Goal: Information Seeking & Learning: Check status

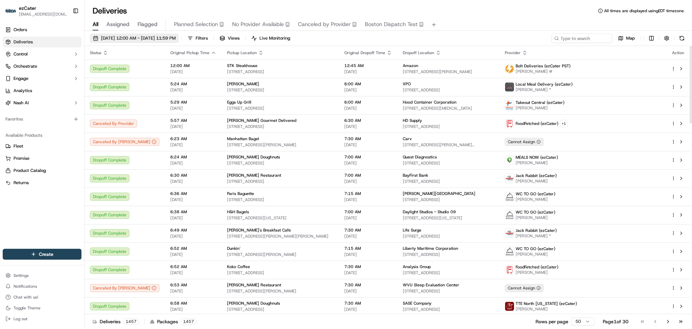
click at [132, 38] on span "[DATE] 12:00 AM - [DATE] 11:59 PM" at bounding box center [138, 38] width 75 height 6
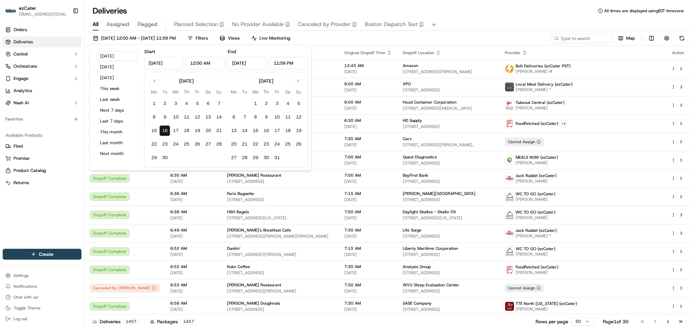
drag, startPoint x: 196, startPoint y: 62, endPoint x: 185, endPoint y: 63, distance: 10.5
click at [185, 63] on div "Sep 16, 2025 12:00 AM" at bounding box center [184, 63] width 81 height 12
type input "11:30 AM"
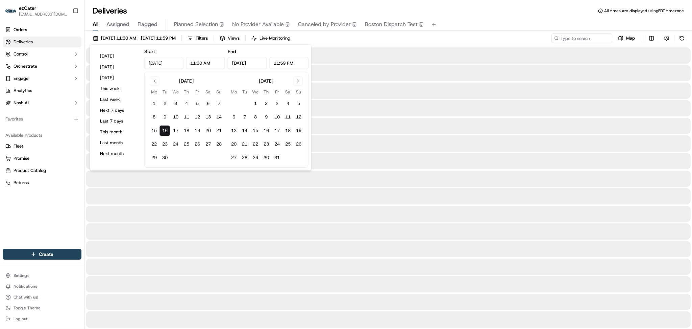
drag, startPoint x: 287, startPoint y: 62, endPoint x: 268, endPoint y: 62, distance: 18.9
click at [268, 62] on div "Sep 16, 2025 11:59 PM" at bounding box center [268, 63] width 81 height 12
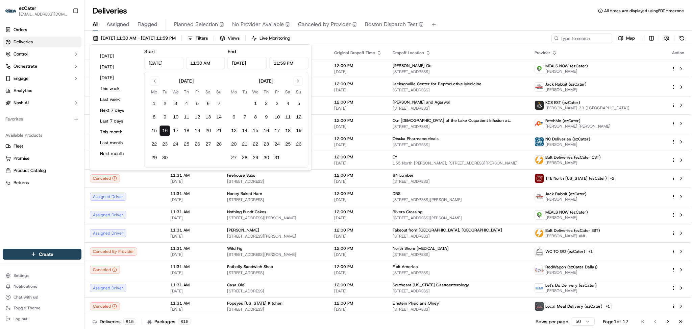
click at [275, 60] on input "11:59 PM" at bounding box center [288, 63] width 39 height 12
drag, startPoint x: 284, startPoint y: 62, endPoint x: 279, endPoint y: 63, distance: 5.2
click at [279, 63] on input "3:59 PM" at bounding box center [288, 63] width 39 height 12
type input "3:30 PM"
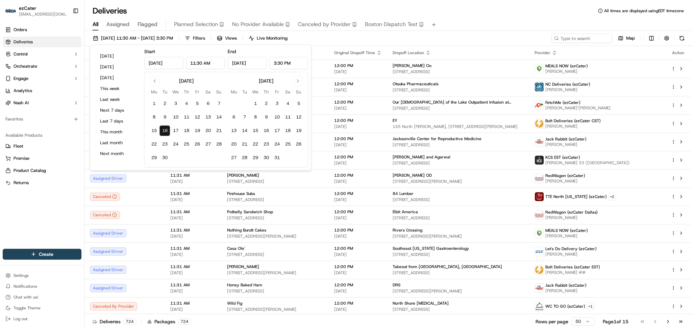
click at [501, 20] on div "All Assigned Flagged Planned Selection No Provider Available Canceled by Provid…" at bounding box center [389, 25] width 608 height 12
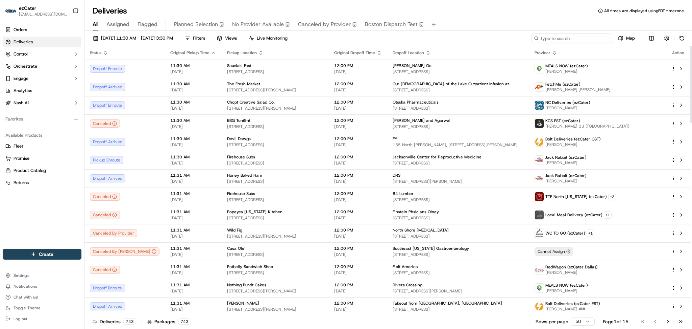
click at [571, 39] on input at bounding box center [571, 37] width 81 height 9
paste input "ZFHW9R"
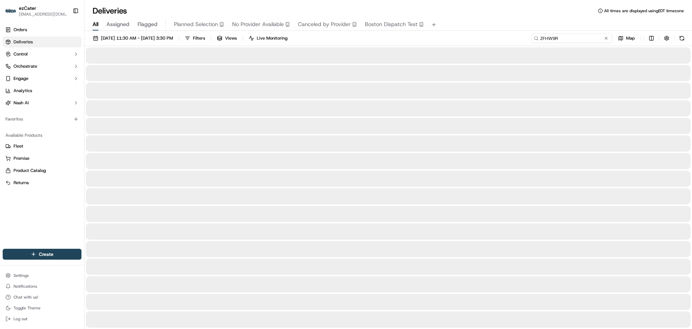
type input "ZFHW9R"
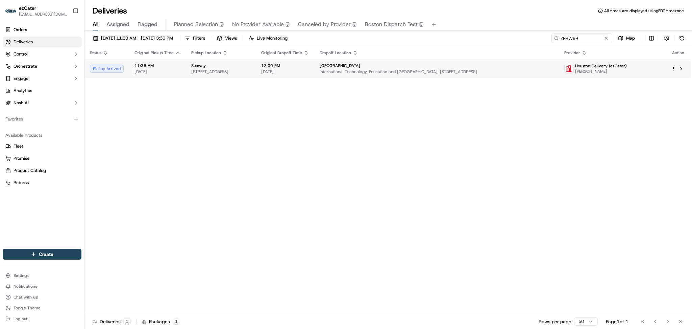
click at [360, 66] on span "[GEOGRAPHIC_DATA]" at bounding box center [340, 65] width 41 height 5
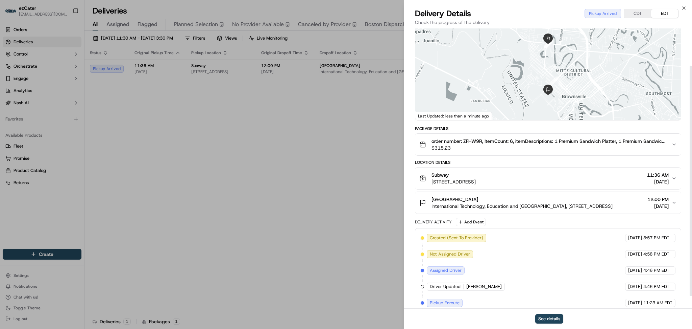
scroll to position [45, 0]
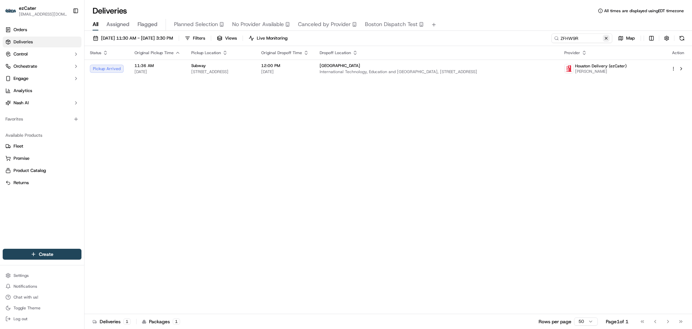
click at [606, 37] on button at bounding box center [606, 38] width 7 height 7
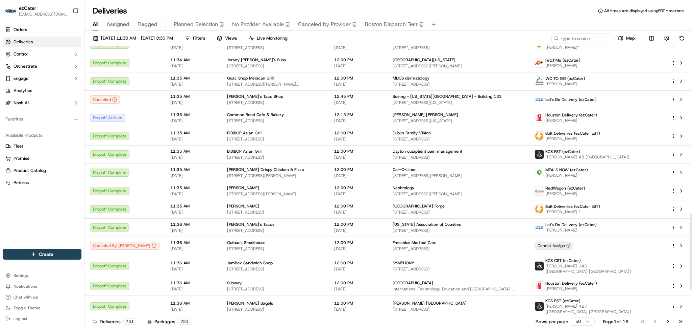
scroll to position [666, 0]
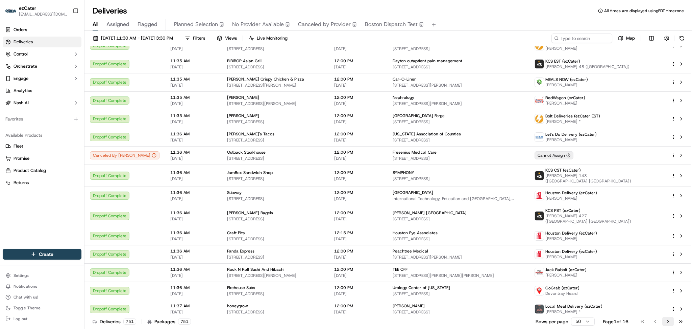
click at [669, 322] on button "Go to next page" at bounding box center [668, 320] width 11 height 9
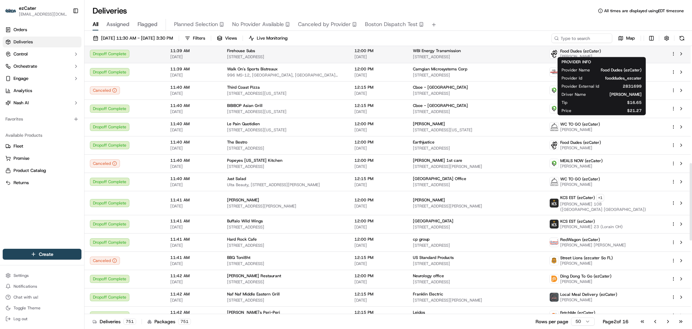
scroll to position [662, 0]
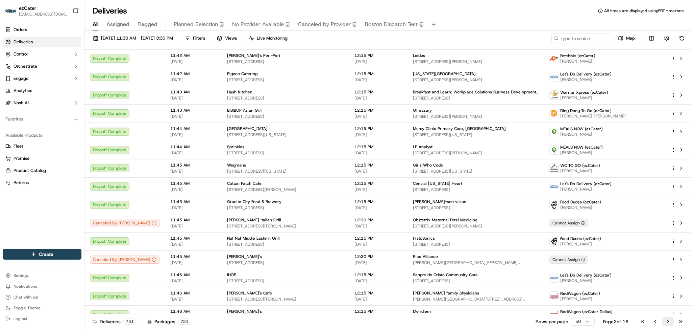
click at [668, 320] on button "Go to next page" at bounding box center [668, 320] width 11 height 9
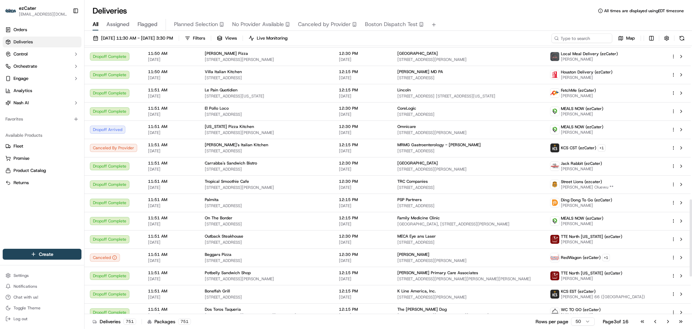
scroll to position [663, 0]
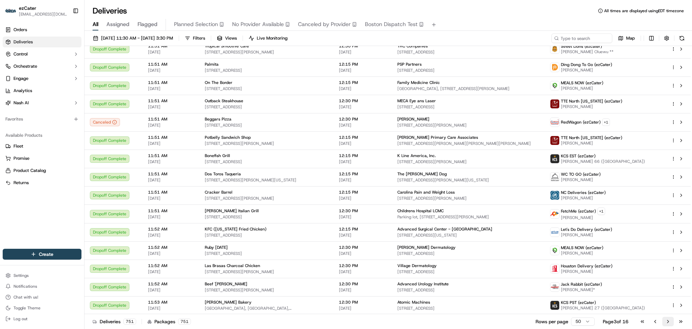
click at [668, 321] on button "Go to next page" at bounding box center [668, 320] width 11 height 9
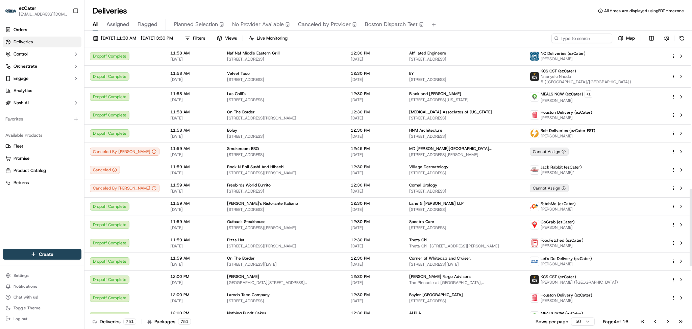
scroll to position [662, 0]
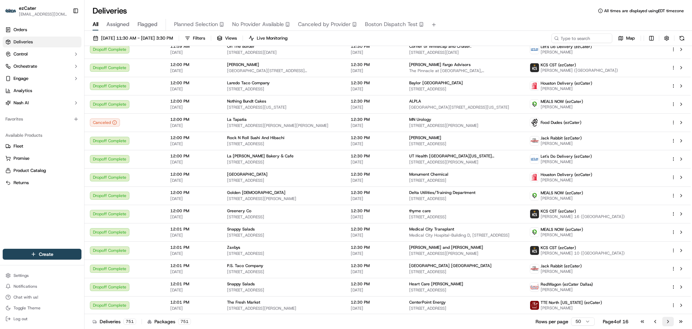
click at [669, 322] on button "Go to next page" at bounding box center [668, 320] width 11 height 9
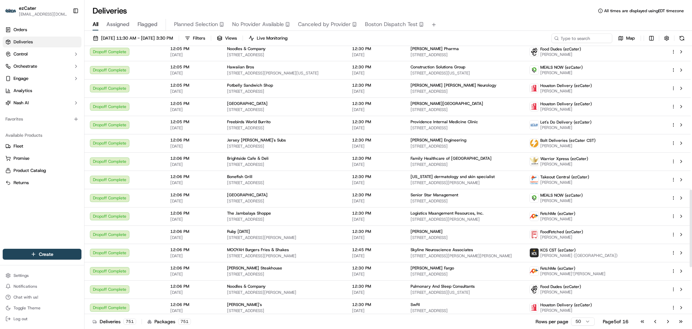
scroll to position [658, 0]
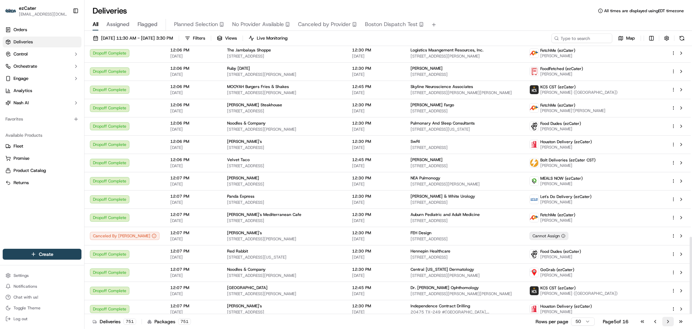
click at [667, 323] on button "Go to next page" at bounding box center [668, 320] width 11 height 9
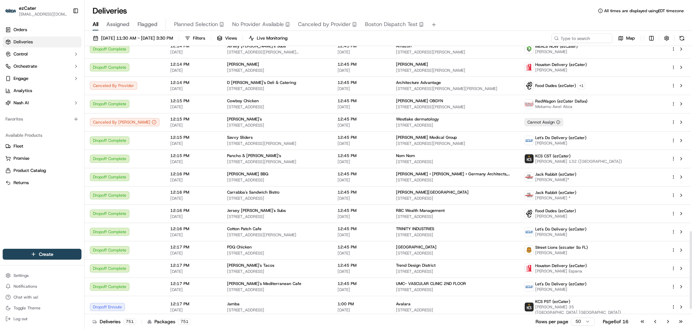
scroll to position [658, 0]
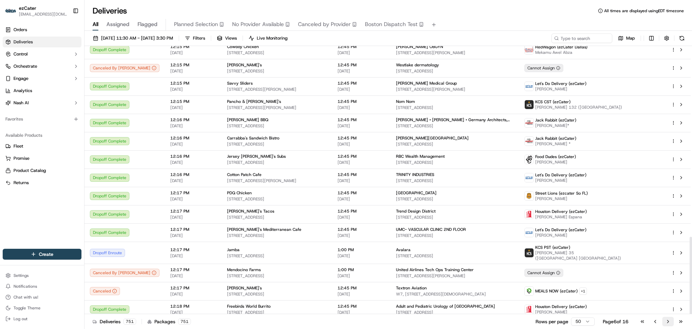
click at [669, 322] on button "Go to next page" at bounding box center [668, 320] width 11 height 9
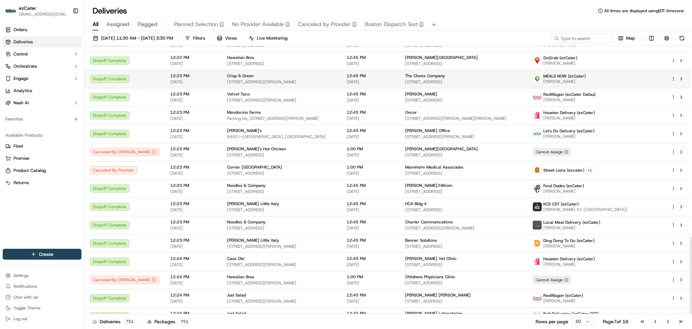
scroll to position [658, 0]
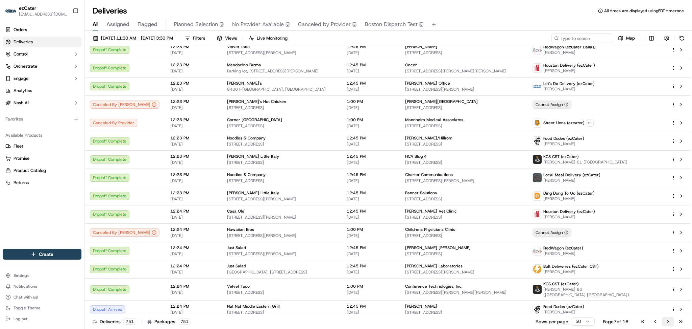
click at [666, 319] on button "Go to next page" at bounding box center [668, 320] width 11 height 9
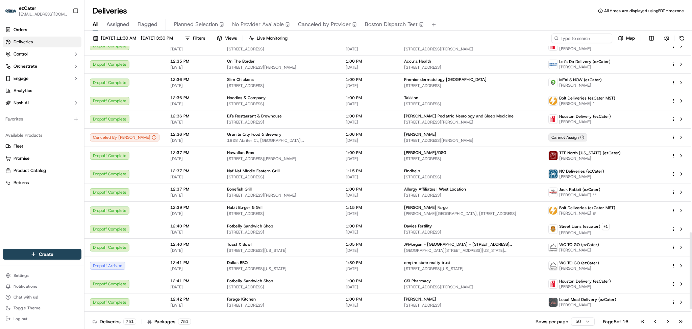
scroll to position [663, 0]
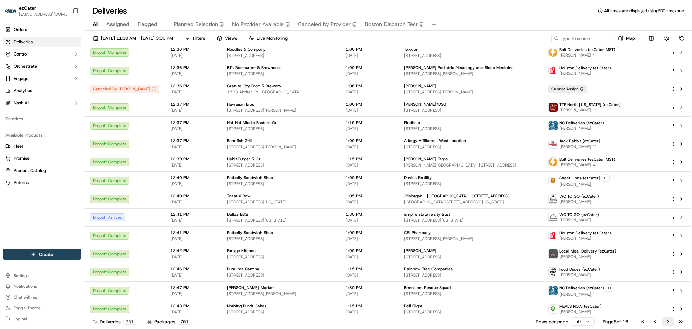
click at [664, 322] on button "Go to next page" at bounding box center [668, 320] width 11 height 9
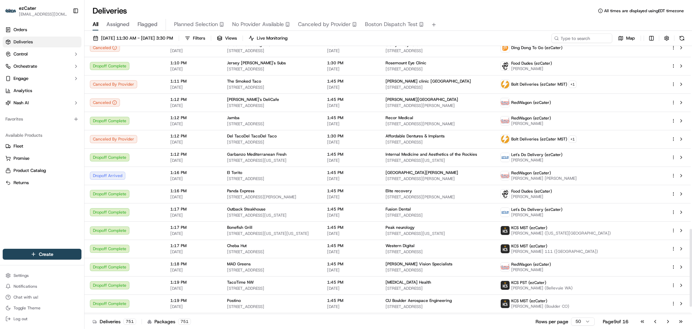
scroll to position [658, 0]
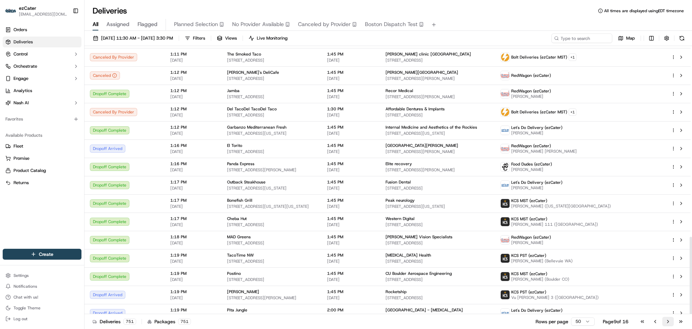
click at [671, 323] on button "Go to next page" at bounding box center [668, 320] width 11 height 9
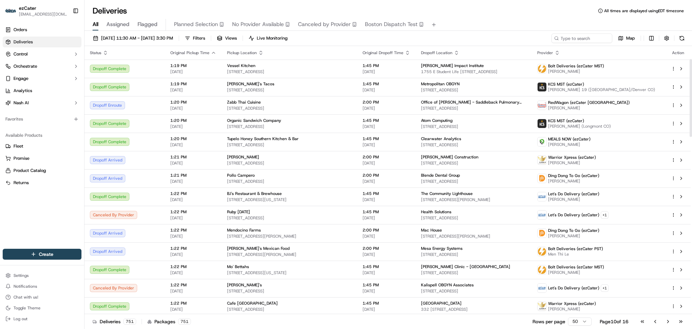
scroll to position [45, 0]
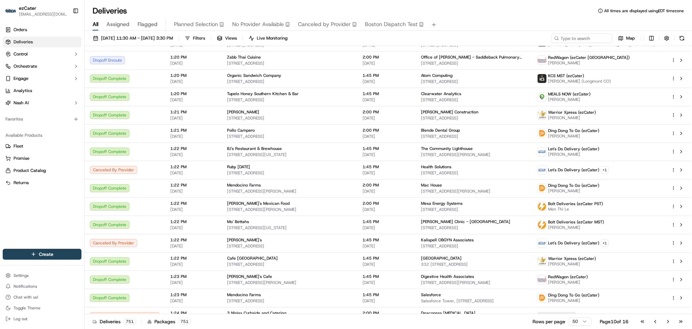
click at [166, 8] on div "Deliveries All times are displayed using EDT timezone" at bounding box center [389, 10] width 608 height 11
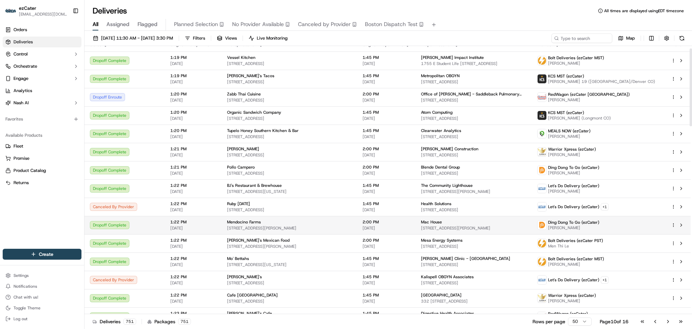
scroll to position [0, 0]
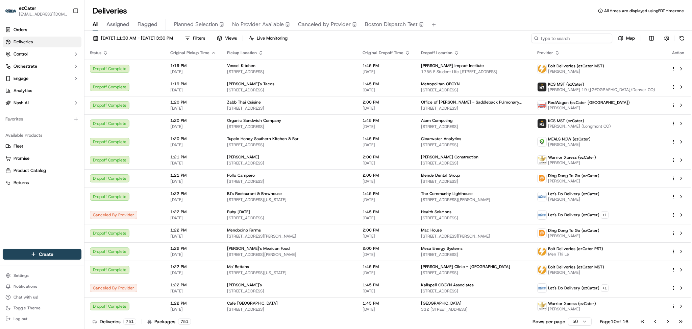
click at [567, 37] on input at bounding box center [571, 37] width 81 height 9
paste input "5EFQ06"
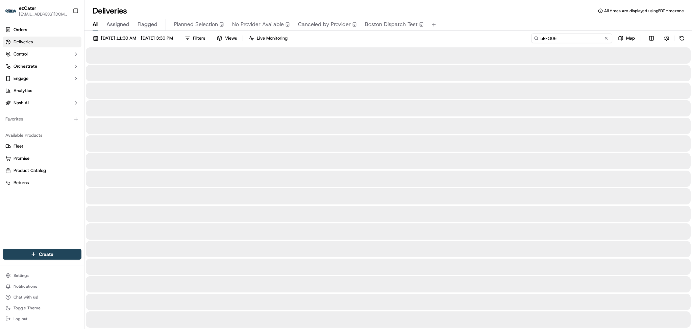
type input "5EFQ06"
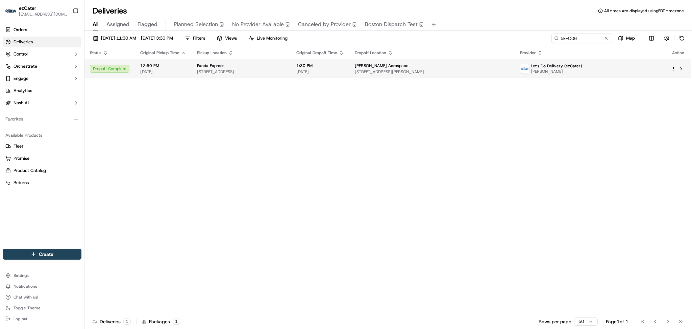
click at [344, 72] on span "[DATE]" at bounding box center [320, 71] width 48 height 5
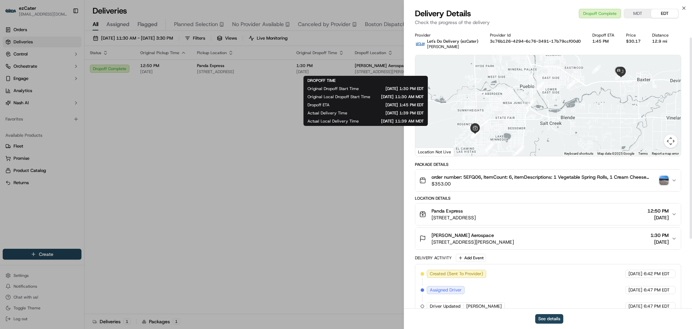
scroll to position [110, 0]
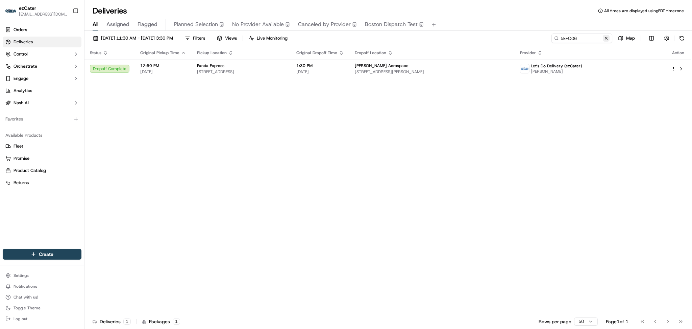
click at [606, 39] on button at bounding box center [606, 38] width 7 height 7
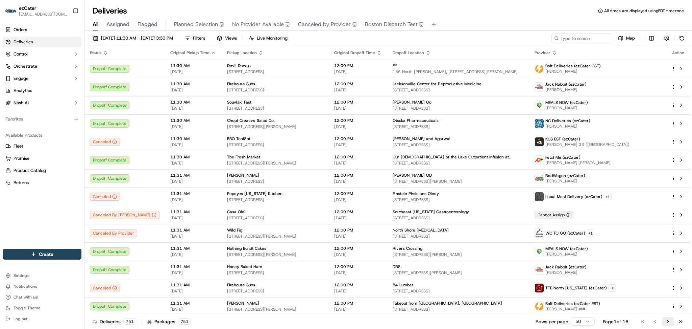
click at [667, 320] on button "Go to next page" at bounding box center [668, 320] width 11 height 9
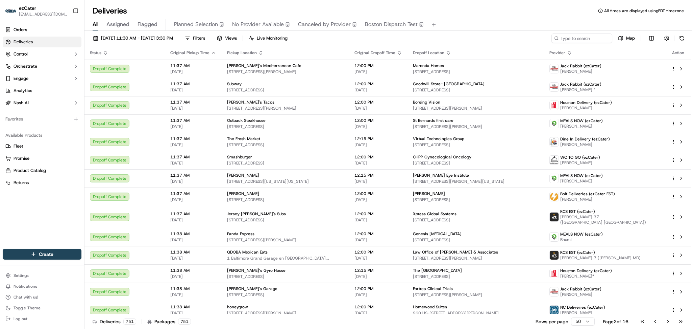
click at [662, 320] on div "Go to first page Go to previous page Go to next page Go to last page" at bounding box center [662, 320] width 50 height 9
click at [666, 320] on button "Go to next page" at bounding box center [668, 320] width 11 height 9
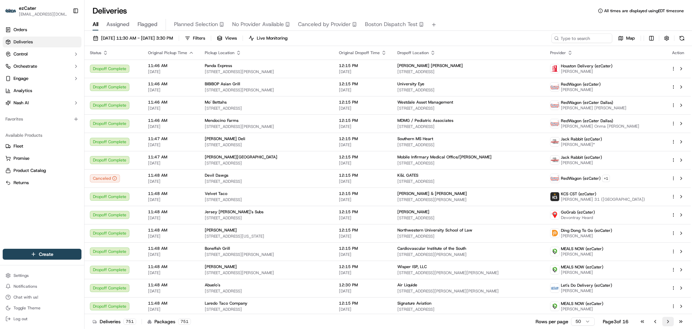
click at [666, 321] on button "Go to next page" at bounding box center [668, 320] width 11 height 9
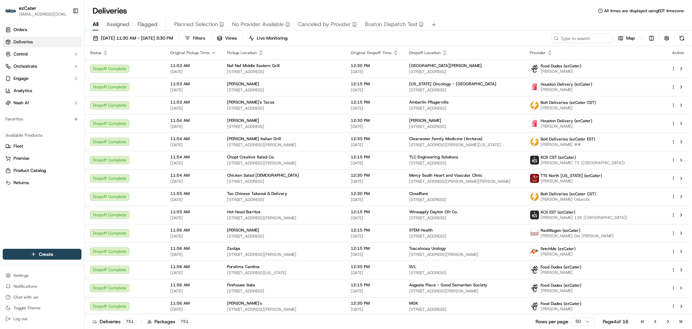
click at [666, 321] on button "Go to next page" at bounding box center [668, 320] width 11 height 9
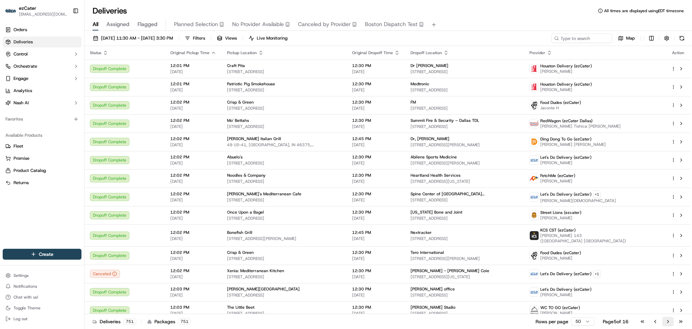
click at [667, 320] on button "Go to next page" at bounding box center [668, 320] width 11 height 9
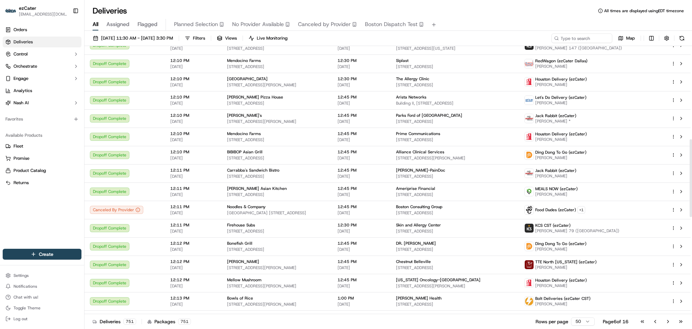
scroll to position [496, 0]
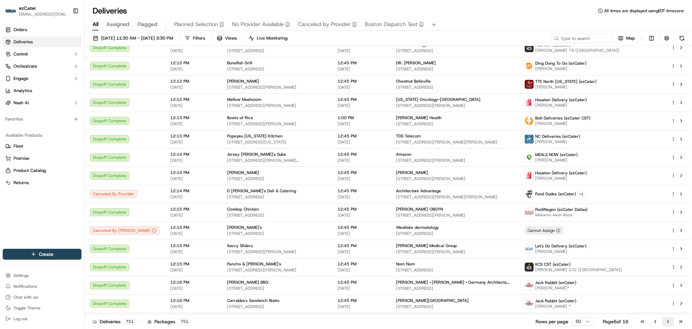
click at [668, 324] on button "Go to next page" at bounding box center [668, 320] width 11 height 9
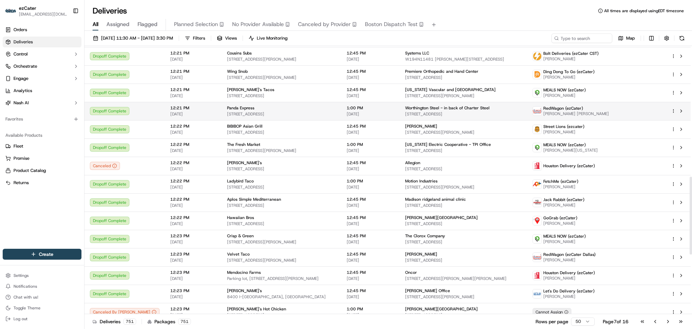
scroll to position [658, 0]
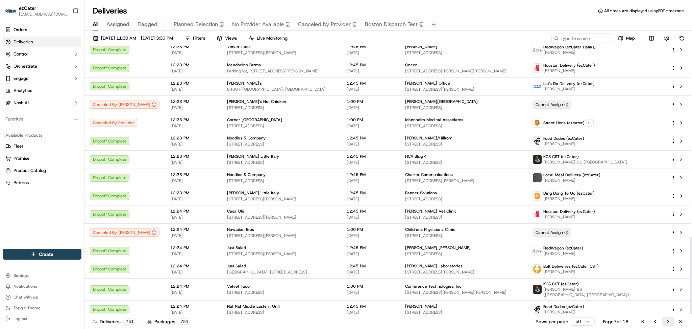
click at [668, 321] on button "Go to next page" at bounding box center [668, 320] width 11 height 9
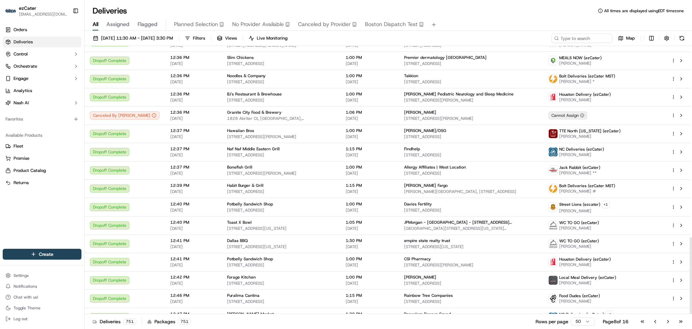
scroll to position [663, 0]
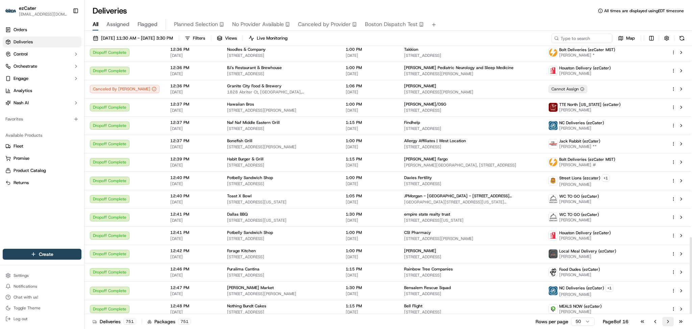
click at [669, 319] on button "Go to next page" at bounding box center [668, 320] width 11 height 9
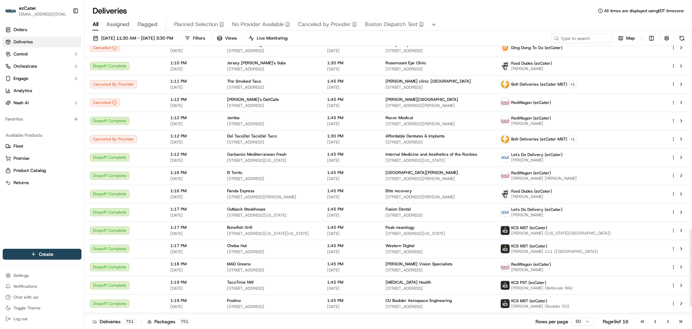
scroll to position [658, 0]
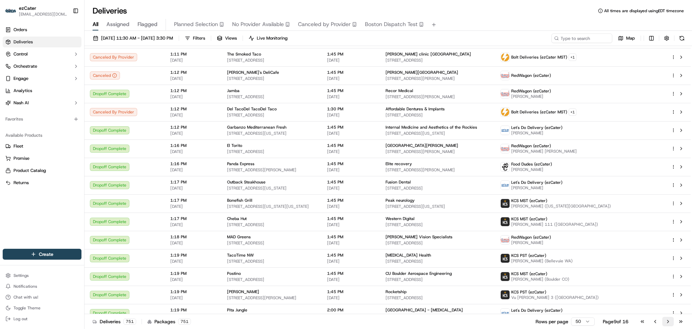
click at [669, 322] on button "Go to next page" at bounding box center [668, 320] width 11 height 9
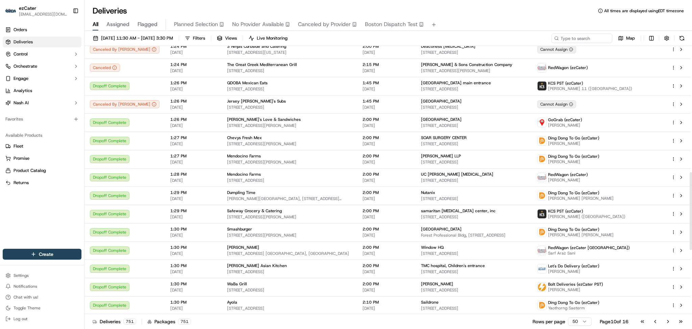
scroll to position [451, 0]
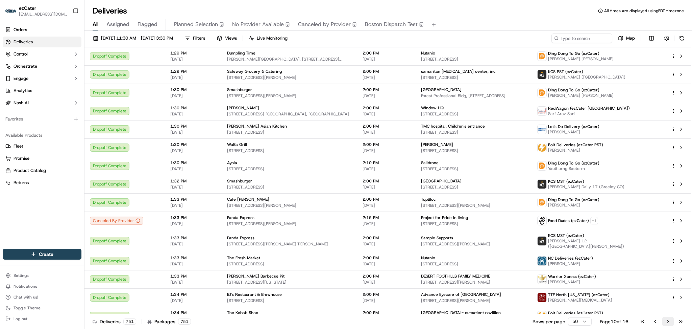
click at [665, 322] on button "Go to next page" at bounding box center [668, 320] width 11 height 9
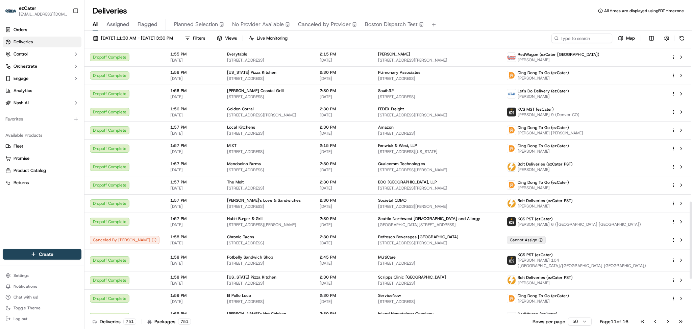
scroll to position [666, 0]
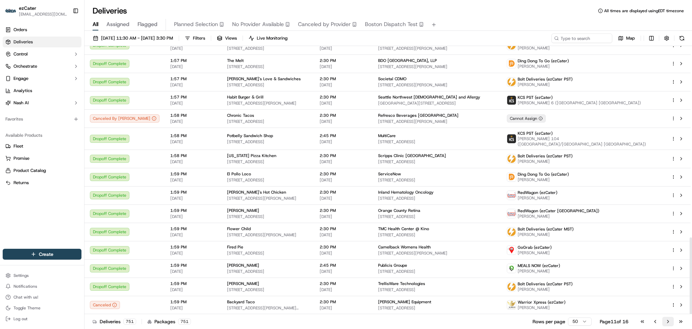
click at [672, 325] on button "Go to next page" at bounding box center [668, 320] width 11 height 9
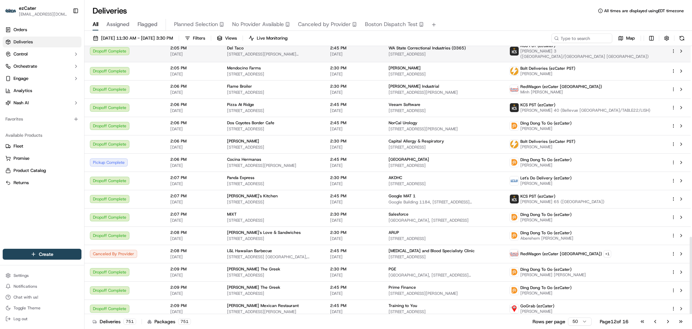
scroll to position [658, 0]
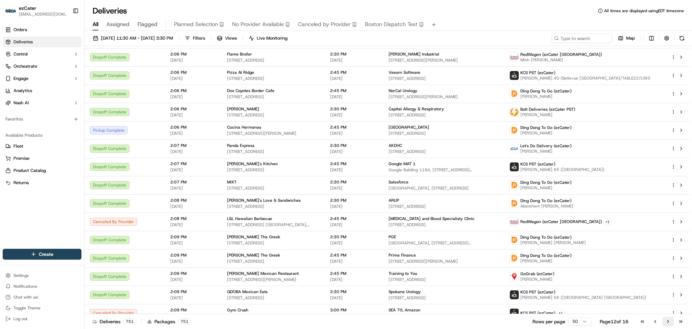
click at [666, 320] on button "Go to next page" at bounding box center [668, 320] width 11 height 9
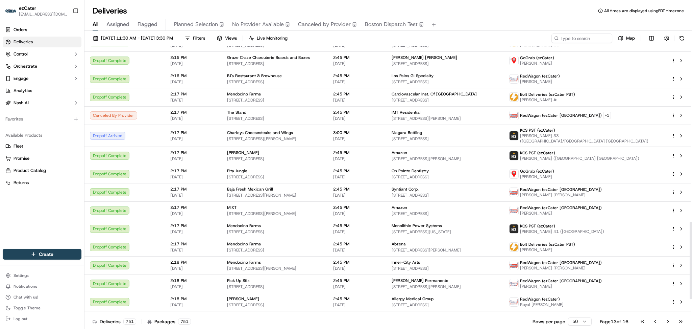
scroll to position [662, 0]
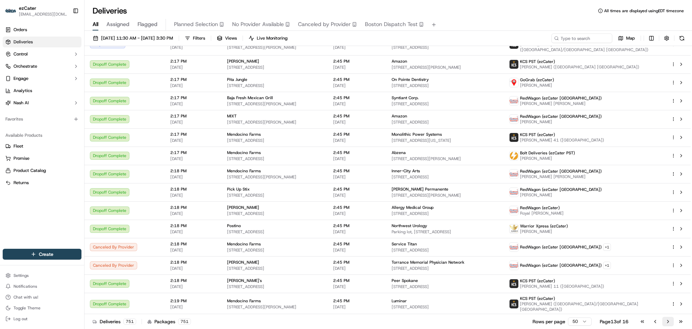
click at [669, 320] on button "Go to next page" at bounding box center [668, 320] width 11 height 9
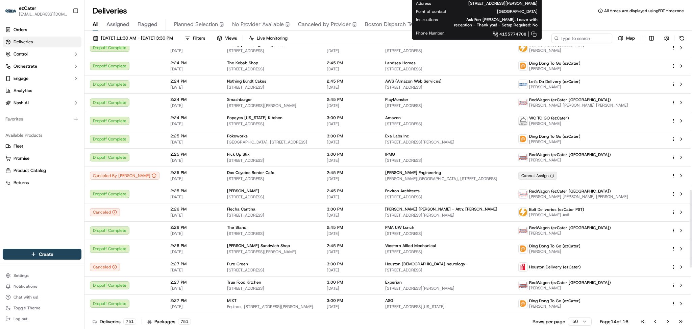
scroll to position [662, 0]
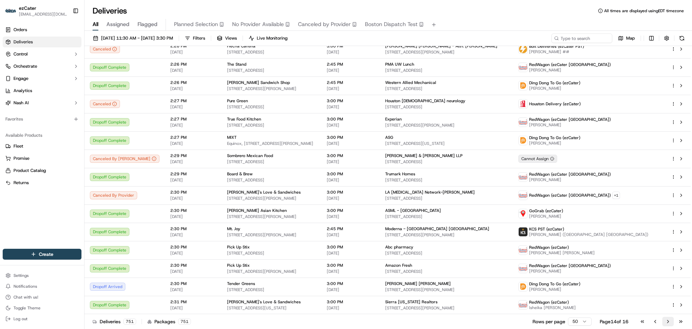
click at [667, 322] on button "Go to next page" at bounding box center [668, 320] width 11 height 9
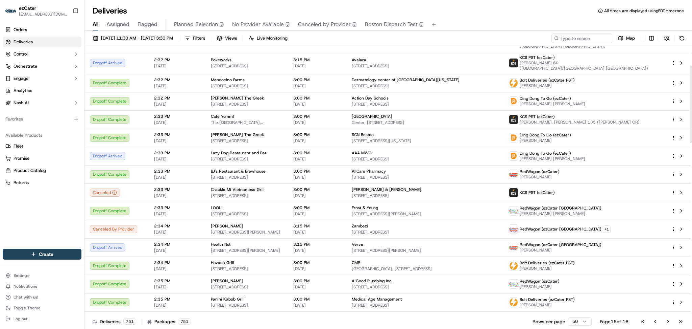
scroll to position [67, 0]
drag, startPoint x: 692, startPoint y: 100, endPoint x: 692, endPoint y: 120, distance: 19.6
click at [692, 120] on div at bounding box center [691, 103] width 2 height 77
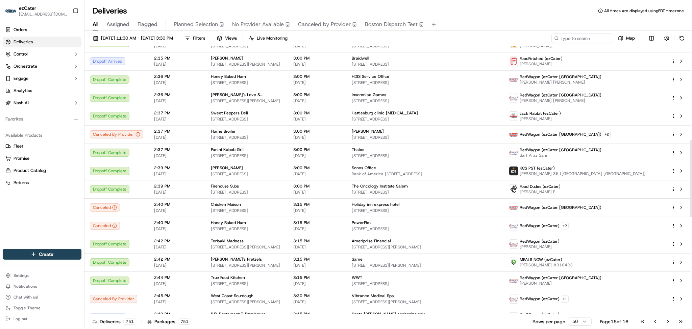
scroll to position [327, 0]
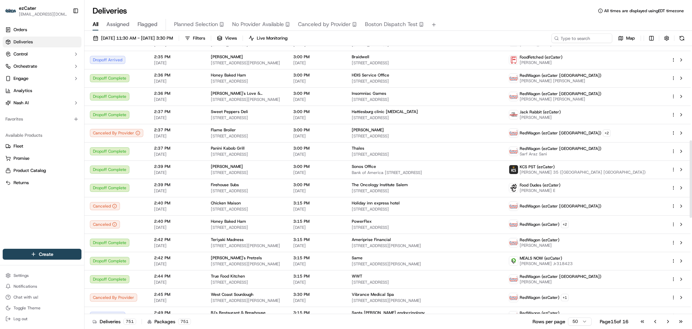
drag, startPoint x: 692, startPoint y: 152, endPoint x: 692, endPoint y: 162, distance: 10.1
click at [692, 162] on div at bounding box center [691, 178] width 2 height 77
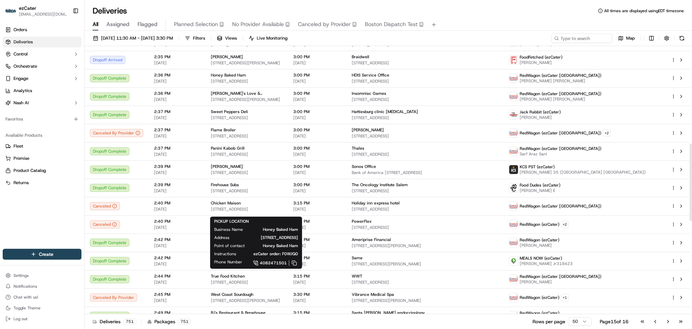
scroll to position [371, 0]
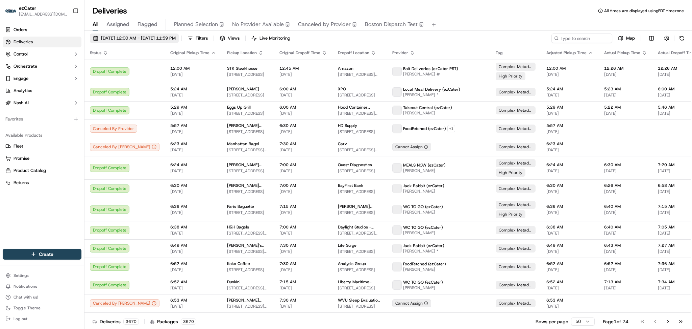
click at [116, 39] on span "[DATE] 12:00 AM - [DATE] 11:59 PM" at bounding box center [138, 38] width 75 height 6
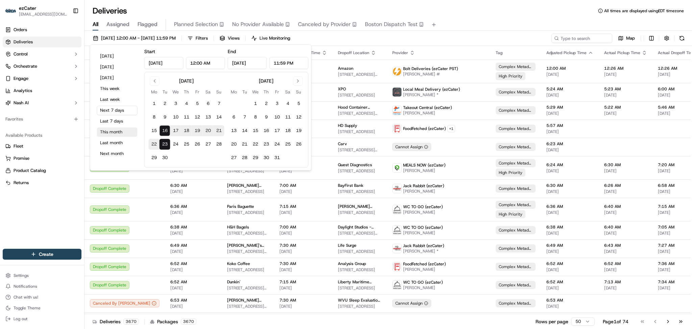
click at [111, 130] on button "This month" at bounding box center [117, 131] width 41 height 9
type input "Sep 1, 2025"
type input "Sep 30, 2025"
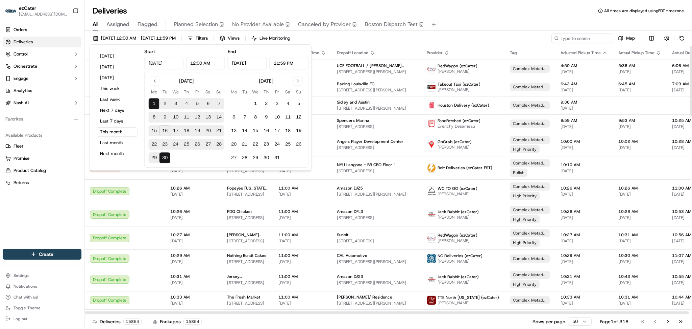
click at [376, 4] on div "Deliveries All times are displayed using EDT timezone All Assigned Flagged Plan…" at bounding box center [389, 164] width 608 height 329
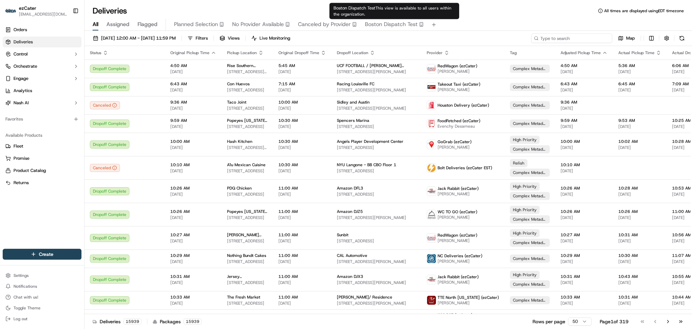
click at [584, 35] on input at bounding box center [571, 37] width 81 height 9
paste input "7Z0-AQ9"
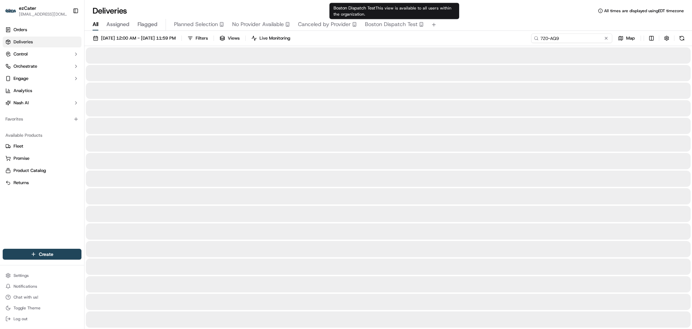
type input "7Z0-AQ9"
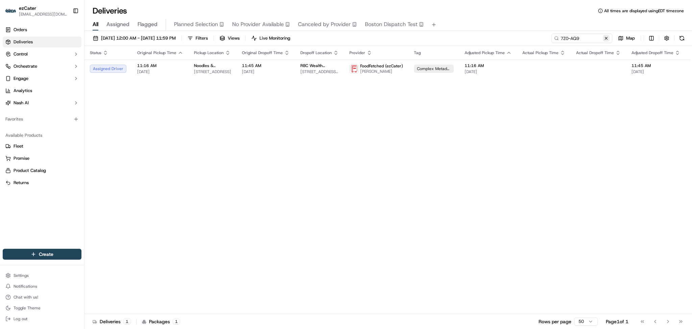
click at [607, 38] on button at bounding box center [606, 38] width 7 height 7
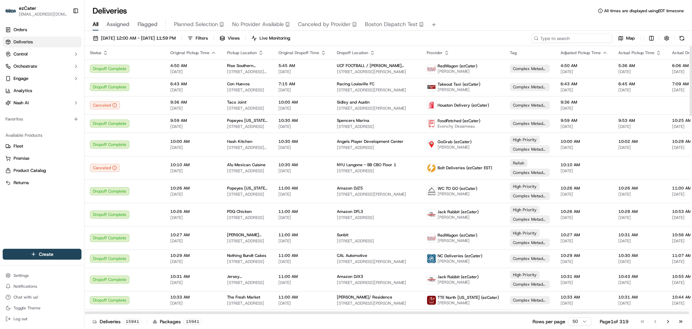
click at [597, 36] on input at bounding box center [571, 37] width 81 height 9
paste input "ME2WM1"
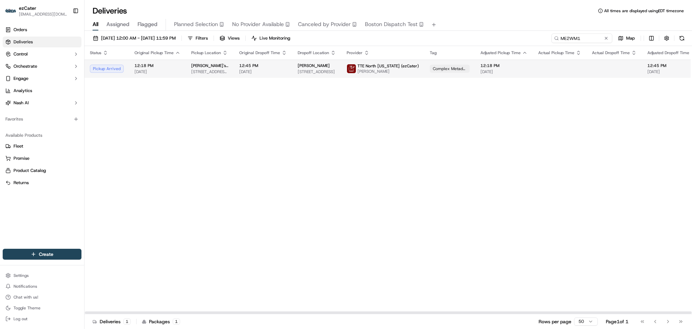
click at [507, 72] on span "[DATE]" at bounding box center [504, 71] width 47 height 5
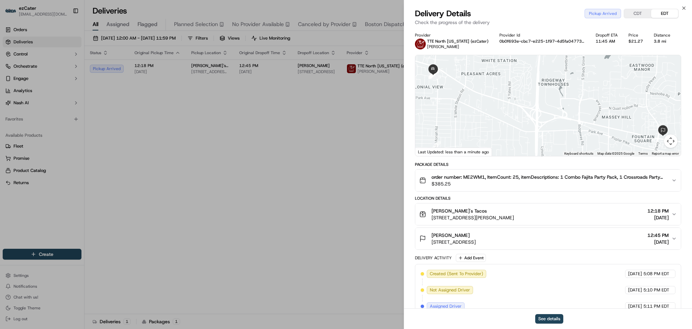
click at [636, 15] on button "CDT" at bounding box center [637, 13] width 27 height 9
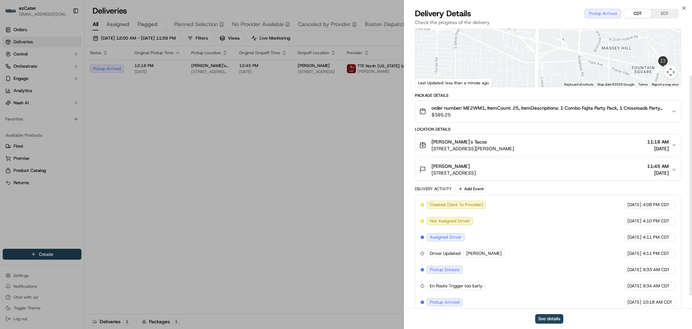
scroll to position [77, 0]
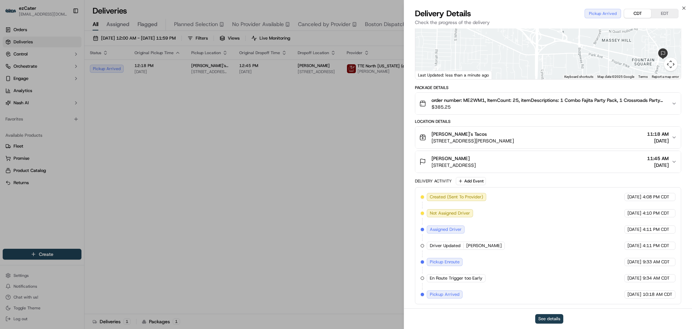
click at [549, 322] on button "See details" at bounding box center [549, 318] width 28 height 9
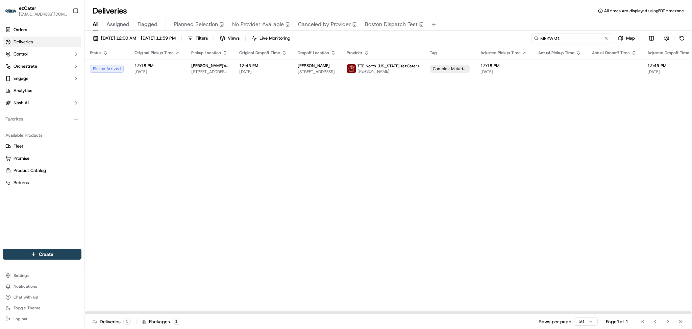
drag, startPoint x: 590, startPoint y: 40, endPoint x: 483, endPoint y: 32, distance: 107.1
click at [483, 32] on div "09/01/2025 12:00 AM - 09/30/2025 11:59 PM Filters Views Live Monitoring ME2WM1 …" at bounding box center [389, 180] width 608 height 299
paste input "E0VQM9"
type input "E0VQM9"
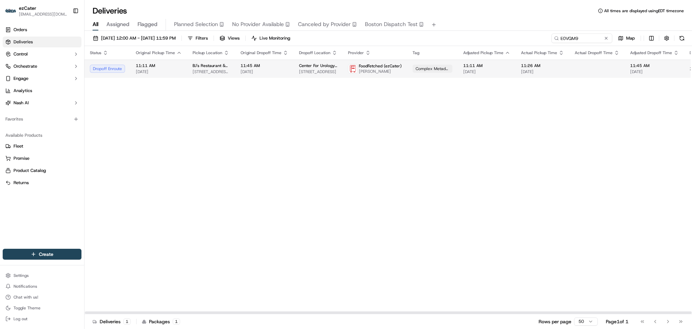
click at [175, 66] on span "11:11 AM" at bounding box center [159, 65] width 46 height 5
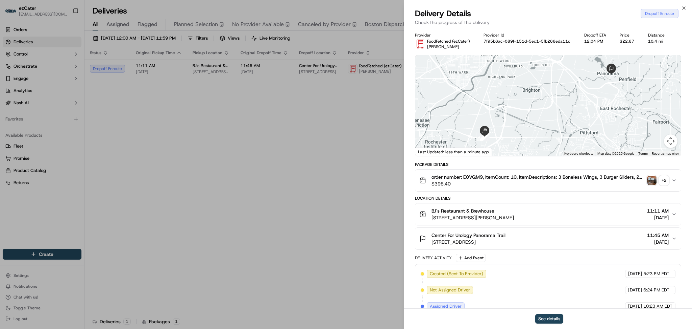
click at [656, 183] on img "button" at bounding box center [651, 179] width 9 height 9
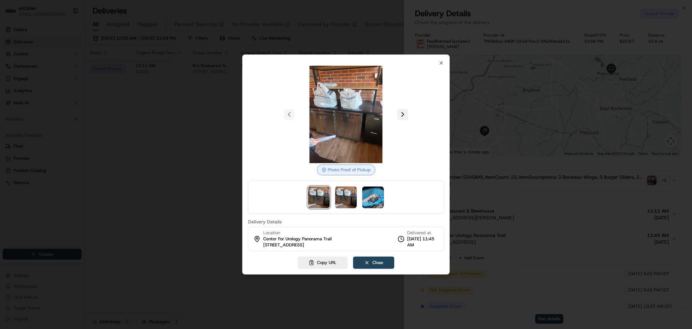
click at [402, 115] on button at bounding box center [403, 114] width 11 height 11
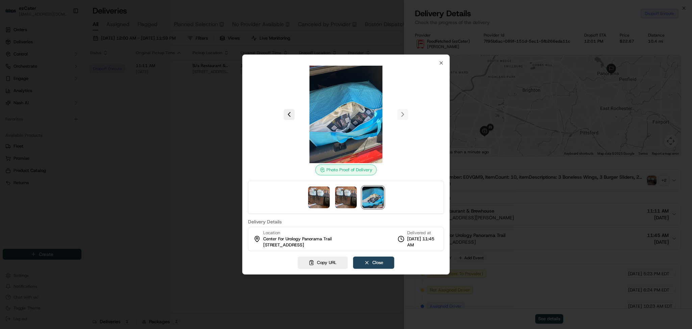
click at [131, 121] on div at bounding box center [346, 164] width 692 height 329
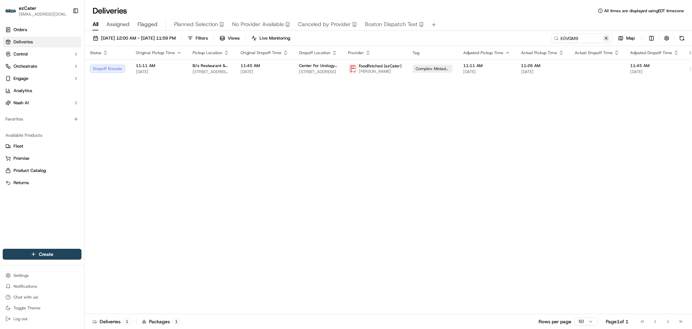
click at [603, 38] on button at bounding box center [606, 38] width 7 height 7
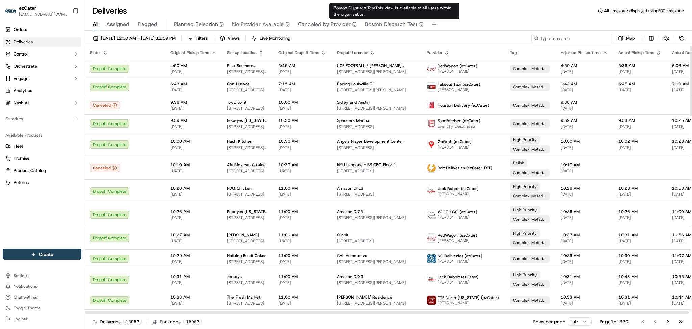
click at [573, 34] on input at bounding box center [571, 37] width 81 height 9
paste input "4VZK0T"
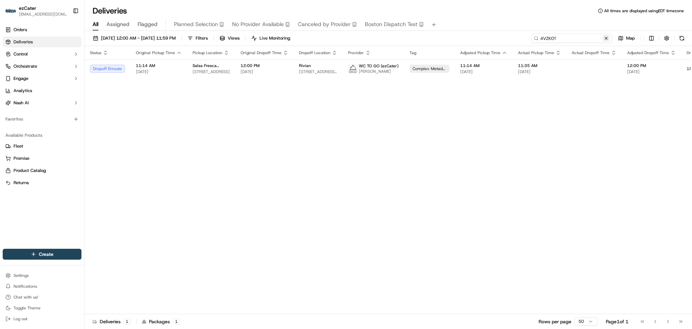
type input "4VZK0T"
click at [607, 37] on button at bounding box center [606, 38] width 7 height 7
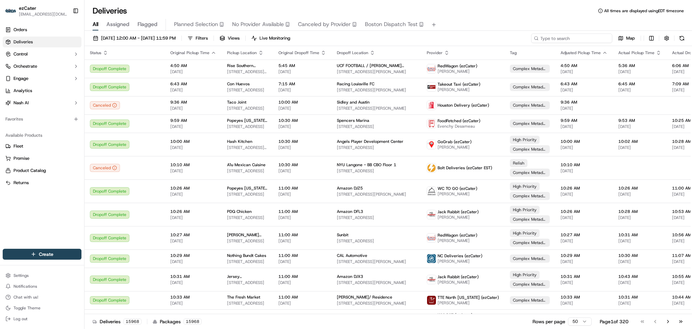
click at [570, 39] on input at bounding box center [571, 37] width 81 height 9
paste input "G00GU0"
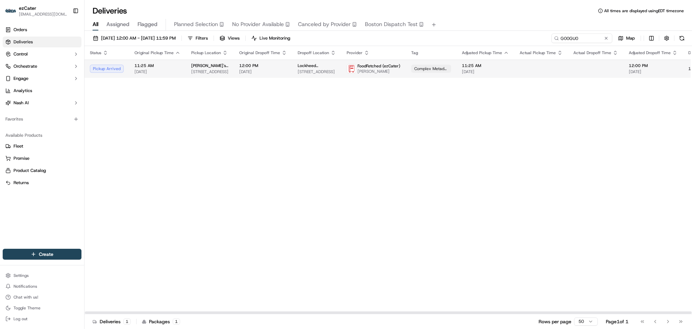
click at [166, 65] on span "11:25 AM" at bounding box center [158, 65] width 46 height 5
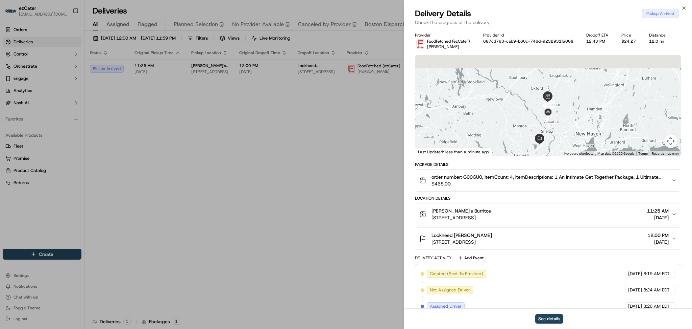
drag, startPoint x: 616, startPoint y: 88, endPoint x: 609, endPoint y: 113, distance: 25.5
click at [609, 113] on div at bounding box center [548, 105] width 266 height 101
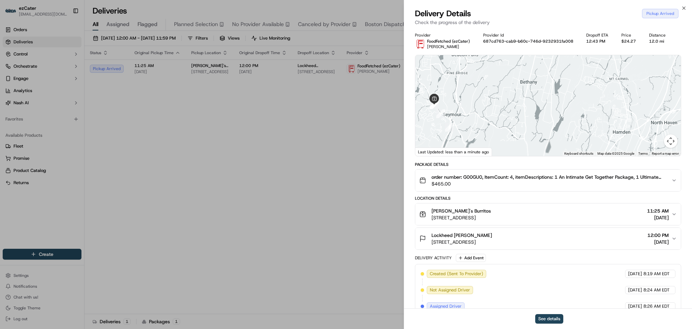
drag, startPoint x: 533, startPoint y: 137, endPoint x: 577, endPoint y: 104, distance: 55.1
click at [577, 104] on div at bounding box center [548, 105] width 266 height 101
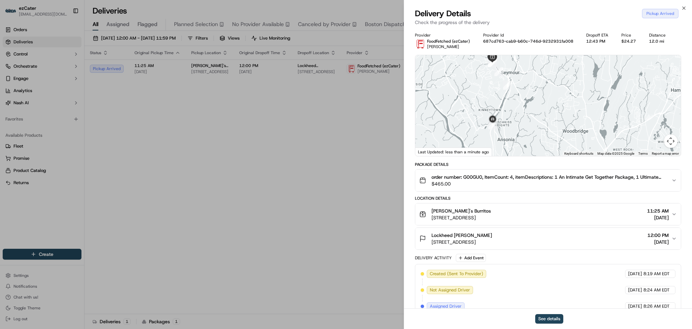
drag, startPoint x: 581, startPoint y: 140, endPoint x: 607, endPoint y: 120, distance: 32.0
click at [607, 120] on div at bounding box center [548, 105] width 266 height 101
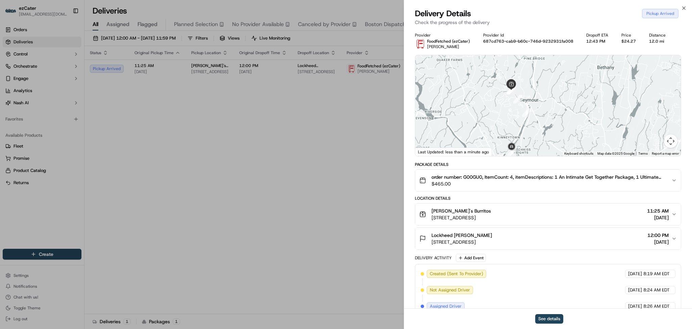
drag, startPoint x: 588, startPoint y: 127, endPoint x: 590, endPoint y: 91, distance: 36.9
click at [590, 91] on div at bounding box center [548, 105] width 266 height 101
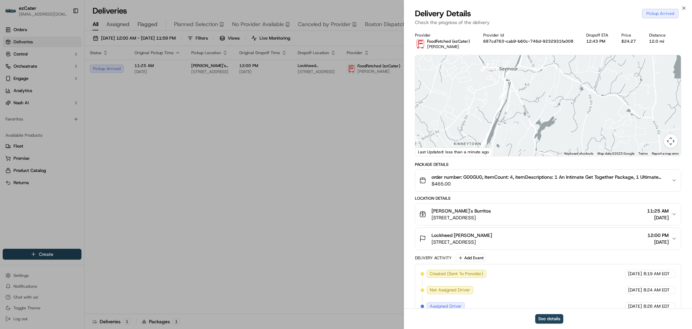
drag, startPoint x: 588, startPoint y: 94, endPoint x: 612, endPoint y: 113, distance: 30.4
click at [612, 113] on div at bounding box center [548, 105] width 266 height 101
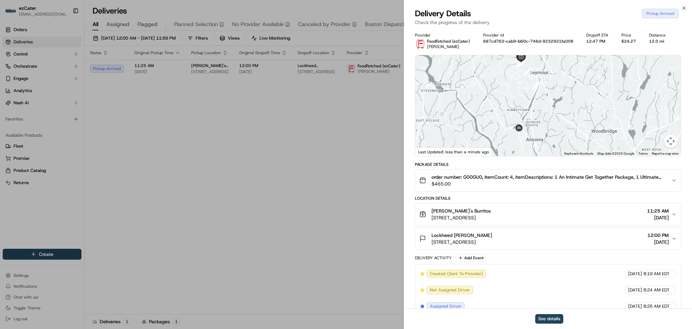
drag, startPoint x: 596, startPoint y: 115, endPoint x: 596, endPoint y: 93, distance: 22.3
click at [596, 93] on div at bounding box center [548, 105] width 266 height 101
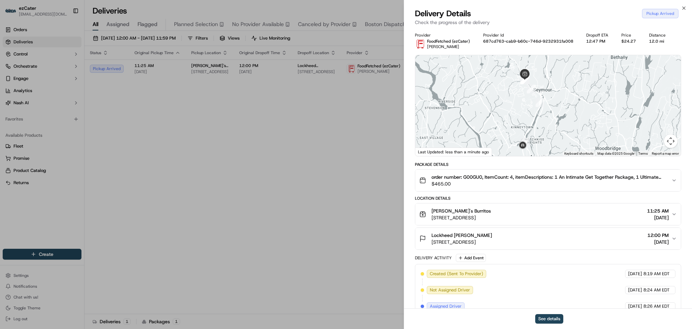
drag, startPoint x: 599, startPoint y: 100, endPoint x: 601, endPoint y: 116, distance: 16.8
click at [601, 116] on div at bounding box center [548, 105] width 266 height 101
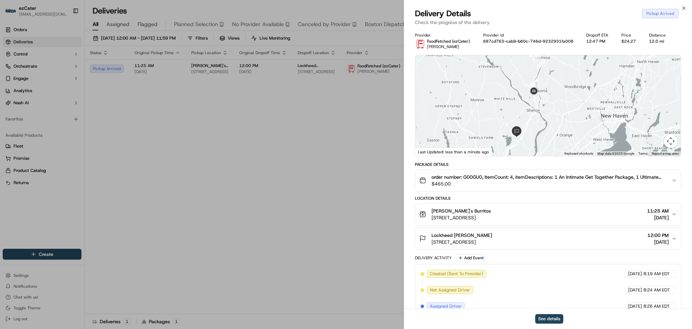
drag, startPoint x: 575, startPoint y: 139, endPoint x: 565, endPoint y: 94, distance: 45.7
click at [565, 94] on div at bounding box center [548, 105] width 266 height 101
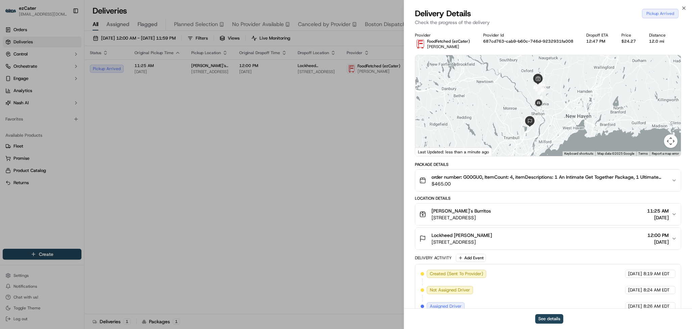
click at [558, 118] on div at bounding box center [548, 105] width 266 height 101
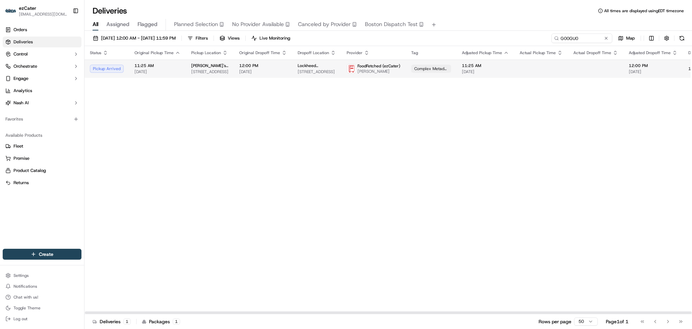
click at [298, 72] on span "6 Corporate Dr 7th floor, Shelton, CT 06484, USA" at bounding box center [317, 71] width 38 height 5
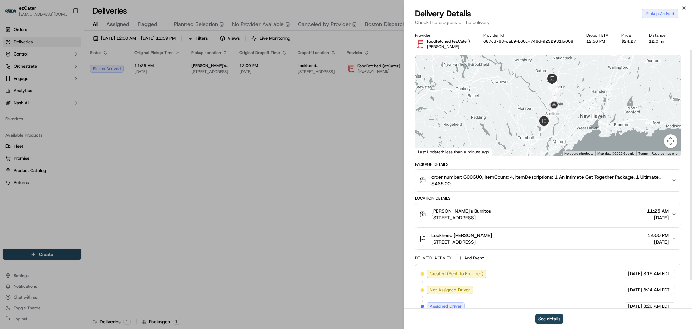
scroll to position [61, 0]
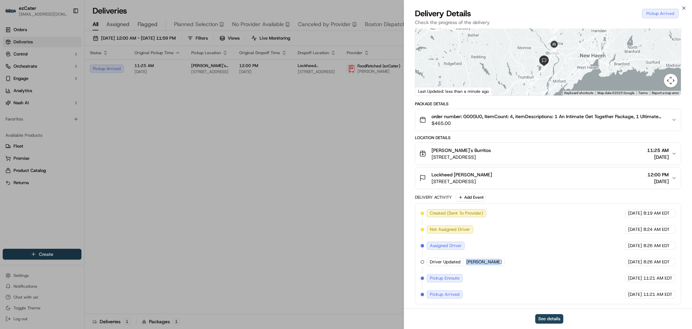
drag, startPoint x: 493, startPoint y: 262, endPoint x: 466, endPoint y: 263, distance: 26.4
click at [466, 263] on div "Driver Updated michael ives" at bounding box center [466, 262] width 78 height 8
copy span "michael ives"
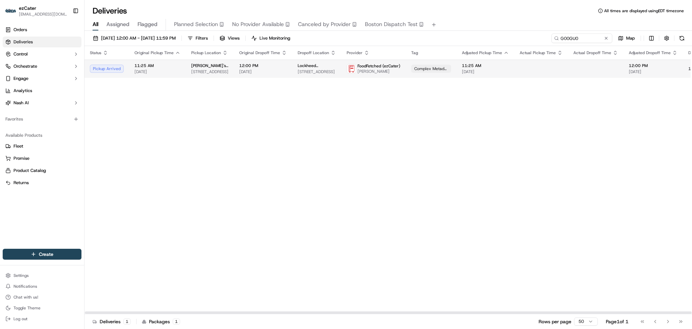
click at [329, 67] on div "Lockheed Martin" at bounding box center [317, 65] width 38 height 5
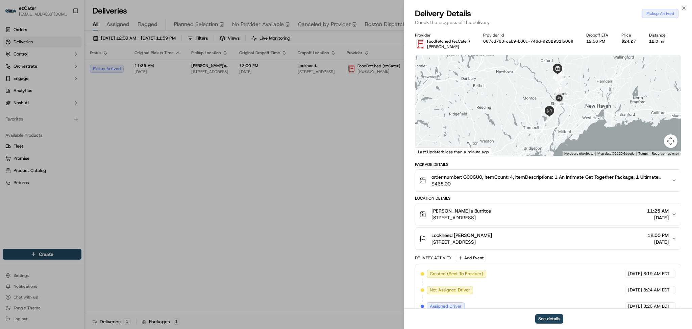
drag, startPoint x: 570, startPoint y: 129, endPoint x: 576, endPoint y: 118, distance: 12.1
click at [576, 118] on div at bounding box center [548, 105] width 266 height 101
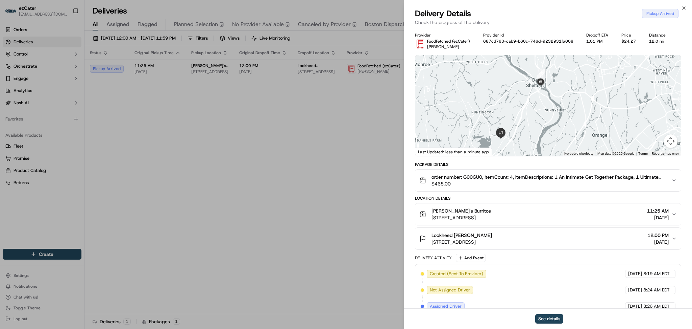
drag, startPoint x: 572, startPoint y: 100, endPoint x: 576, endPoint y: 118, distance: 18.2
click at [576, 118] on div at bounding box center [548, 105] width 266 height 101
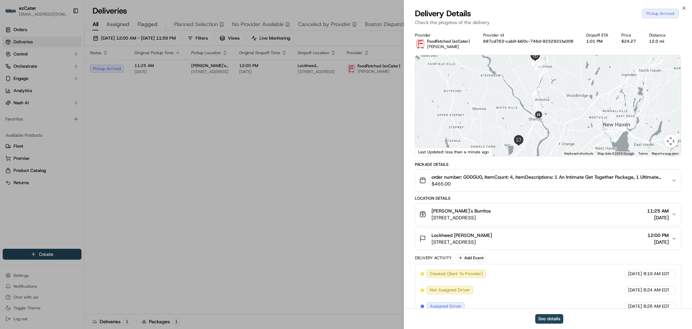
drag, startPoint x: 609, startPoint y: 79, endPoint x: 576, endPoint y: 117, distance: 50.3
click at [576, 117] on div at bounding box center [548, 105] width 266 height 101
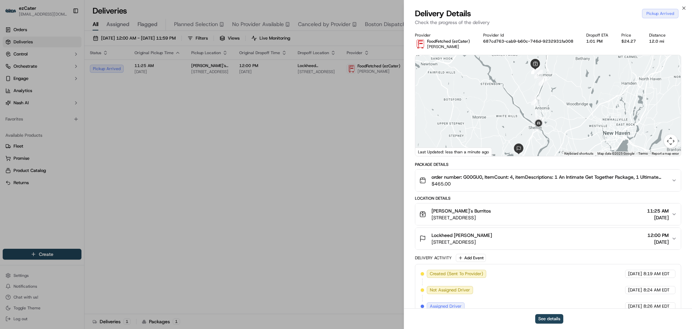
drag, startPoint x: 599, startPoint y: 104, endPoint x: 599, endPoint y: 114, distance: 9.5
click at [599, 114] on div at bounding box center [548, 105] width 266 height 101
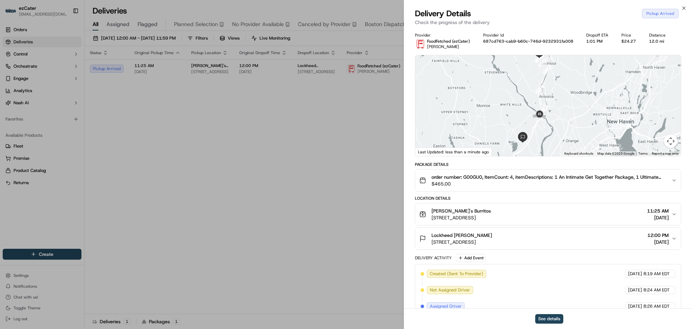
drag, startPoint x: 553, startPoint y: 145, endPoint x: 558, endPoint y: 129, distance: 16.8
click at [558, 129] on div at bounding box center [548, 105] width 266 height 101
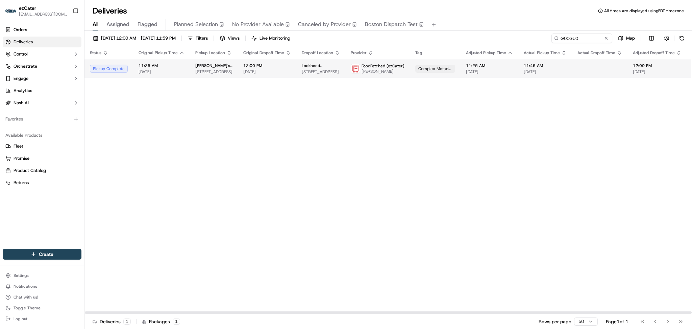
click at [391, 70] on span "michael ives" at bounding box center [383, 71] width 43 height 5
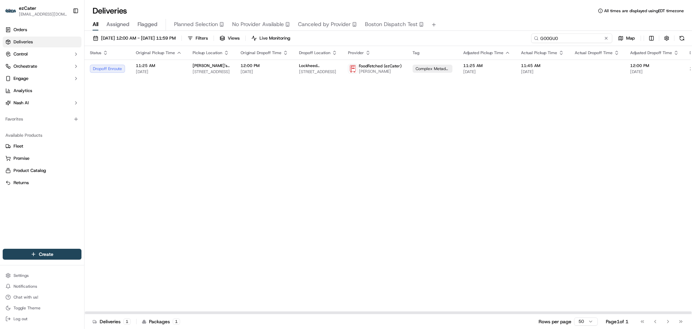
paste input "6E88JF"
drag, startPoint x: 584, startPoint y: 34, endPoint x: 482, endPoint y: 32, distance: 102.4
click at [484, 32] on div "09/01/2025 12:00 AM - 09/30/2025 11:59 PM Filters Views Live Monitoring 6E88JF …" at bounding box center [389, 180] width 608 height 299
type input "6E88JF"
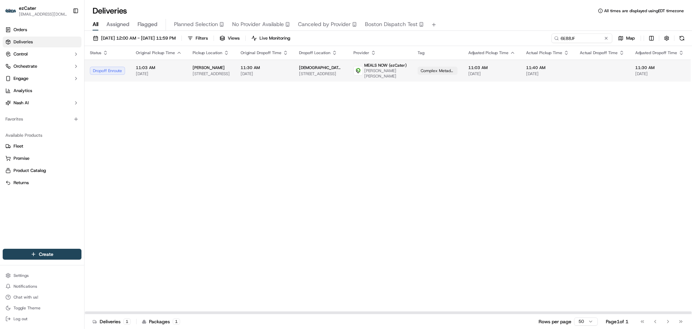
click at [173, 71] on span "[DATE]" at bounding box center [159, 73] width 46 height 5
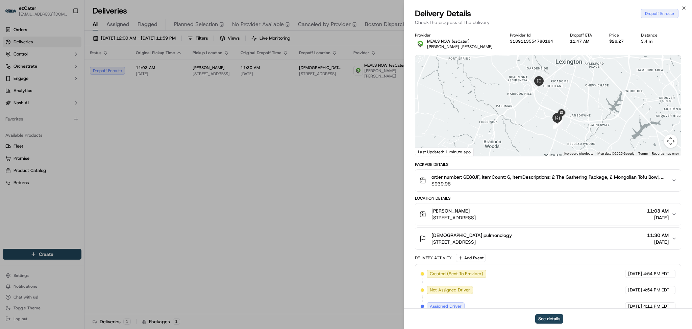
scroll to position [93, 0]
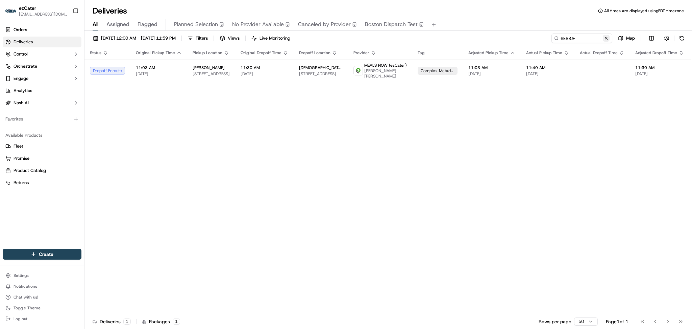
click at [604, 39] on button at bounding box center [606, 38] width 7 height 7
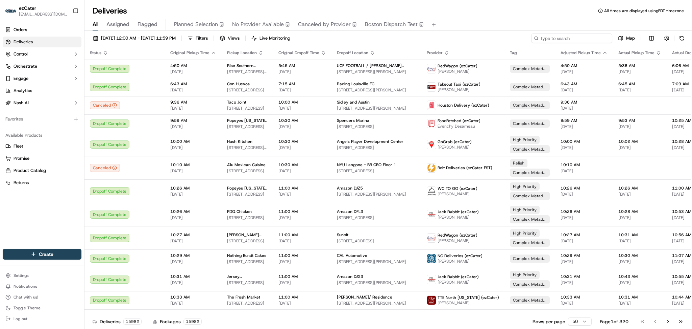
click at [581, 37] on input at bounding box center [571, 37] width 81 height 9
paste input "VVHEH2"
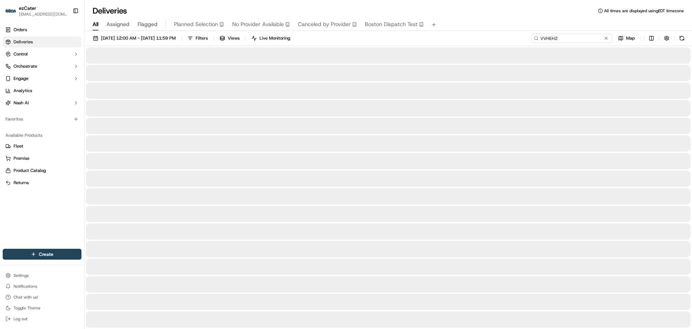
type input "VVHEH2"
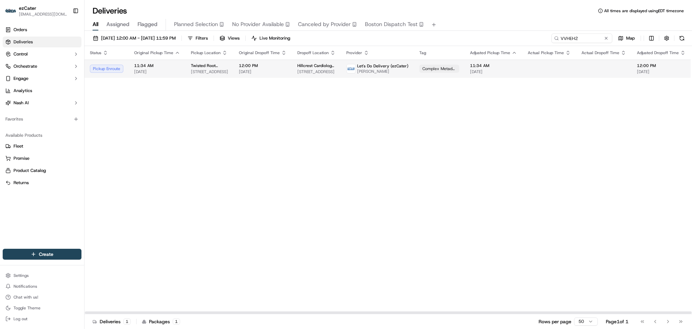
click at [465, 72] on td "11:34 AM 09/16/2025" at bounding box center [494, 68] width 58 height 18
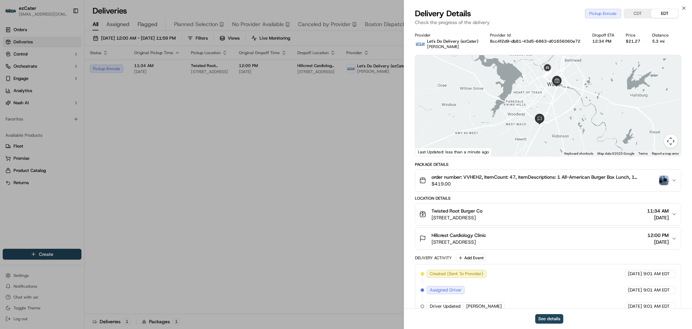
click at [666, 185] on div "order number: VVHEH2, ItemCount: 47, itemDescriptions: 1 All-American Burger Bo…" at bounding box center [545, 180] width 252 height 14
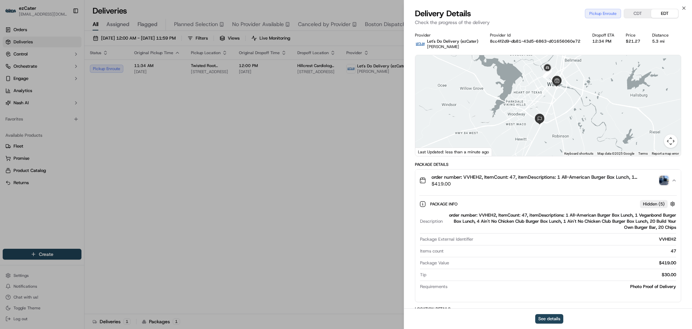
click at [666, 178] on img "button" at bounding box center [663, 179] width 9 height 9
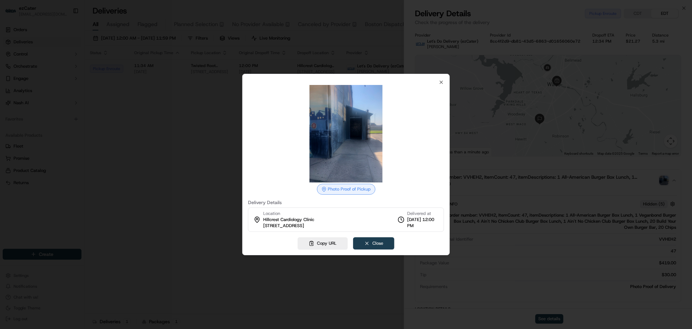
click at [366, 243] on button "Close" at bounding box center [373, 243] width 41 height 12
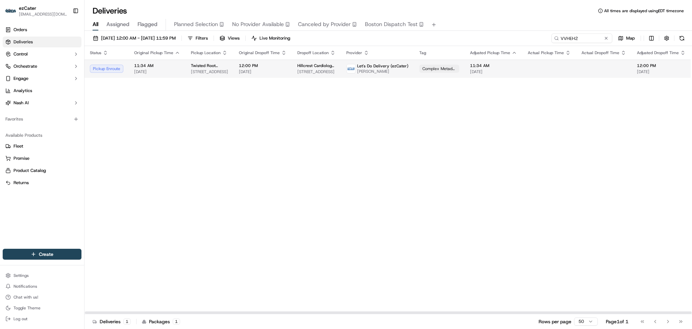
click at [603, 69] on div at bounding box center [604, 68] width 45 height 1
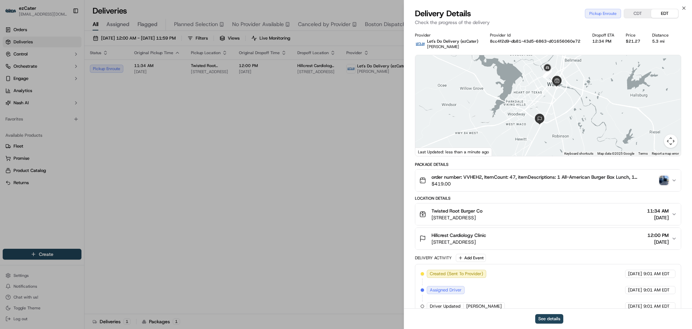
click at [642, 16] on button "CDT" at bounding box center [637, 13] width 27 height 9
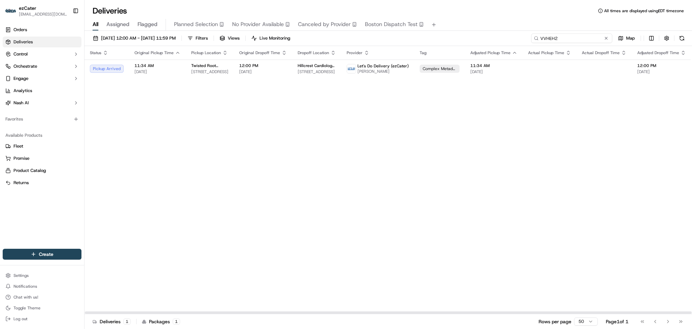
drag, startPoint x: 586, startPoint y: 35, endPoint x: 412, endPoint y: 35, distance: 173.7
click at [412, 35] on div "09/01/2025 12:00 AM - 09/30/2025 11:59 PM Filters Views Live Monitoring VVHEH2 …" at bounding box center [389, 39] width 608 height 13
paste input "ZFHW9R"
paste input "UVAC47"
drag, startPoint x: 571, startPoint y: 37, endPoint x: 458, endPoint y: 47, distance: 113.0
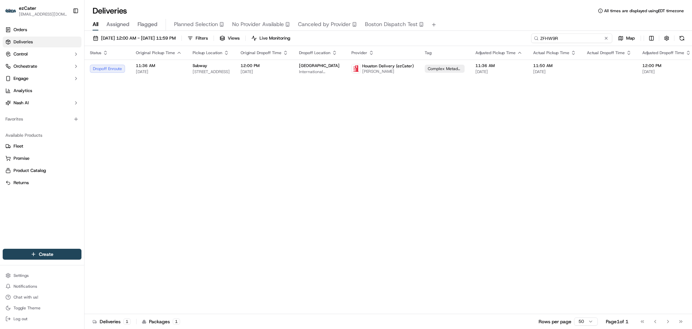
click at [458, 47] on div "09/01/2025 12:00 AM - 09/30/2025 11:59 PM Filters Views Live Monitoring ZFHW9R …" at bounding box center [389, 180] width 608 height 299
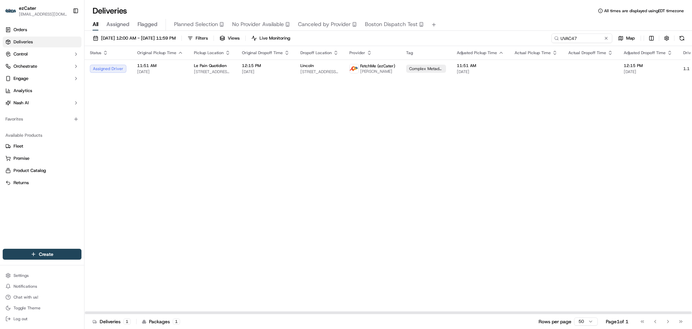
click at [631, 195] on div "Status Original Pickup Time Pickup Location Original Dropoff Time Dropoff Locat…" at bounding box center [433, 180] width 696 height 268
drag, startPoint x: 582, startPoint y: 35, endPoint x: 445, endPoint y: 28, distance: 137.8
click at [445, 28] on div "Deliveries All times are displayed using EDT timezone All Assigned Flagged Plan…" at bounding box center [389, 164] width 608 height 329
paste input "J02T9J"
click at [652, 104] on div "Status Original Pickup Time Pickup Location Original Dropoff Time Dropoff Locat…" at bounding box center [441, 180] width 712 height 268
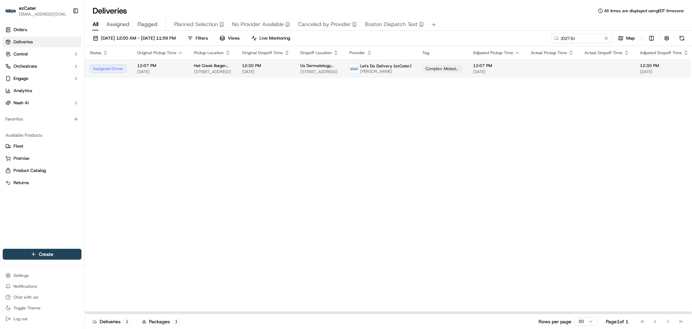
click at [288, 73] on td "12:30 PM 09/16/2025" at bounding box center [266, 68] width 58 height 18
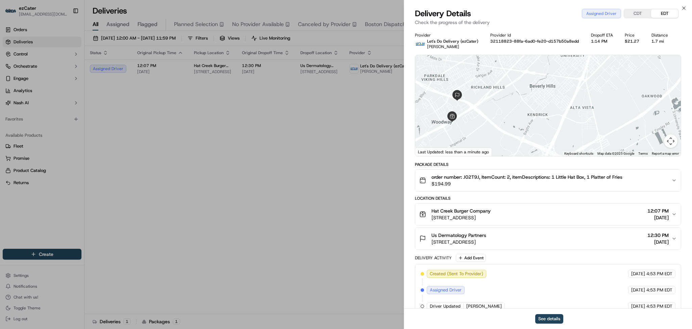
scroll to position [12, 0]
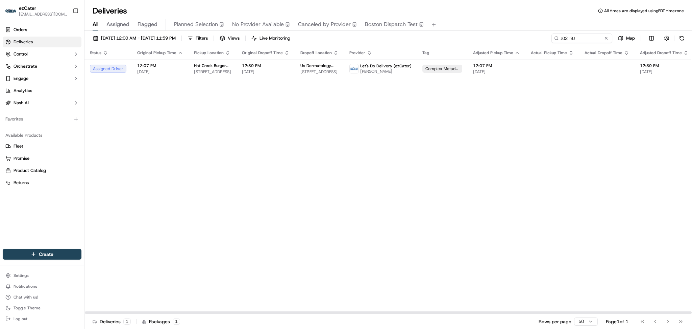
drag, startPoint x: 645, startPoint y: 174, endPoint x: 635, endPoint y: 132, distance: 43.1
click at [645, 171] on div "Status Original Pickup Time Pickup Location Original Dropoff Time Dropoff Locat…" at bounding box center [441, 180] width 712 height 268
drag, startPoint x: 593, startPoint y: 33, endPoint x: 458, endPoint y: 30, distance: 134.9
click at [458, 30] on div "Deliveries All times are displayed using EDT timezone All Assigned Flagged Plan…" at bounding box center [389, 164] width 608 height 329
paste input "VVHEH2"
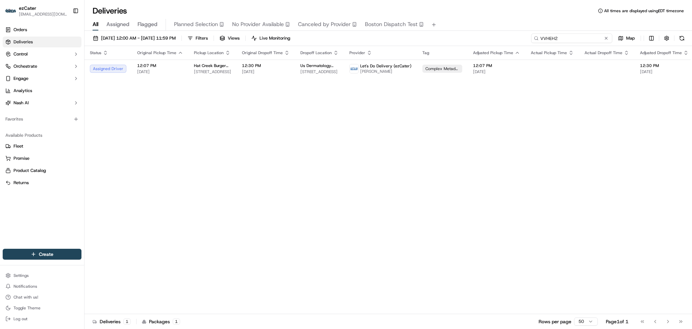
type input "VVHEH2"
click at [391, 74] on span "Katrina Jones" at bounding box center [383, 71] width 51 height 5
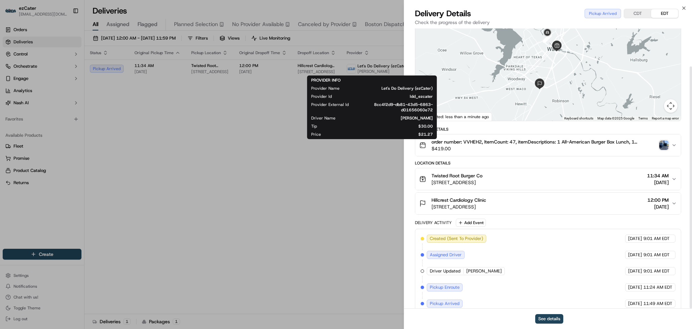
scroll to position [44, 0]
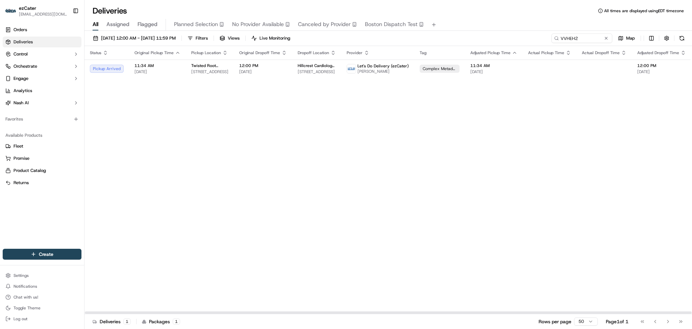
click at [641, 135] on div "Status Original Pickup Time Pickup Location Original Dropoff Time Dropoff Locat…" at bounding box center [440, 180] width 710 height 268
click at [478, 70] on span "[DATE]" at bounding box center [494, 71] width 47 height 5
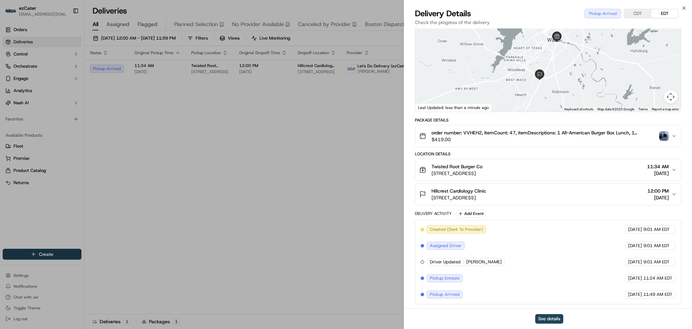
drag, startPoint x: 540, startPoint y: 198, endPoint x: 431, endPoint y: 188, distance: 109.3
click at [431, 188] on div "Hillcrest Cardiology Clinic 120 Hillcrest Medical Blvd, Waco, TX 76712, USA 12:…" at bounding box center [545, 194] width 252 height 14
copy div "Hillcrest Cardiology Clinic 120 Hillcrest Medical Blvd, Waco, TX 76712, USA"
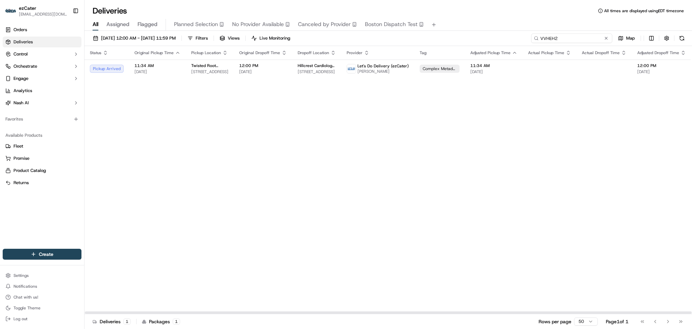
drag, startPoint x: 574, startPoint y: 35, endPoint x: 468, endPoint y: 33, distance: 105.5
click at [468, 33] on div "09/01/2025 12:00 AM - 09/30/2025 11:59 PM Filters Views Live Monitoring VVHEH2 …" at bounding box center [389, 180] width 608 height 299
paste input "J02T9J"
type input "J02T9J"
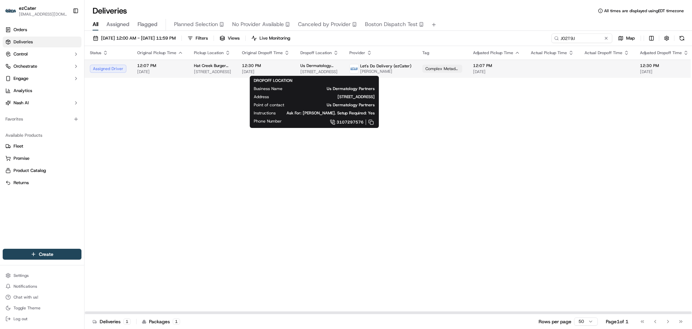
click at [322, 70] on span "300 Richland W Cir Suite 2C, Woodway, TX 76712, USA" at bounding box center [320, 71] width 38 height 5
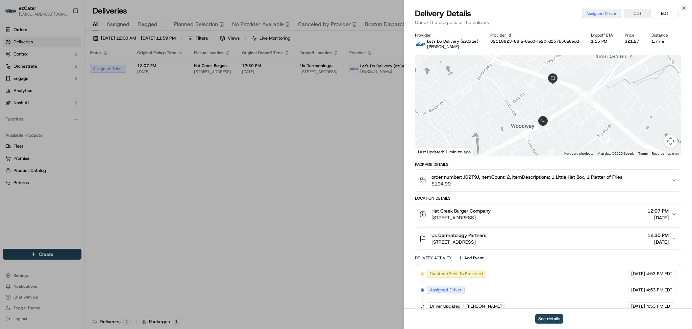
drag, startPoint x: 495, startPoint y: 209, endPoint x: 517, endPoint y: 216, distance: 23.2
click at [491, 209] on div "Hat Creek Burger Company" at bounding box center [461, 210] width 59 height 7
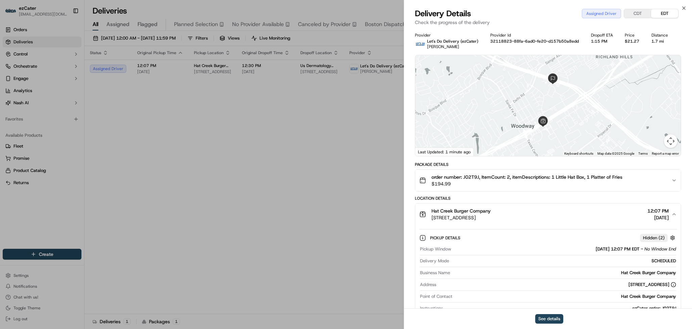
drag, startPoint x: 475, startPoint y: 218, endPoint x: 431, endPoint y: 211, distance: 44.4
click at [431, 211] on div "Hat Creek Burger Company 103 Archway Dr, Woodway, TX 76712, USA 12:07 PM 09/16/…" at bounding box center [545, 214] width 252 height 14
copy div "Hat Creek Burger Company 103 Archway Dr, Woodway, TX 76712, USA"
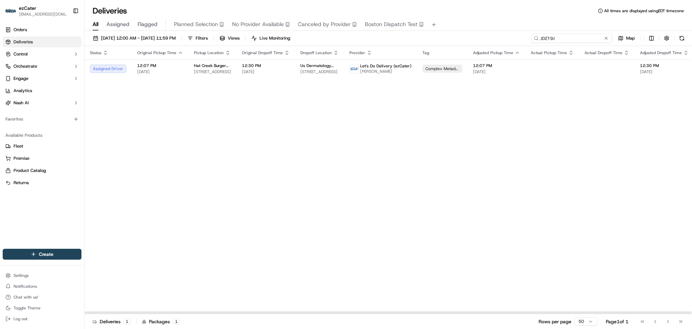
drag, startPoint x: 542, startPoint y: 39, endPoint x: 478, endPoint y: 39, distance: 63.9
click at [478, 39] on div "09/01/2025 12:00 AM - 09/30/2025 11:59 PM Filters Views Live Monitoring J02T9J …" at bounding box center [389, 39] width 608 height 13
paste input "VVHEH2"
click at [142, 72] on span "[DATE]" at bounding box center [158, 71] width 46 height 5
click at [671, 121] on div "Status Original Pickup Time Pickup Location Original Dropoff Time Dropoff Locat…" at bounding box center [440, 180] width 710 height 268
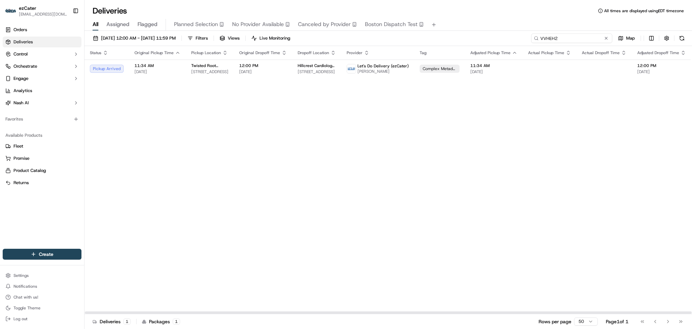
paste input "UVAC47"
drag, startPoint x: 583, startPoint y: 37, endPoint x: 452, endPoint y: 32, distance: 131.2
click at [452, 32] on div "09/01/2025 12:00 AM - 09/30/2025 11:59 PM Filters Views Live Monitoring UVAC47 …" at bounding box center [389, 180] width 608 height 299
click at [629, 139] on div "Status Original Pickup Time Pickup Location Original Dropoff Time Dropoff Locat…" at bounding box center [432, 180] width 695 height 268
paste input "VVHEH2"
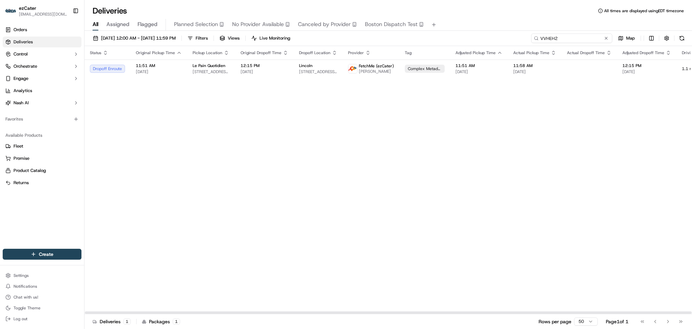
drag, startPoint x: 583, startPoint y: 37, endPoint x: 475, endPoint y: 35, distance: 108.5
click at [476, 35] on div "09/01/2025 12:00 AM - 09/30/2025 11:59 PM Filters Views Live Monitoring VVHEH2 …" at bounding box center [389, 39] width 608 height 13
click at [622, 138] on div "Status Original Pickup Time Pickup Location Original Dropoff Time Dropoff Locat…" at bounding box center [440, 180] width 710 height 268
drag, startPoint x: 591, startPoint y: 35, endPoint x: 454, endPoint y: 35, distance: 136.6
click at [454, 35] on div "09/01/2025 12:00 AM - 09/30/2025 11:59 PM Filters Views Live Monitoring VVHEH2 …" at bounding box center [389, 39] width 608 height 13
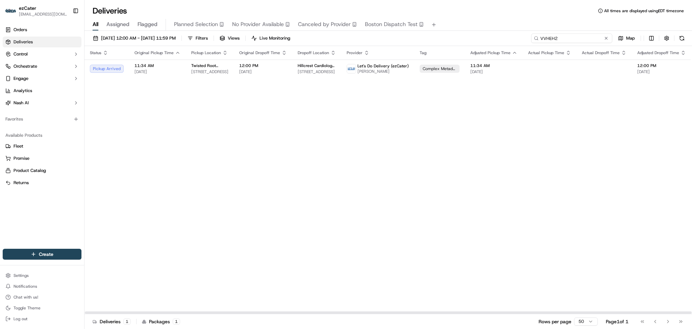
paste input "UVAC47"
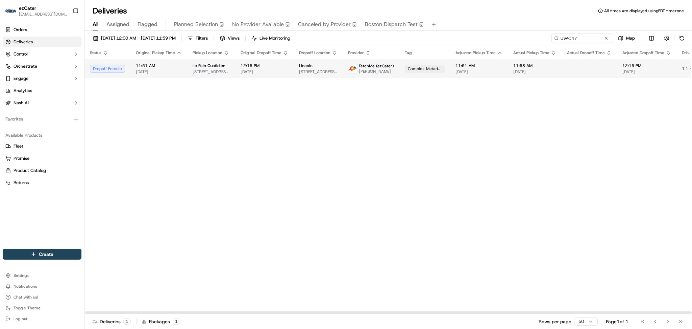
click at [400, 71] on td "Complex Metadata" at bounding box center [425, 68] width 51 height 18
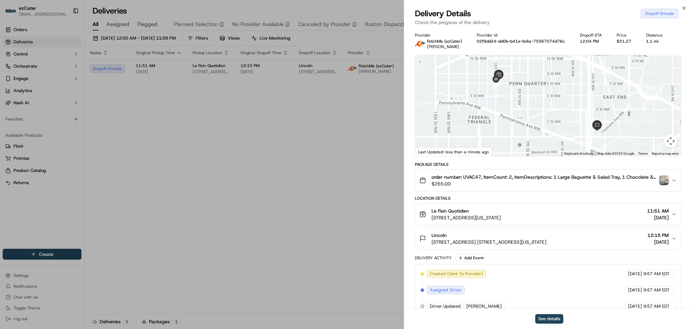
click at [664, 179] on img "button" at bounding box center [663, 179] width 9 height 9
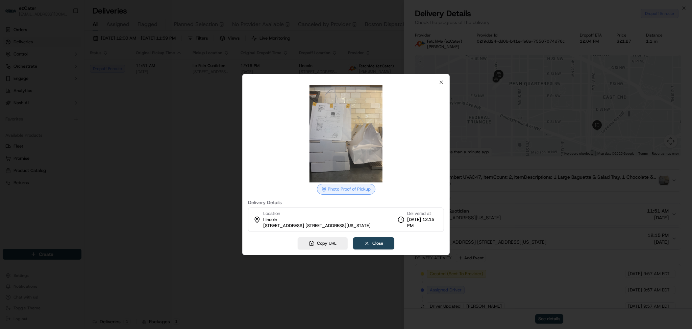
click at [193, 168] on div at bounding box center [346, 164] width 692 height 329
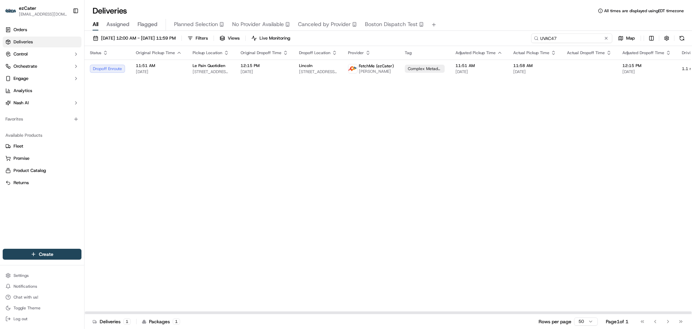
drag, startPoint x: 582, startPoint y: 37, endPoint x: 433, endPoint y: 36, distance: 149.4
click at [433, 36] on div "09/01/2025 12:00 AM - 09/30/2025 11:59 PM Filters Views Live Monitoring UVAC47 …" at bounding box center [389, 39] width 608 height 13
paste input "VVHEH2"
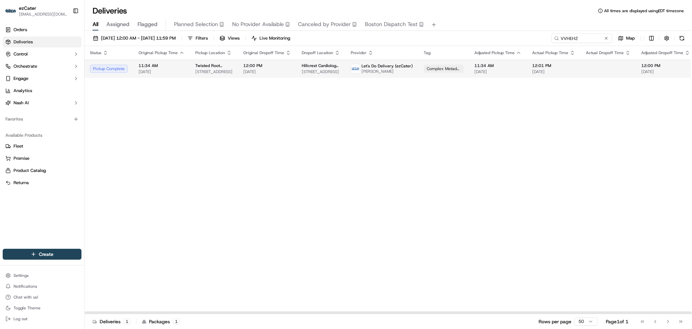
click at [652, 70] on span "[DATE]" at bounding box center [666, 71] width 49 height 5
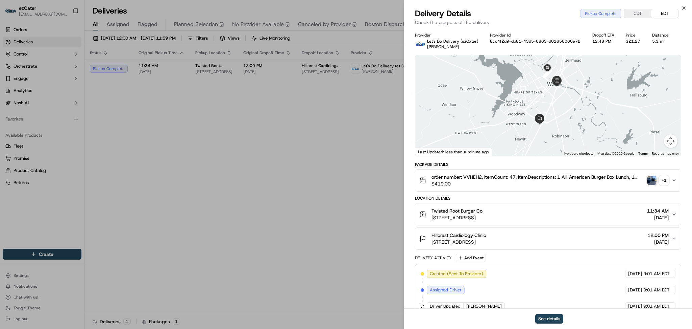
click at [665, 182] on div "+ 1" at bounding box center [663, 179] width 9 height 9
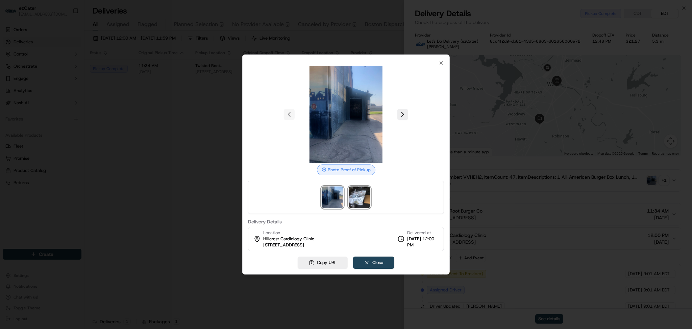
click at [365, 197] on img at bounding box center [360, 197] width 22 height 22
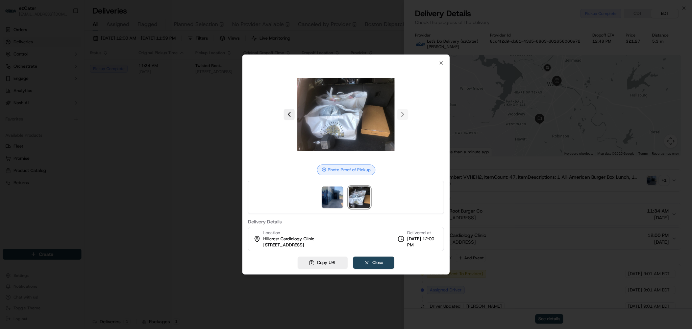
click at [160, 145] on div at bounding box center [346, 164] width 692 height 329
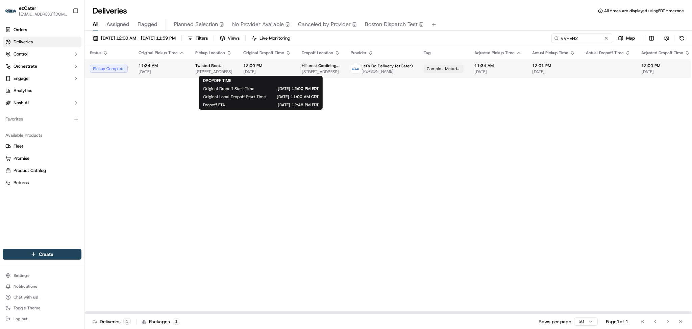
click at [247, 71] on span "[DATE]" at bounding box center [267, 71] width 48 height 5
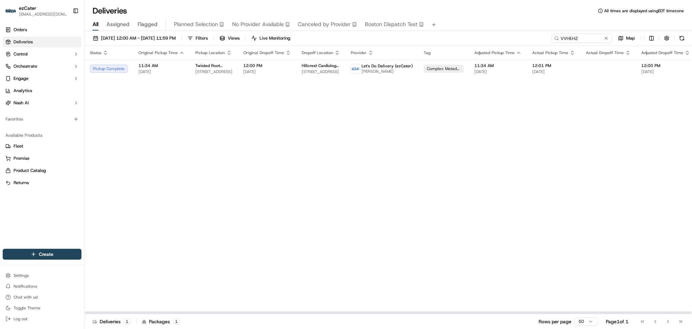
drag, startPoint x: 633, startPoint y: 183, endPoint x: 619, endPoint y: 83, distance: 100.7
click at [634, 179] on div "Status Original Pickup Time Pickup Location Original Dropoff Time Dropoff Locat…" at bounding box center [442, 180] width 714 height 268
drag, startPoint x: 587, startPoint y: 30, endPoint x: 476, endPoint y: 30, distance: 110.5
click at [476, 30] on div "All Assigned Flagged Planned Selection No Provider Available Canceled by Provid…" at bounding box center [389, 25] width 608 height 12
drag, startPoint x: 580, startPoint y: 35, endPoint x: 465, endPoint y: 35, distance: 115.3
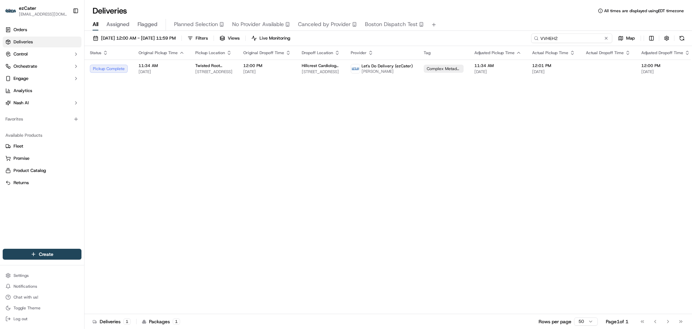
click at [465, 35] on div "09/01/2025 12:00 AM - 09/30/2025 11:59 PM Filters Views Live Monitoring VVHEH2 …" at bounding box center [389, 39] width 608 height 13
paste input "Z3MAP0"
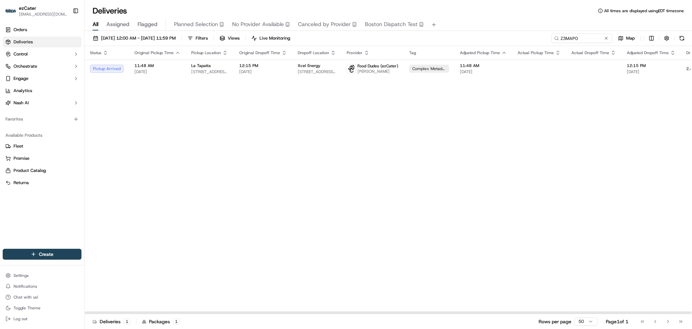
drag, startPoint x: 680, startPoint y: 170, endPoint x: 652, endPoint y: 124, distance: 53.6
click at [679, 167] on div "Status Original Pickup Time Pickup Location Original Dropoff Time Dropoff Locat…" at bounding box center [434, 180] width 699 height 268
drag, startPoint x: 590, startPoint y: 41, endPoint x: 511, endPoint y: 41, distance: 78.1
click at [511, 41] on div "09/01/2025 12:00 AM - 09/30/2025 11:59 PM Filters Views Live Monitoring Z3MAP0 …" at bounding box center [389, 39] width 608 height 13
paste input "EG233H"
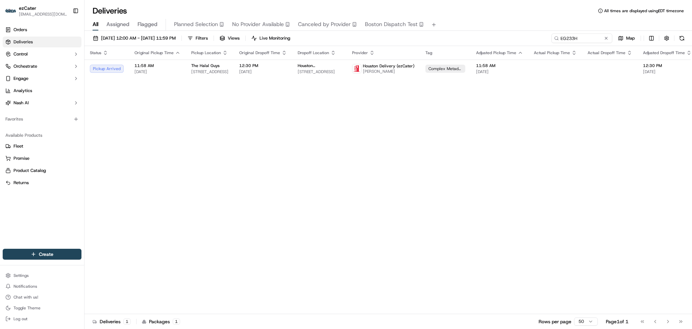
click at [631, 147] on div "Status Original Pickup Time Pickup Location Original Dropoff Time Dropoff Locat…" at bounding box center [442, 180] width 715 height 268
drag, startPoint x: 588, startPoint y: 34, endPoint x: 467, endPoint y: 33, distance: 121.0
click at [467, 33] on div "09/01/2025 12:00 AM - 09/30/2025 11:59 PM Filters Views Live Monitoring EG233H …" at bounding box center [389, 39] width 608 height 13
paste input "63MA86"
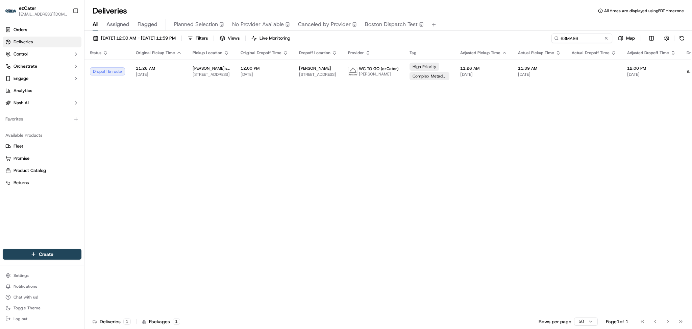
click at [625, 141] on div "Status Original Pickup Time Pickup Location Original Dropoff Time Dropoff Locat…" at bounding box center [434, 180] width 699 height 268
drag, startPoint x: 596, startPoint y: 37, endPoint x: 408, endPoint y: 34, distance: 188.0
click at [408, 34] on div "09/01/2025 12:00 AM - 09/30/2025 11:59 PM Filters Views Live Monitoring 63MA86 …" at bounding box center [389, 39] width 608 height 13
paste input "VVHEH2"
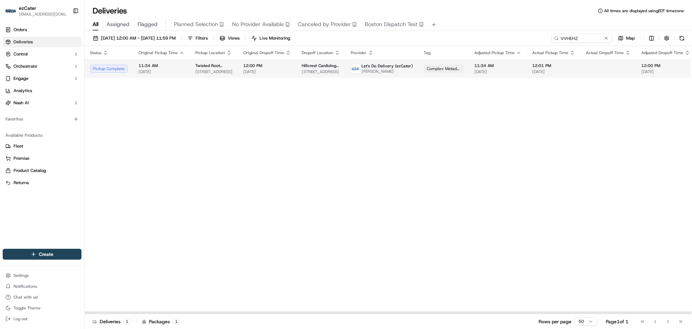
click at [272, 71] on span "[DATE]" at bounding box center [267, 71] width 48 height 5
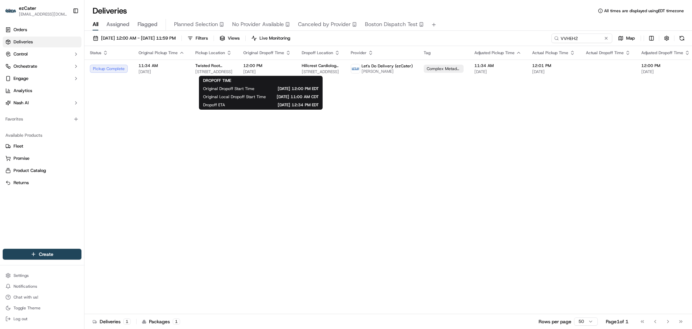
drag, startPoint x: 351, startPoint y: 142, endPoint x: 494, endPoint y: 83, distance: 154.9
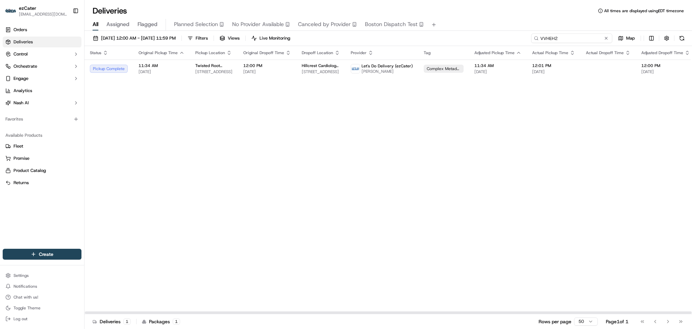
paste input "QHVPTV"
drag, startPoint x: 586, startPoint y: 37, endPoint x: 481, endPoint y: 35, distance: 105.8
click at [481, 35] on div "09/01/2025 12:00 AM - 09/30/2025 11:59 PM Filters Views Live Monitoring VVHEH2 …" at bounding box center [389, 39] width 608 height 13
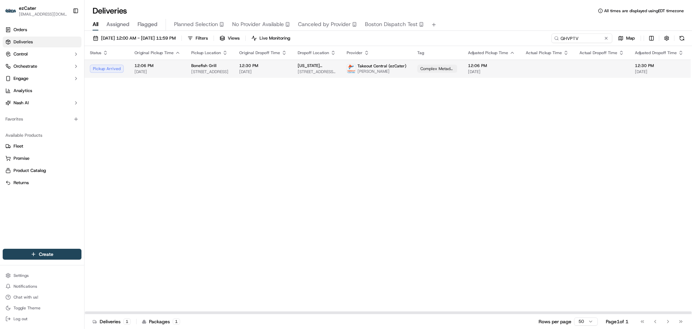
click at [250, 63] on span "12:30 PM" at bounding box center [263, 65] width 48 height 5
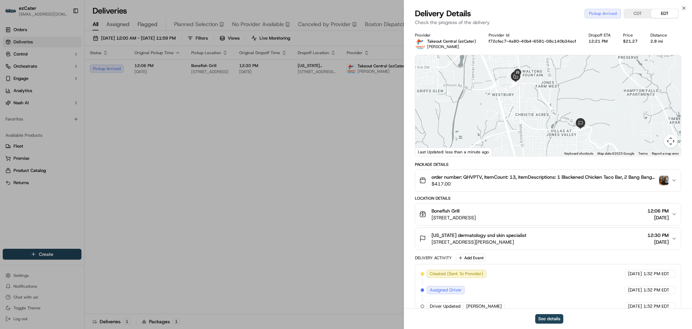
click at [661, 181] on img "button" at bounding box center [663, 179] width 9 height 9
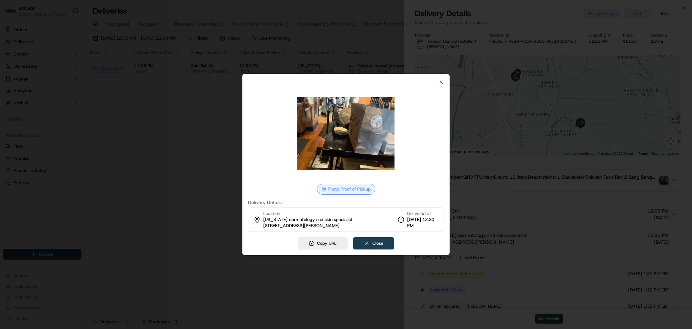
click at [377, 241] on button "Close" at bounding box center [373, 243] width 41 height 12
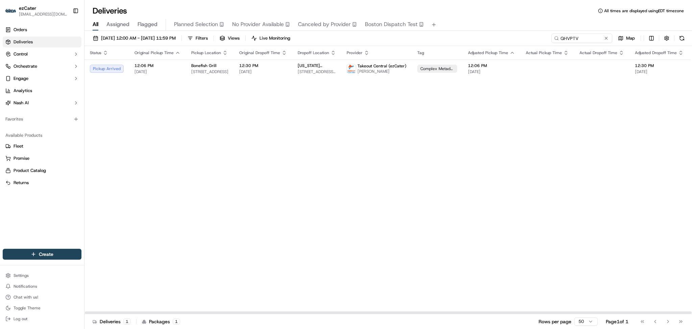
click at [632, 168] on div "Status Original Pickup Time Pickup Location Original Dropoff Time Dropoff Locat…" at bounding box center [438, 180] width 707 height 268
paste input "P1Y-RVU"
drag, startPoint x: 576, startPoint y: 38, endPoint x: 481, endPoint y: 35, distance: 94.7
click at [482, 35] on div "09/01/2025 12:00 AM - 09/30/2025 11:59 PM Filters Views Live Monitoring P1Y-RVU…" at bounding box center [389, 39] width 608 height 13
type input "P1Y-RVU"
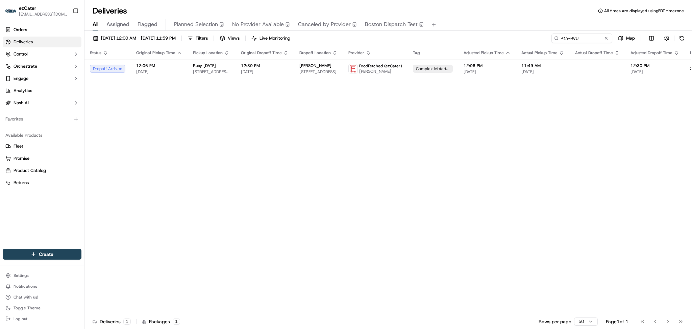
click at [637, 24] on div "All Assigned Flagged Planned Selection No Provider Available Canceled by Provid…" at bounding box center [389, 25] width 608 height 12
drag, startPoint x: 618, startPoint y: 86, endPoint x: 618, endPoint y: 77, distance: 8.5
click at [618, 86] on div "Status Original Pickup Time Pickup Location Original Dropoff Time Dropoff Locat…" at bounding box center [436, 180] width 703 height 268
drag, startPoint x: 597, startPoint y: 43, endPoint x: 558, endPoint y: 38, distance: 39.6
click at [548, 38] on div "09/01/2025 12:00 AM - 09/30/2025 11:59 PM Filters Views Live Monitoring P1Y-RVU…" at bounding box center [389, 39] width 608 height 13
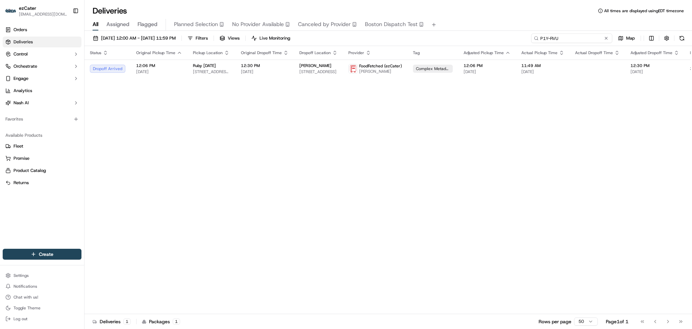
click at [570, 35] on input "P1Y-RVU" at bounding box center [571, 37] width 81 height 9
click at [607, 38] on button at bounding box center [606, 38] width 7 height 7
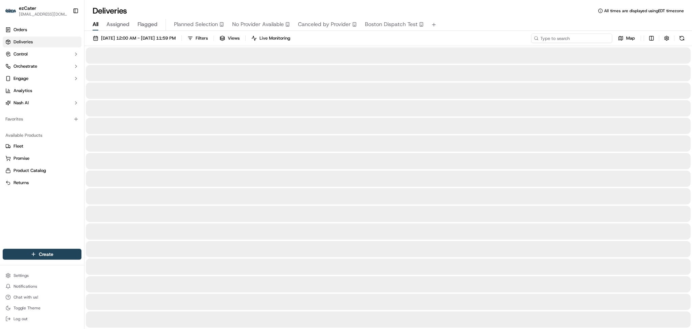
click at [597, 38] on input at bounding box center [571, 37] width 81 height 9
paste input "QHVPTV"
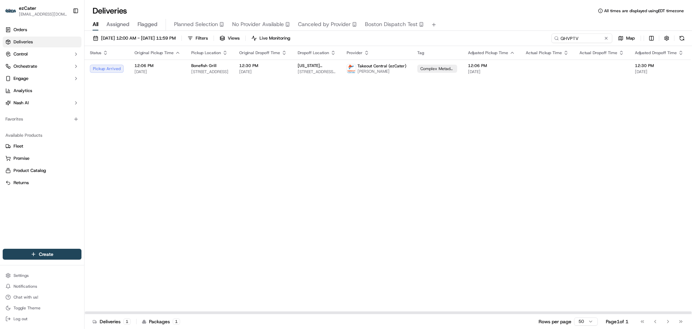
drag, startPoint x: 645, startPoint y: 201, endPoint x: 640, endPoint y: 166, distance: 35.0
click at [646, 199] on div "Status Original Pickup Time Pickup Location Original Dropoff Time Dropoff Locat…" at bounding box center [438, 180] width 707 height 268
drag, startPoint x: 597, startPoint y: 33, endPoint x: 463, endPoint y: 32, distance: 133.9
click at [463, 32] on div "09/01/2025 12:00 AM - 09/30/2025 11:59 PM Filters Views Live Monitoring QHVPTV …" at bounding box center [389, 180] width 608 height 299
paste input "J02T9J"
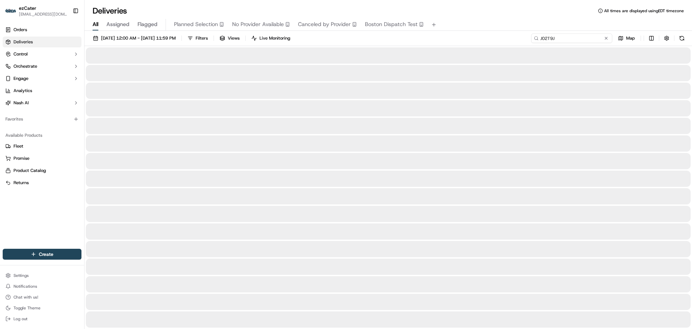
type input "J02T9J"
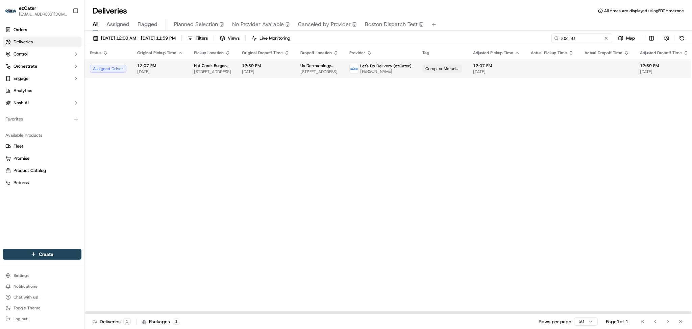
click at [152, 66] on span "12:07 PM" at bounding box center [160, 65] width 46 height 5
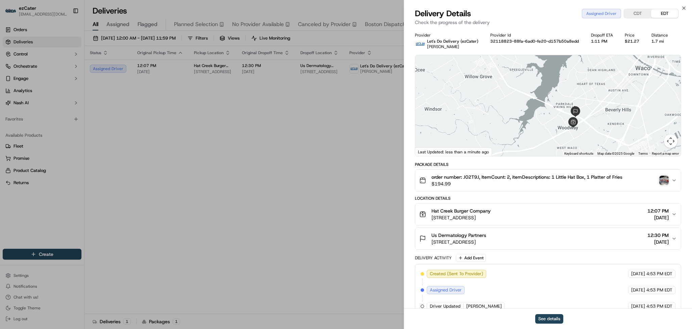
click at [663, 177] on img "button" at bounding box center [663, 179] width 9 height 9
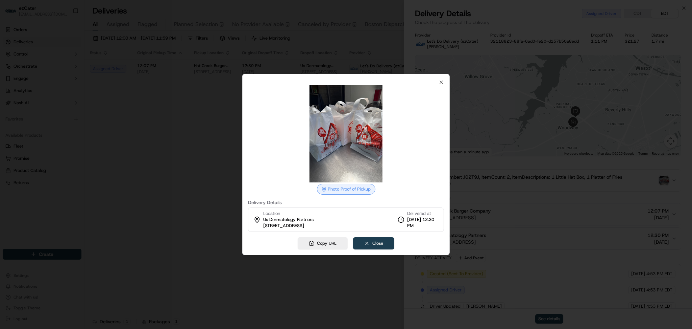
click at [372, 241] on button "Close" at bounding box center [373, 243] width 41 height 12
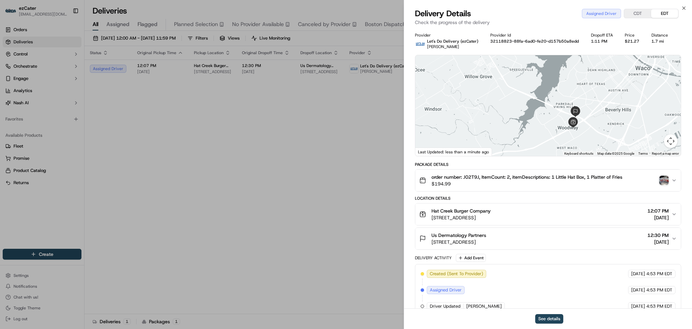
click at [663, 180] on img "button" at bounding box center [663, 179] width 9 height 9
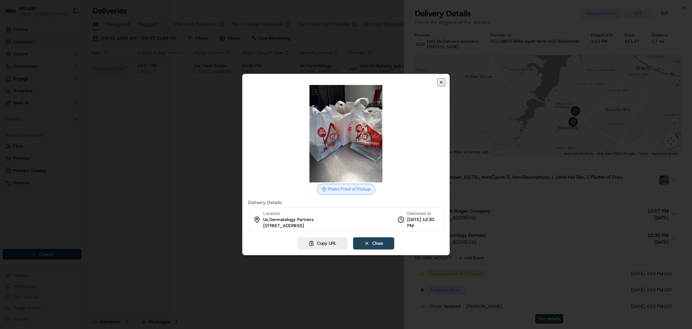
click at [440, 81] on icon "button" at bounding box center [441, 81] width 5 height 5
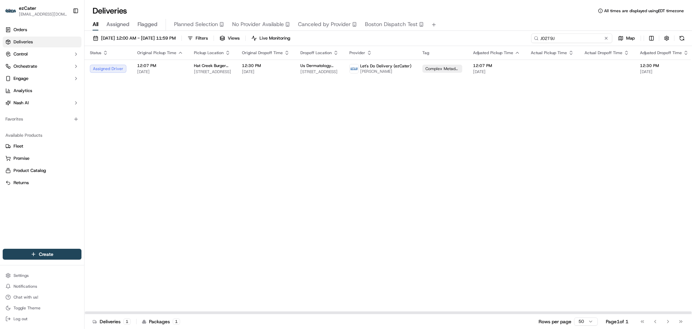
drag, startPoint x: 580, startPoint y: 39, endPoint x: 494, endPoint y: 39, distance: 86.2
click at [494, 39] on div "09/01/2025 12:00 AM - 09/30/2025 11:59 PM Filters Views Live Monitoring J02T9J …" at bounding box center [389, 39] width 608 height 13
paste input "QHVPTV"
drag, startPoint x: 634, startPoint y: 119, endPoint x: 630, endPoint y: 104, distance: 15.7
click at [635, 118] on div "Status Original Pickup Time Pickup Location Original Dropoff Time Dropoff Locat…" at bounding box center [438, 180] width 707 height 268
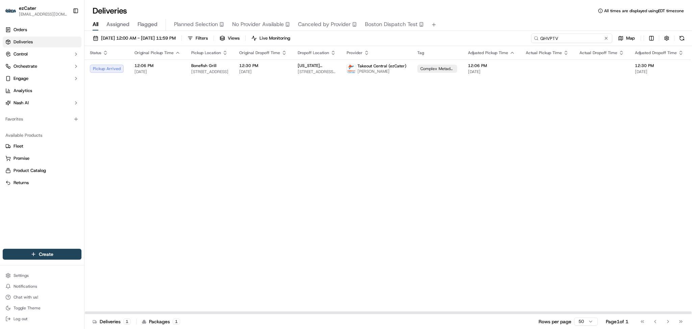
drag, startPoint x: 580, startPoint y: 34, endPoint x: 492, endPoint y: 34, distance: 87.9
click at [492, 34] on div "09/01/2025 12:00 AM - 09/30/2025 11:59 PM Filters Views Live Monitoring QHVPTV …" at bounding box center [389, 39] width 608 height 13
paste input "VVHEH2"
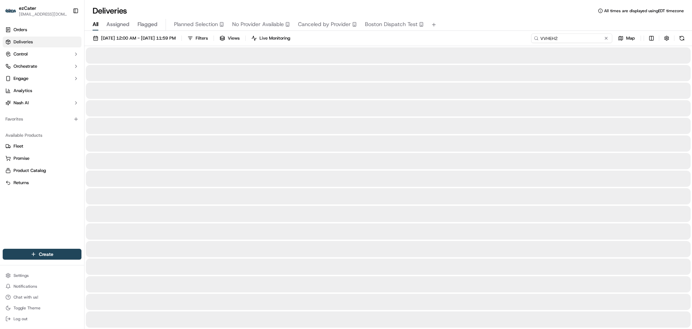
type input "VVHEH2"
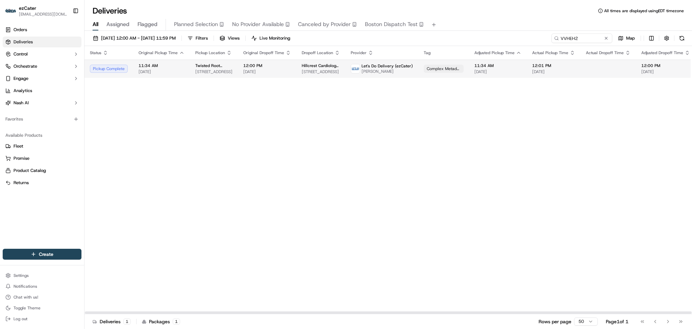
click at [374, 71] on span "Katrina Jones" at bounding box center [387, 71] width 51 height 5
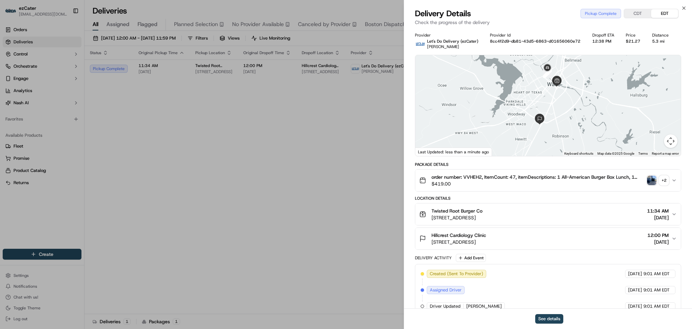
click at [664, 181] on div "+ 2" at bounding box center [663, 179] width 9 height 9
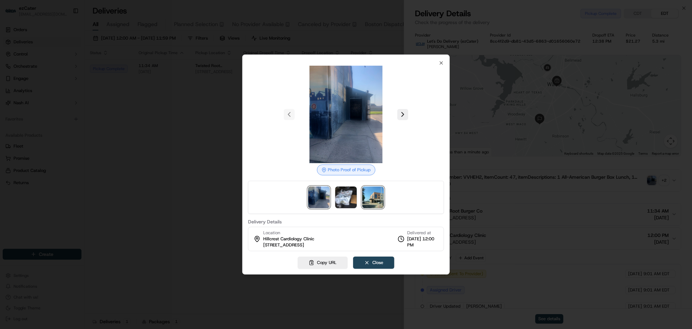
click at [374, 203] on img at bounding box center [373, 197] width 22 height 22
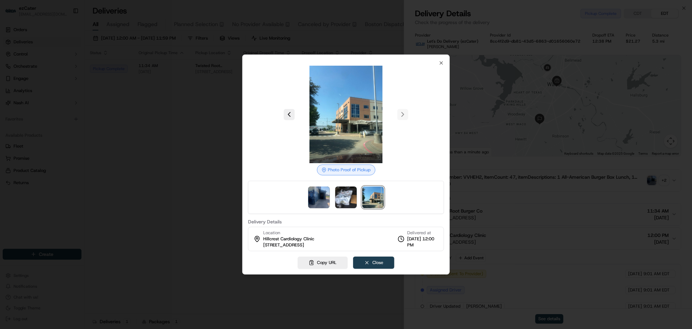
click at [385, 261] on button "Close" at bounding box center [373, 262] width 41 height 12
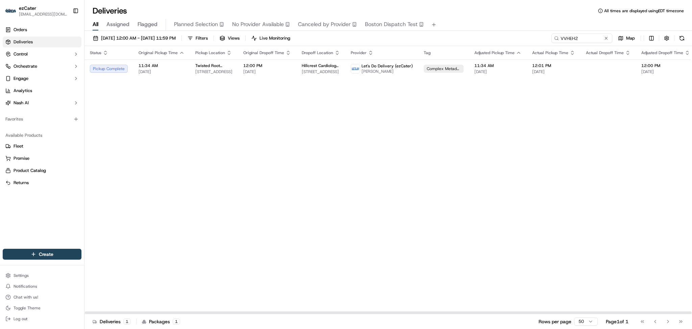
drag, startPoint x: 193, startPoint y: 114, endPoint x: 196, endPoint y: 111, distance: 4.1
click at [195, 114] on div "Status Original Pickup Time Pickup Location Original Dropoff Time Dropoff Locat…" at bounding box center [442, 180] width 714 height 268
click at [282, 71] on span "[DATE]" at bounding box center [267, 71] width 48 height 5
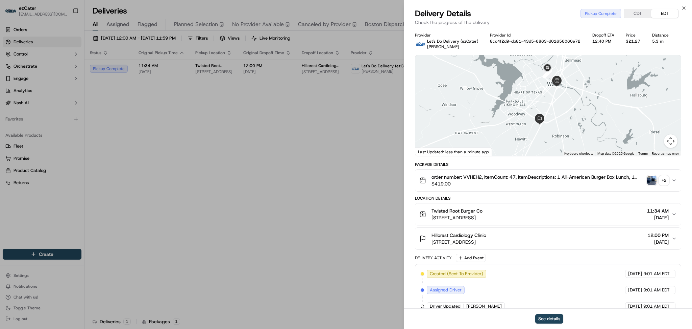
click at [666, 181] on div "+ 2" at bounding box center [663, 179] width 9 height 9
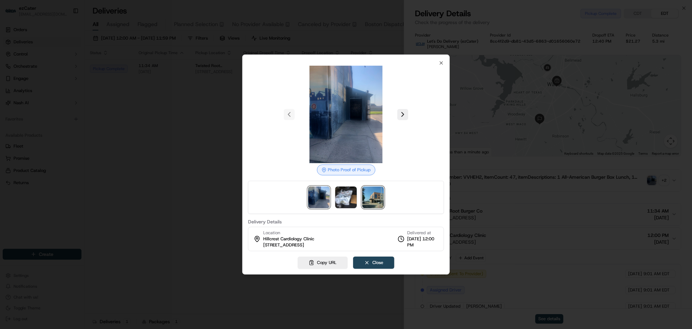
click at [377, 200] on img at bounding box center [373, 197] width 22 height 22
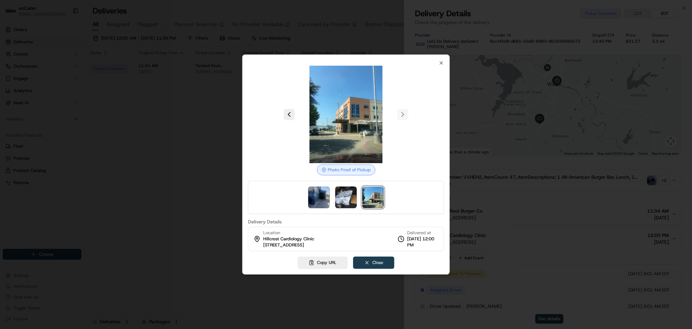
click at [379, 264] on button "Close" at bounding box center [373, 262] width 41 height 12
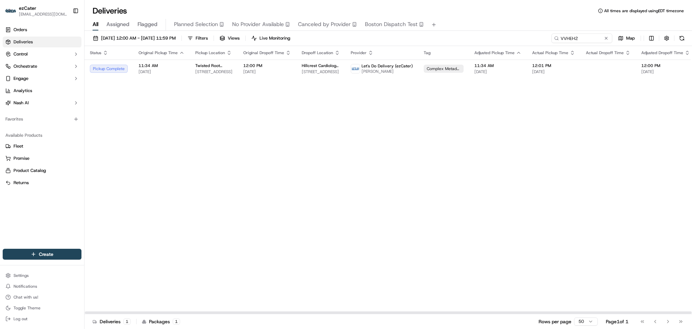
drag, startPoint x: 661, startPoint y: 108, endPoint x: 638, endPoint y: 80, distance: 35.8
click at [659, 106] on div "Status Original Pickup Time Pickup Location Original Dropoff Time Dropoff Locat…" at bounding box center [442, 180] width 714 height 268
click at [607, 39] on button at bounding box center [606, 38] width 7 height 7
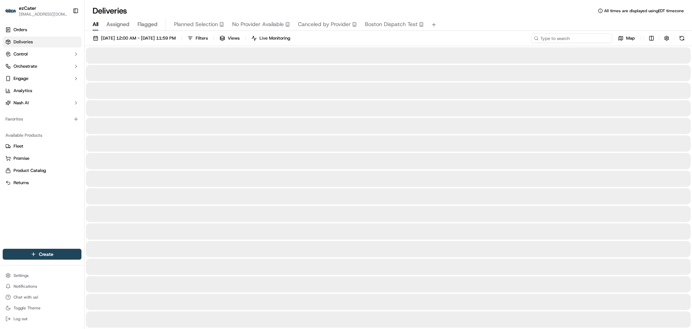
click at [582, 39] on input at bounding box center [571, 37] width 81 height 9
paste input "QHVPTV"
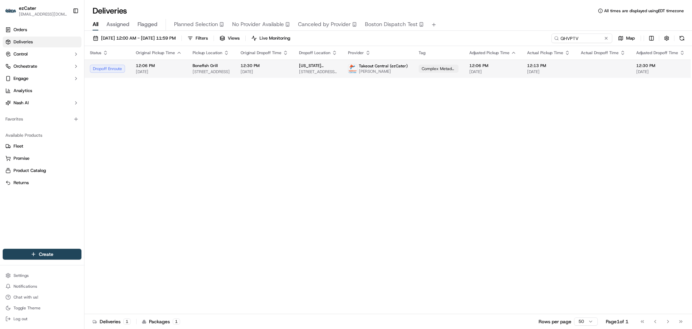
drag, startPoint x: 650, startPoint y: 122, endPoint x: 617, endPoint y: 65, distance: 66.0
click at [650, 117] on div "Status Original Pickup Time Pickup Location Original Dropoff Time Dropoff Locat…" at bounding box center [439, 180] width 709 height 268
drag, startPoint x: 579, startPoint y: 39, endPoint x: 491, endPoint y: 39, distance: 88.2
click at [494, 39] on div "09/01/2025 12:00 AM - 09/30/2025 11:59 PM Filters Views Live Monitoring QHVPTV …" at bounding box center [389, 39] width 608 height 13
paste input "VVHEH2"
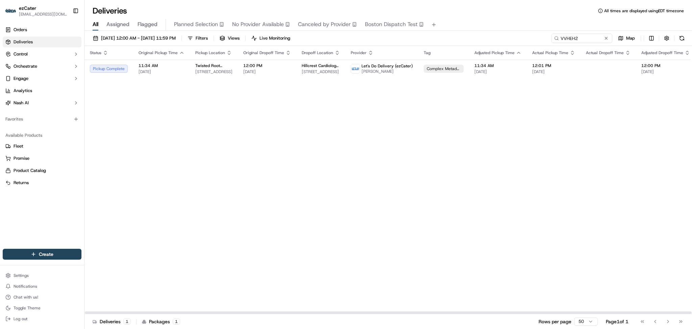
drag, startPoint x: 634, startPoint y: 145, endPoint x: 633, endPoint y: 124, distance: 21.0
click at [635, 143] on div "Status Original Pickup Time Pickup Location Original Dropoff Time Dropoff Locat…" at bounding box center [442, 180] width 714 height 268
drag, startPoint x: 597, startPoint y: 35, endPoint x: 501, endPoint y: 29, distance: 95.9
click at [503, 31] on div "09/01/2025 12:00 AM - 09/30/2025 11:59 PM Filters Views Live Monitoring VVHEH2 …" at bounding box center [389, 180] width 608 height 299
paste input "79-23T"
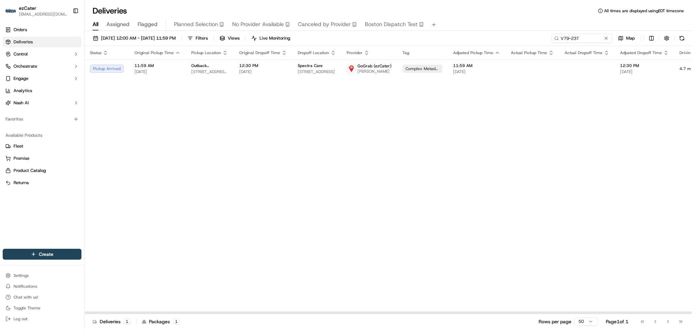
click at [653, 137] on div "Status Original Pickup Time Pickup Location Original Dropoff Time Dropoff Locat…" at bounding box center [431, 180] width 692 height 268
drag, startPoint x: 584, startPoint y: 35, endPoint x: 453, endPoint y: 15, distance: 132.9
click at [453, 15] on div "Deliveries All times are displayed using EDT timezone All Assigned Flagged Plan…" at bounding box center [389, 164] width 608 height 329
paste input "EG233H"
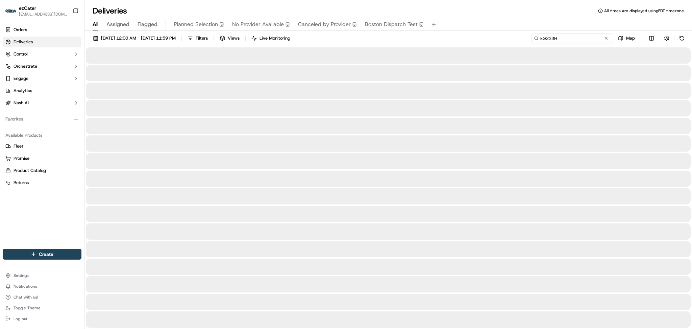
type input "EG233H"
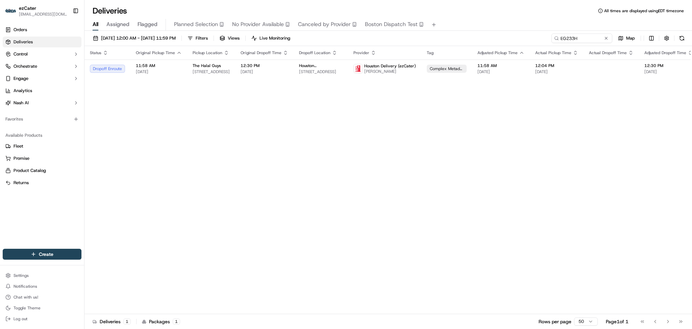
click at [663, 133] on div "Status Original Pickup Time Pickup Location Original Dropoff Time Dropoff Locat…" at bounding box center [443, 180] width 717 height 268
click at [614, 37] on div "EG233H Map" at bounding box center [619, 37] width 135 height 9
click at [604, 37] on button at bounding box center [606, 38] width 7 height 7
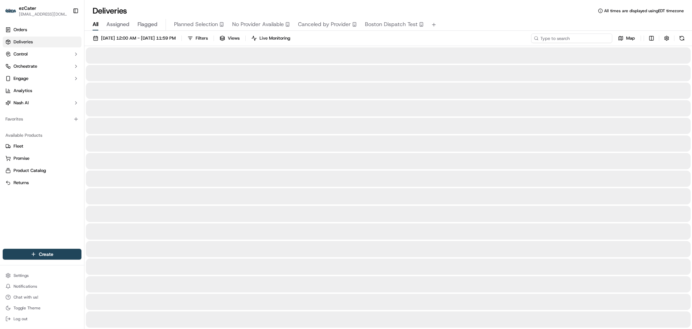
click at [574, 37] on input at bounding box center [571, 37] width 81 height 9
paste input "QHVPTV"
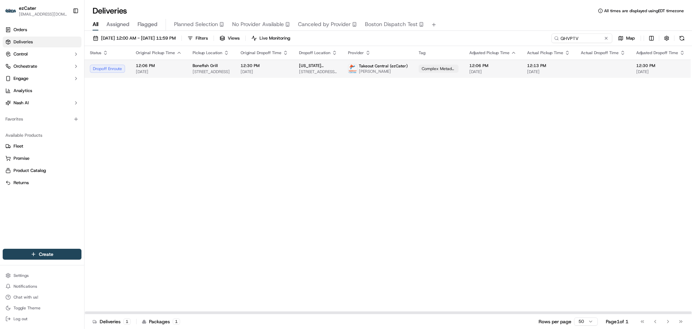
drag, startPoint x: 647, startPoint y: 130, endPoint x: 621, endPoint y: 68, distance: 67.2
click at [647, 128] on div "Status Original Pickup Time Pickup Location Original Dropoff Time Dropoff Locat…" at bounding box center [439, 180] width 709 height 268
drag, startPoint x: 594, startPoint y: 40, endPoint x: 462, endPoint y: 40, distance: 131.2
click at [464, 40] on div "09/01/2025 12:00 AM - 09/30/2025 11:59 PM Filters Views Live Monitoring QHVPTV …" at bounding box center [389, 39] width 608 height 13
paste input "J02T9J"
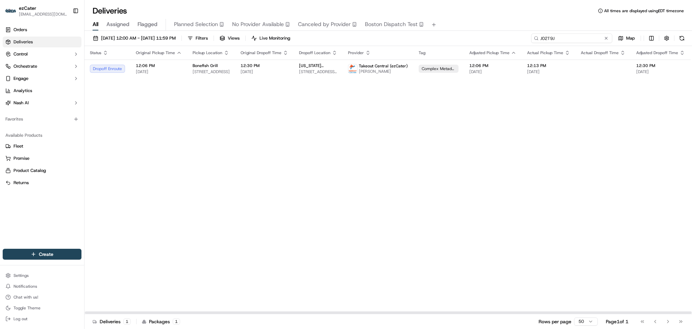
type input "J02T9J"
click at [286, 67] on td "12:30 PM 09/16/2025" at bounding box center [266, 68] width 58 height 18
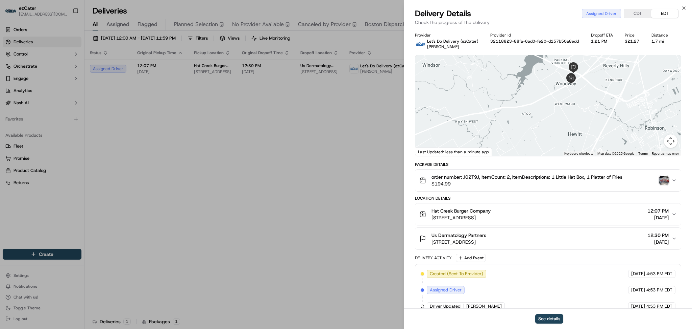
drag, startPoint x: 610, startPoint y: 95, endPoint x: 610, endPoint y: 74, distance: 20.6
click at [610, 74] on div at bounding box center [548, 105] width 266 height 101
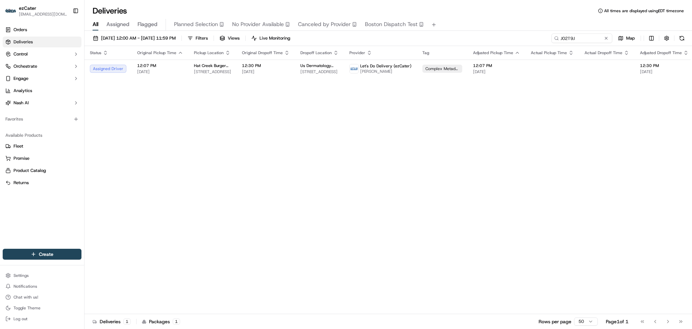
click at [613, 124] on div "Status Original Pickup Time Pickup Location Original Dropoff Time Dropoff Locat…" at bounding box center [441, 180] width 712 height 268
drag, startPoint x: 584, startPoint y: 33, endPoint x: 418, endPoint y: 33, distance: 166.3
click at [418, 33] on div "09/01/2025 12:00 AM - 09/30/2025 11:59 PM Filters Views Live Monitoring J02T9J …" at bounding box center [389, 180] width 608 height 299
drag, startPoint x: 636, startPoint y: 115, endPoint x: 613, endPoint y: 86, distance: 36.3
click at [636, 115] on div "Status Original Pickup Time Pickup Location Original Dropoff Time Dropoff Locat…" at bounding box center [441, 180] width 712 height 268
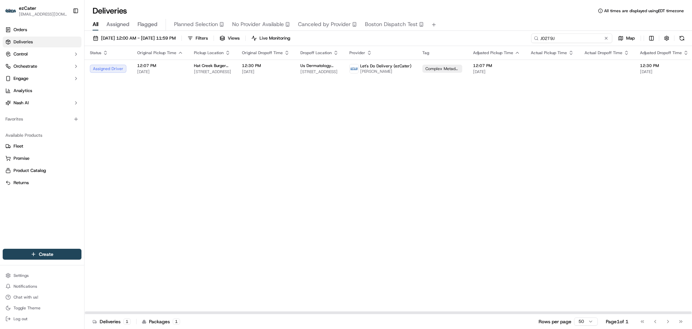
drag, startPoint x: 588, startPoint y: 39, endPoint x: 430, endPoint y: 39, distance: 158.2
click at [430, 39] on div "09/01/2025 12:00 AM - 09/30/2025 11:59 PM Filters Views Live Monitoring J02T9J …" at bounding box center [389, 39] width 608 height 13
paste input "VVHEH2"
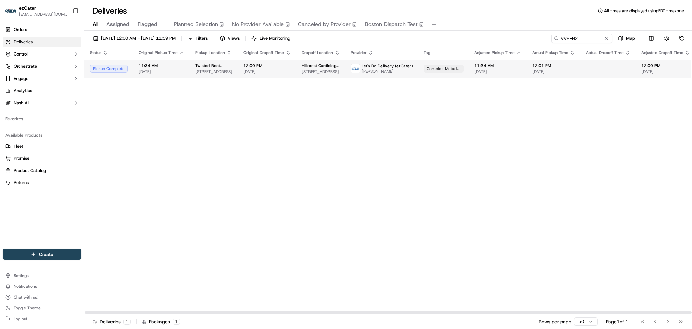
click at [278, 72] on span "[DATE]" at bounding box center [267, 71] width 48 height 5
drag, startPoint x: 656, startPoint y: 145, endPoint x: 643, endPoint y: 120, distance: 28.7
click at [656, 143] on div "Status Original Pickup Time Pickup Location Original Dropoff Time Dropoff Locat…" at bounding box center [442, 180] width 714 height 268
drag, startPoint x: 596, startPoint y: 36, endPoint x: 460, endPoint y: 29, distance: 135.7
click at [462, 29] on div "Deliveries All times are displayed using EDT timezone All Assigned Flagged Plan…" at bounding box center [389, 164] width 608 height 329
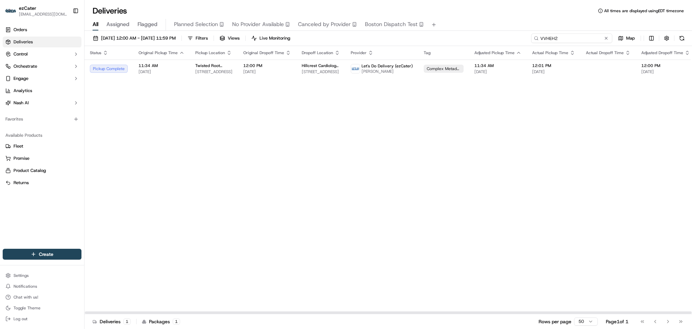
paste input "ZR8U2A"
type input "ZR8U2A"
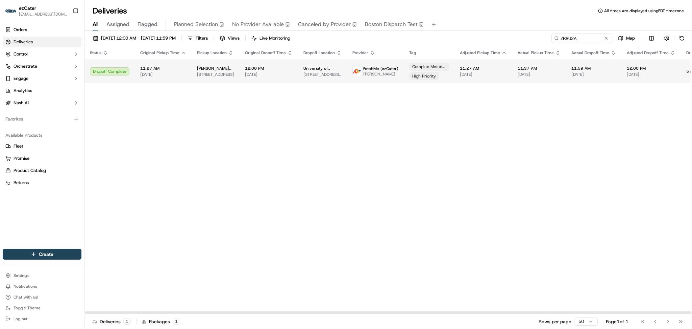
click at [653, 75] on span "[DATE]" at bounding box center [651, 74] width 49 height 5
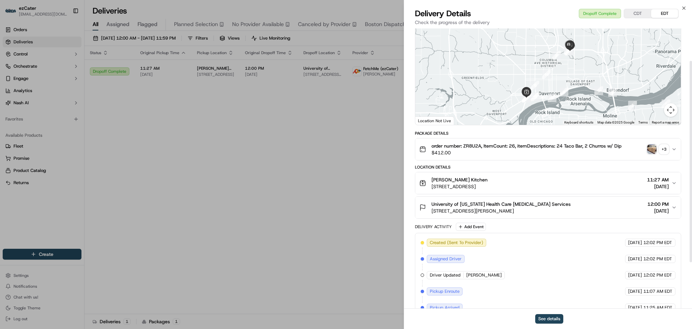
scroll to position [45, 0]
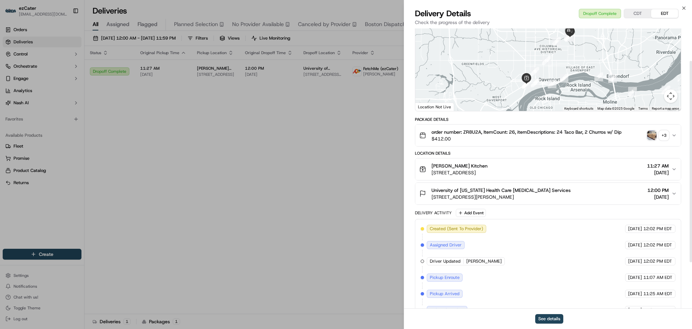
click at [672, 192] on icon "button" at bounding box center [674, 193] width 5 height 5
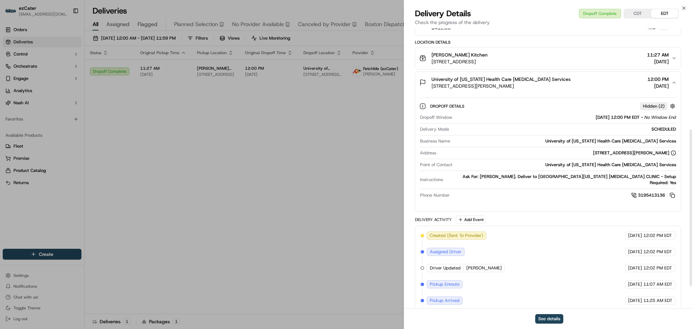
scroll to position [180, 0]
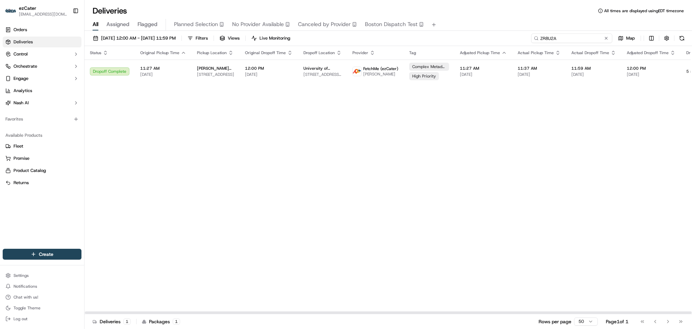
drag, startPoint x: 580, startPoint y: 39, endPoint x: 429, endPoint y: 37, distance: 151.1
click at [429, 37] on div "09/01/2025 12:00 AM - 09/30/2025 11:59 PM Filters Views Live Monitoring ZR8U2A …" at bounding box center [389, 39] width 608 height 13
paste input "VVHEH2"
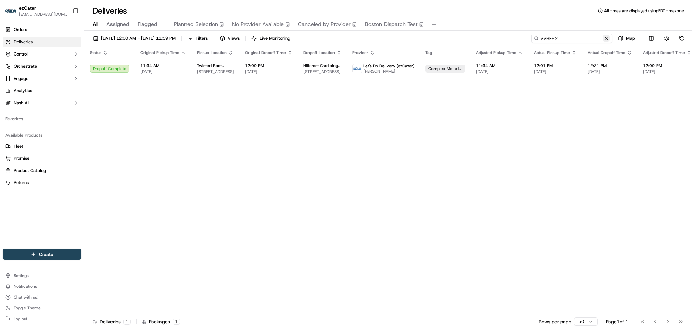
type input "VVHEH2"
click at [603, 39] on button at bounding box center [606, 38] width 7 height 7
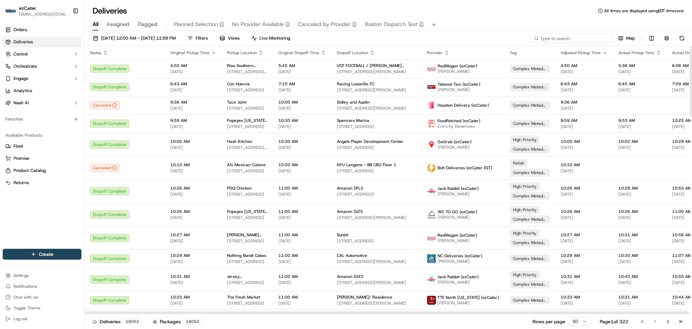
click at [592, 37] on input at bounding box center [571, 37] width 81 height 9
paste input "PYH6VY"
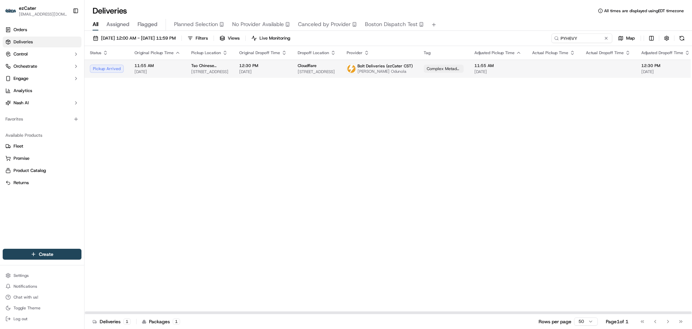
click at [239, 69] on span "[DATE]" at bounding box center [263, 71] width 48 height 5
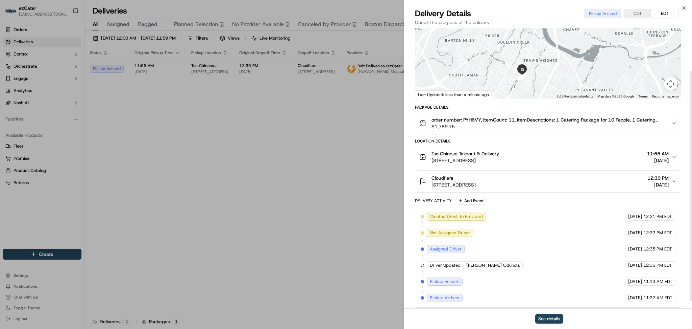
scroll to position [61, 0]
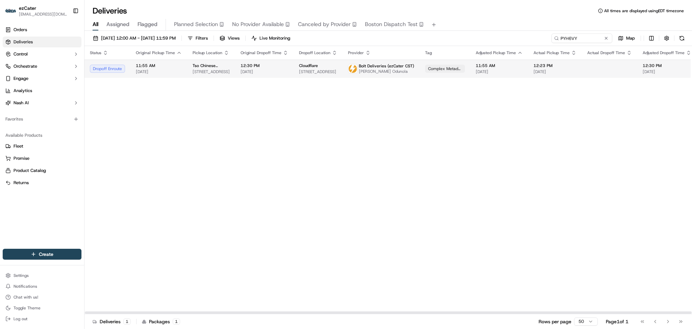
drag, startPoint x: 666, startPoint y: 132, endPoint x: 634, endPoint y: 75, distance: 64.4
click at [666, 130] on div "Status Original Pickup Time Pickup Location Original Dropoff Time Dropoff Locat…" at bounding box center [442, 180] width 715 height 268
drag, startPoint x: 550, startPoint y: 38, endPoint x: 462, endPoint y: 32, distance: 88.4
click at [462, 32] on div "09/01/2025 12:00 AM - 09/30/2025 11:59 PM Filters Views Live Monitoring PYH6VY …" at bounding box center [389, 180] width 608 height 299
paste input "18908F"
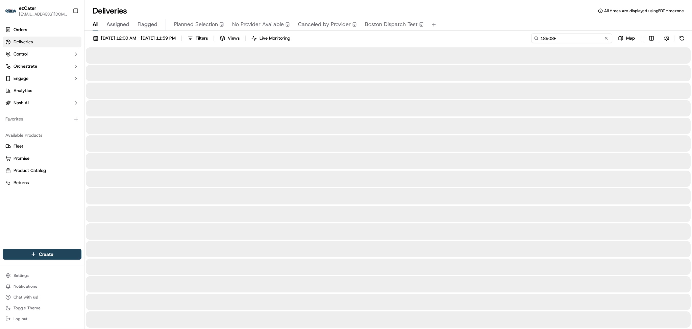
type input "18908F"
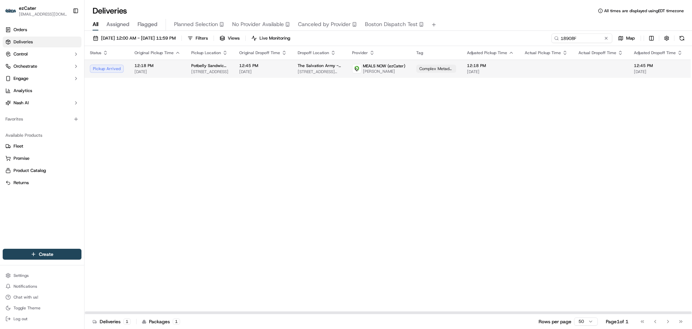
click at [378, 68] on span "MEALS NOW (ezCater)" at bounding box center [384, 65] width 43 height 5
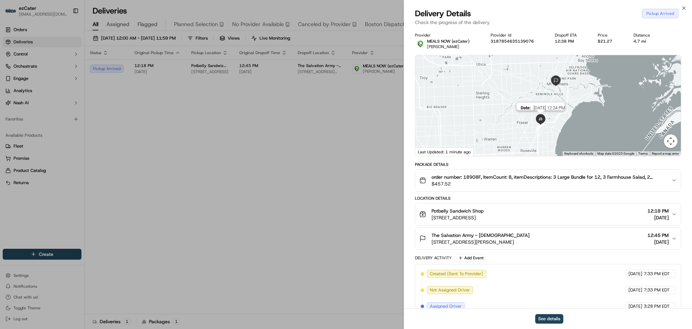
click at [542, 123] on img at bounding box center [540, 119] width 11 height 11
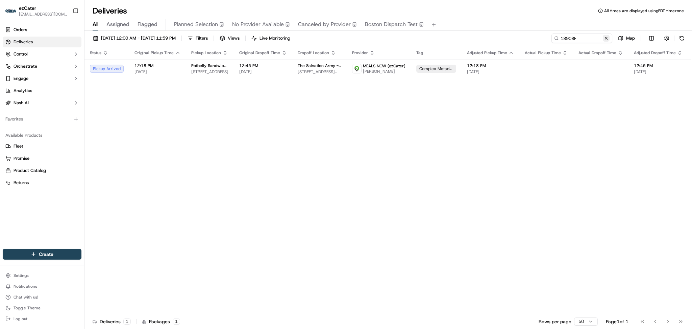
click at [607, 38] on button at bounding box center [606, 38] width 7 height 7
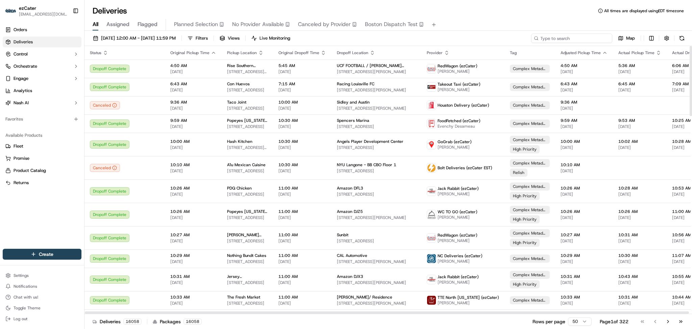
paste input "18908F"
click at [569, 38] on input at bounding box center [571, 37] width 81 height 9
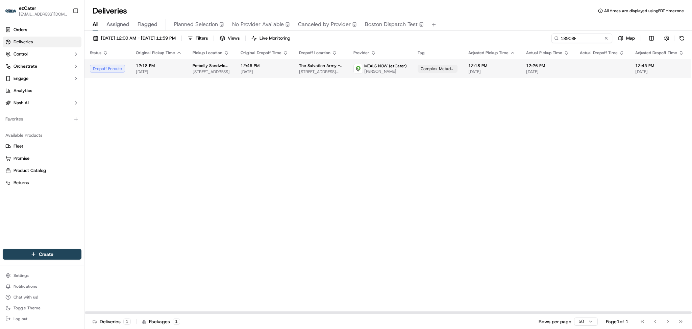
click at [555, 71] on span "[DATE]" at bounding box center [547, 71] width 43 height 5
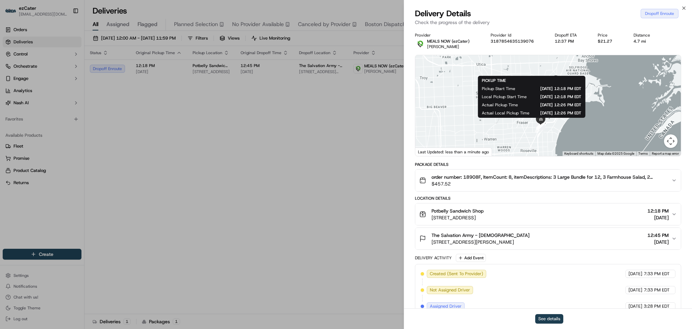
click at [556, 319] on button "See details" at bounding box center [549, 318] width 28 height 9
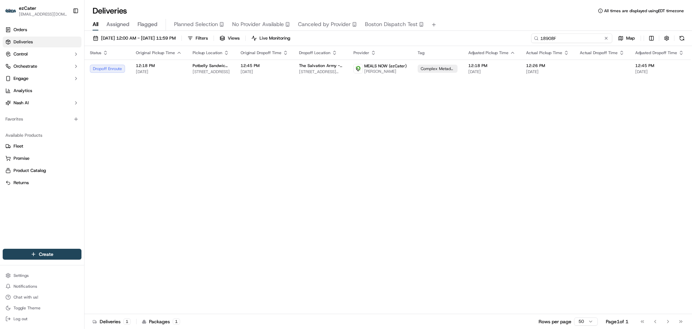
paste input "XU-GJY"
drag, startPoint x: 587, startPoint y: 38, endPoint x: 474, endPoint y: 41, distance: 113.6
click at [477, 40] on div "09/01/2025 12:00 AM - 09/30/2025 11:59 PM Filters Views Live Monitoring 18908F …" at bounding box center [389, 39] width 608 height 13
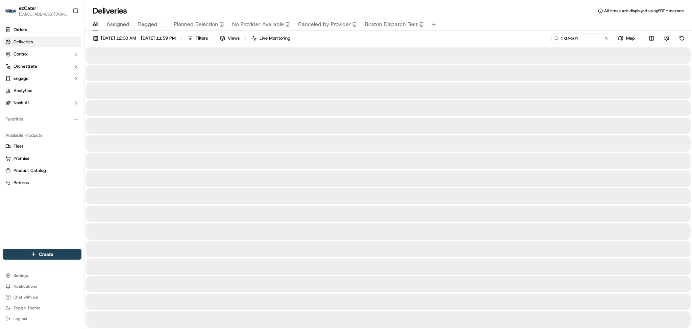
click at [637, 23] on div "All Assigned Flagged Planned Selection No Provider Available Canceled by Provid…" at bounding box center [389, 25] width 608 height 12
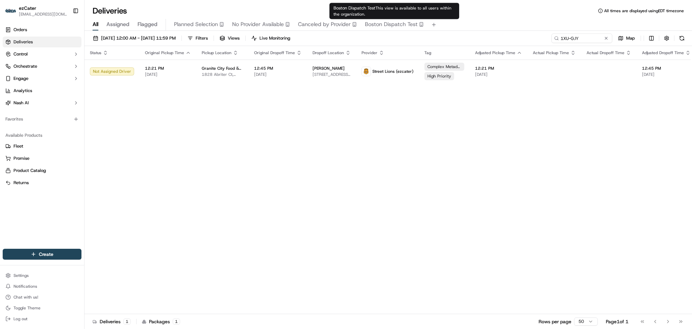
click at [397, 122] on div "Status Original Pickup Time Pickup Location Original Dropoff Time Dropoff Locat…" at bounding box center [442, 180] width 714 height 268
paste input "J02T9J"
drag, startPoint x: 581, startPoint y: 38, endPoint x: 454, endPoint y: 38, distance: 127.1
click at [454, 38] on div "09/01/2025 12:00 AM - 09/30/2025 11:59 PM Filters Views Live Monitoring J02T9J …" at bounding box center [389, 39] width 608 height 13
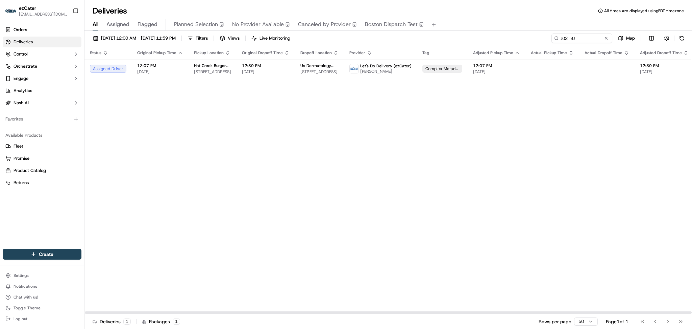
click at [218, 79] on div "Status Original Pickup Time Pickup Location Original Dropoff Time Dropoff Locat…" at bounding box center [441, 180] width 712 height 268
click at [225, 64] on span "Hat Creek Burger Company" at bounding box center [212, 65] width 37 height 5
click at [370, 70] on span "Katrina Jones" at bounding box center [385, 71] width 51 height 5
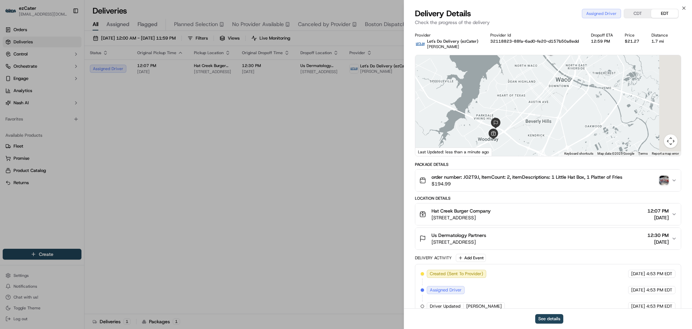
drag, startPoint x: 615, startPoint y: 107, endPoint x: 587, endPoint y: 117, distance: 29.1
click at [587, 117] on div at bounding box center [548, 105] width 266 height 101
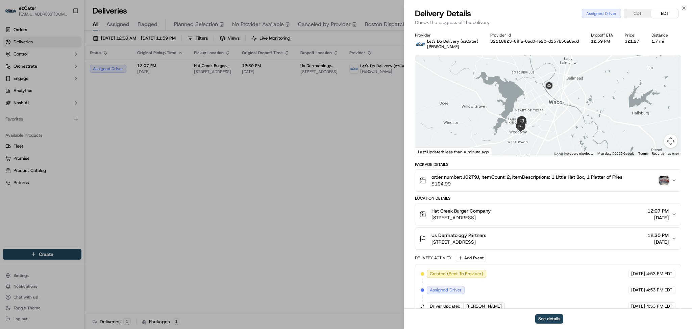
drag, startPoint x: 579, startPoint y: 115, endPoint x: 599, endPoint y: 105, distance: 23.0
click at [599, 105] on div at bounding box center [548, 105] width 266 height 101
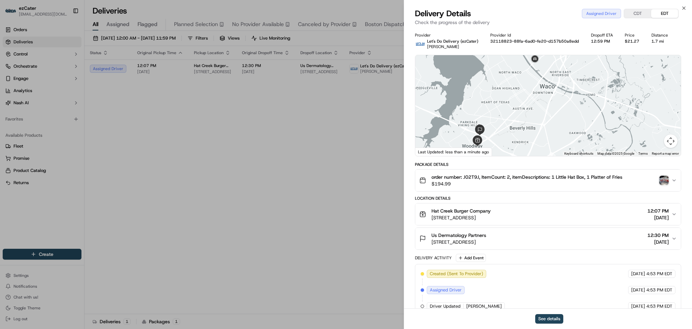
drag, startPoint x: 591, startPoint y: 105, endPoint x: 619, endPoint y: 91, distance: 32.0
click at [619, 91] on div at bounding box center [548, 105] width 266 height 101
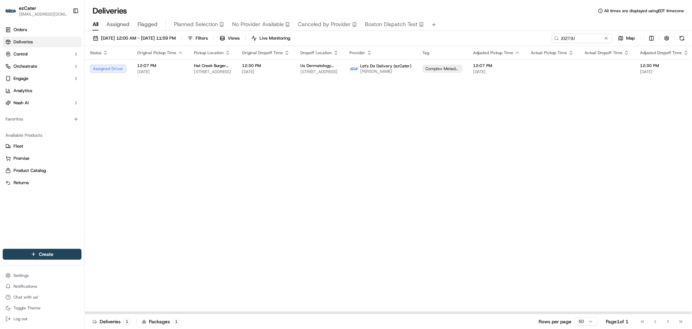
click at [661, 150] on div "Status Original Pickup Time Pickup Location Original Dropoff Time Dropoff Locat…" at bounding box center [441, 180] width 712 height 268
drag, startPoint x: 586, startPoint y: 39, endPoint x: 468, endPoint y: 35, distance: 117.7
click at [469, 35] on div "09/01/2025 12:00 AM - 09/30/2025 11:59 PM Filters Views Live Monitoring J02T9J …" at bounding box center [389, 39] width 608 height 13
paste input "EXX-UQF"
click at [626, 110] on div "Status Original Pickup Time Pickup Location Original Dropoff Time Dropoff Locat…" at bounding box center [445, 180] width 721 height 268
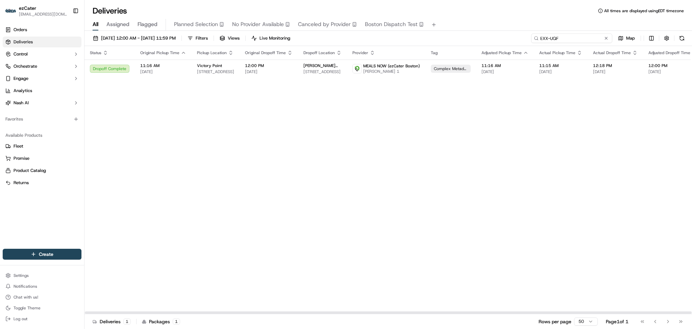
drag, startPoint x: 591, startPoint y: 34, endPoint x: 490, endPoint y: 33, distance: 100.4
click at [491, 33] on div "09/01/2025 12:00 AM - 09/30/2025 11:59 PM Filters Views Live Monitoring EXX-UQF…" at bounding box center [389, 39] width 608 height 13
paste input "1G5THU"
drag, startPoint x: 619, startPoint y: 130, endPoint x: 604, endPoint y: 98, distance: 35.5
click at [620, 130] on div "Status Original Pickup Time Pickup Location Original Dropoff Time Dropoff Locat…" at bounding box center [442, 180] width 715 height 268
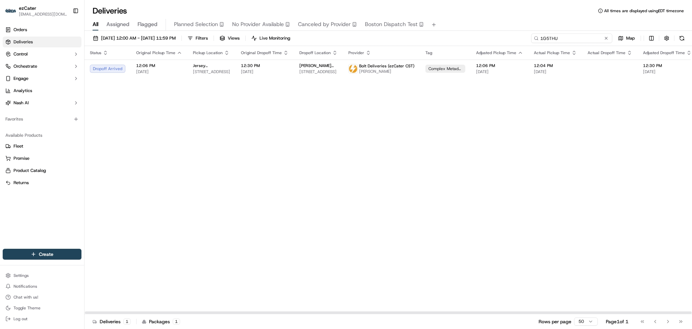
paste input "J02T9J"
drag, startPoint x: 583, startPoint y: 39, endPoint x: 432, endPoint y: 35, distance: 151.5
click at [432, 35] on div "09/01/2025 12:00 AM - 09/30/2025 11:59 PM Filters Views Live Monitoring 1G5THU …" at bounding box center [389, 39] width 608 height 13
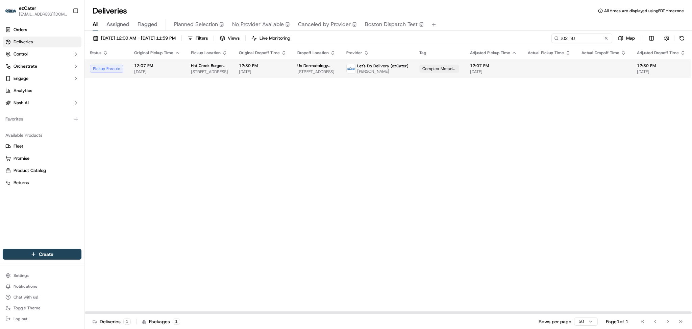
click at [256, 71] on span "[DATE]" at bounding box center [263, 71] width 48 height 5
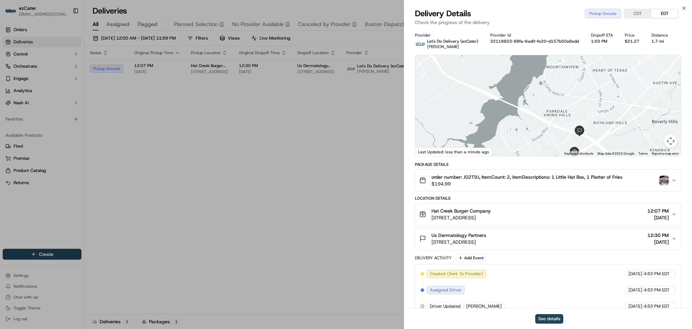
drag, startPoint x: 611, startPoint y: 93, endPoint x: 605, endPoint y: 119, distance: 27.1
click at [605, 120] on div at bounding box center [548, 105] width 266 height 101
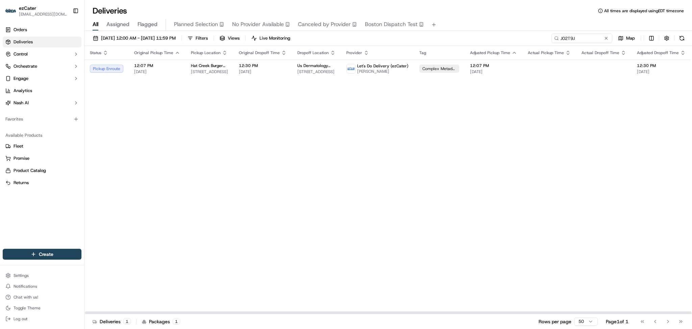
drag, startPoint x: 625, startPoint y: 145, endPoint x: 621, endPoint y: 126, distance: 19.6
click at [625, 145] on div "Status Original Pickup Time Pickup Location Original Dropoff Time Dropoff Locat…" at bounding box center [439, 180] width 709 height 268
paste input "1XUGJY"
drag, startPoint x: 583, startPoint y: 36, endPoint x: 503, endPoint y: 38, distance: 80.1
click at [504, 35] on div "09/01/2025 12:00 AM - 09/30/2025 11:59 PM Filters Views Live Monitoring 1XUGJY …" at bounding box center [389, 39] width 608 height 13
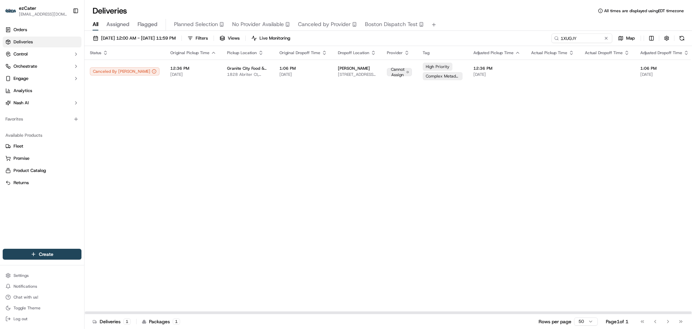
click at [632, 131] on div "Status Original Pickup Time Pickup Location Original Dropoff Time Dropoff Locat…" at bounding box center [441, 180] width 713 height 268
drag, startPoint x: 580, startPoint y: 40, endPoint x: 472, endPoint y: 21, distance: 109.4
click at [472, 21] on div "Deliveries All times are displayed using EDT timezone All Assigned Flagged Plan…" at bounding box center [389, 164] width 608 height 329
paste input "G5THU"
type input "1G5THU"
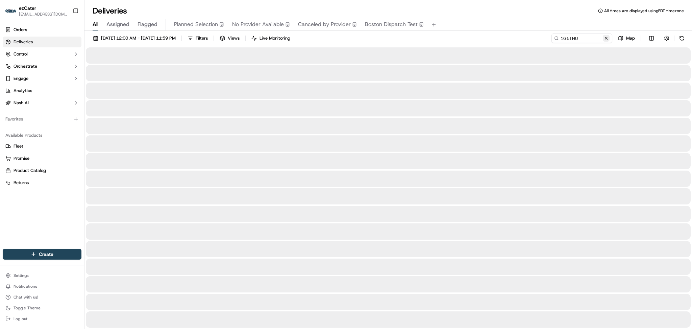
click at [606, 40] on button at bounding box center [606, 38] width 7 height 7
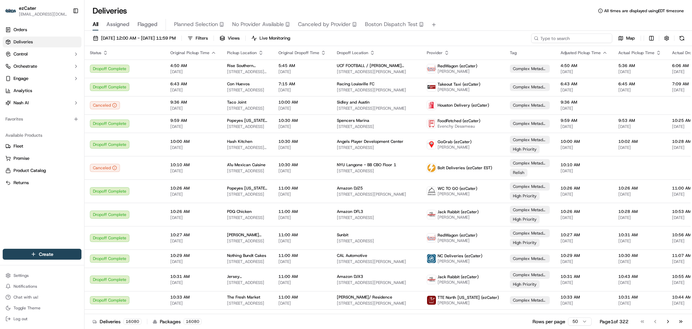
drag, startPoint x: 583, startPoint y: 38, endPoint x: 552, endPoint y: 39, distance: 31.8
click at [552, 39] on input at bounding box center [571, 37] width 81 height 9
click at [591, 39] on input at bounding box center [571, 37] width 81 height 9
drag, startPoint x: 591, startPoint y: 39, endPoint x: 527, endPoint y: 39, distance: 63.5
click at [527, 39] on div "09/01/2025 12:00 AM - 09/30/2025 11:59 PM Filters Views Live Monitoring Map" at bounding box center [389, 39] width 608 height 13
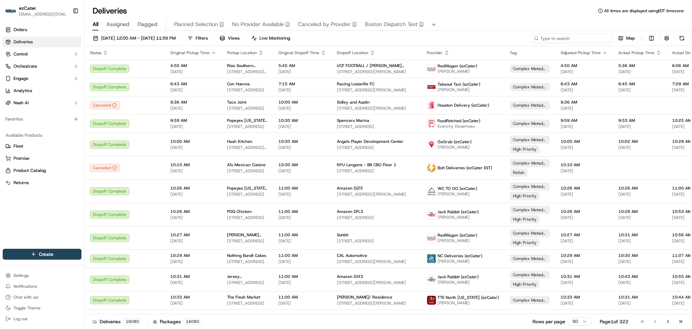
paste input "1G5THU"
type input "1G5THU"
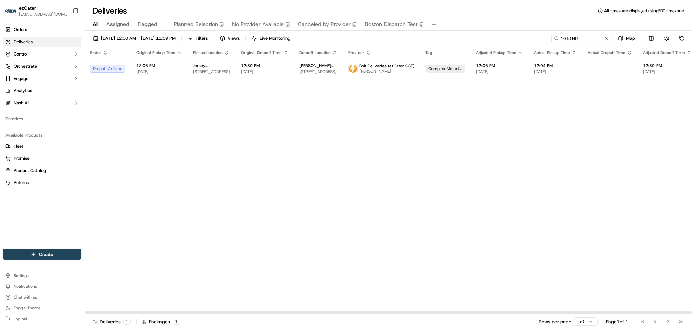
drag, startPoint x: 657, startPoint y: 131, endPoint x: 659, endPoint y: 121, distance: 10.3
click at [658, 131] on div "Status Original Pickup Time Pickup Location Original Dropoff Time Dropoff Locat…" at bounding box center [442, 180] width 715 height 268
click at [643, 72] on span "[DATE]" at bounding box center [667, 71] width 49 height 5
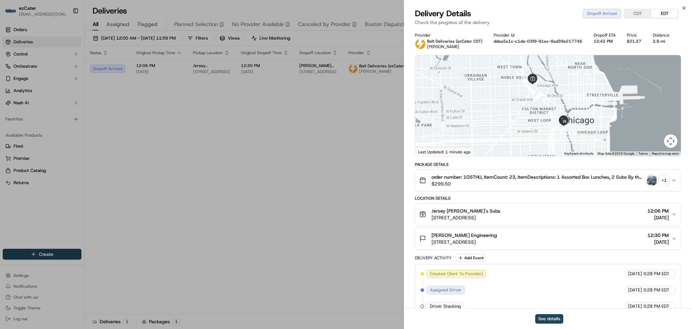
click at [674, 238] on icon "button" at bounding box center [674, 238] width 5 height 5
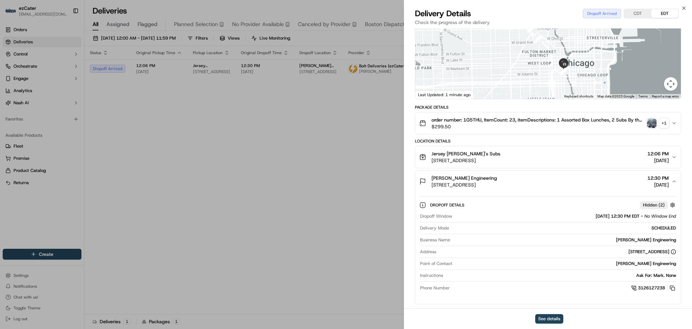
scroll to position [135, 0]
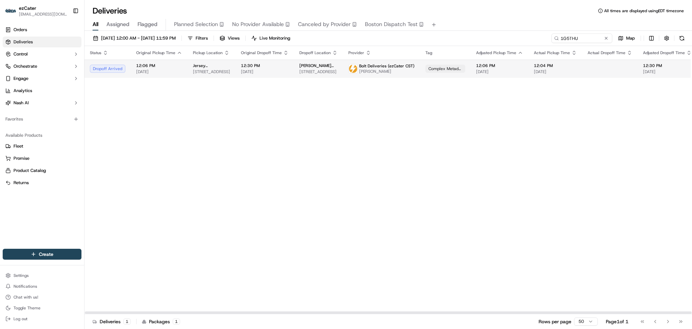
click at [625, 72] on td at bounding box center [609, 68] width 55 height 18
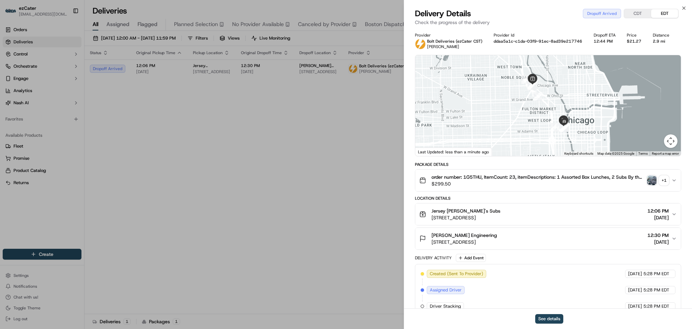
drag, startPoint x: 662, startPoint y: 241, endPoint x: 662, endPoint y: 232, distance: 8.8
click at [662, 238] on span "[DATE]" at bounding box center [658, 241] width 21 height 7
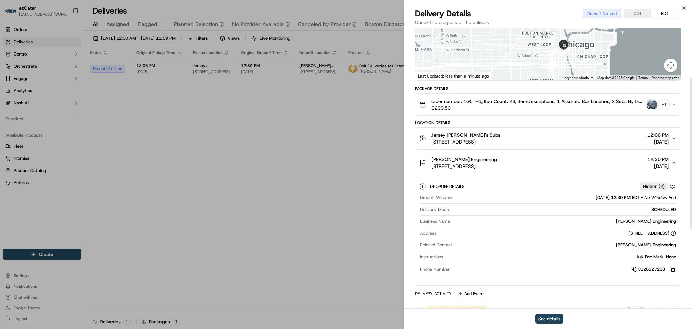
scroll to position [90, 0]
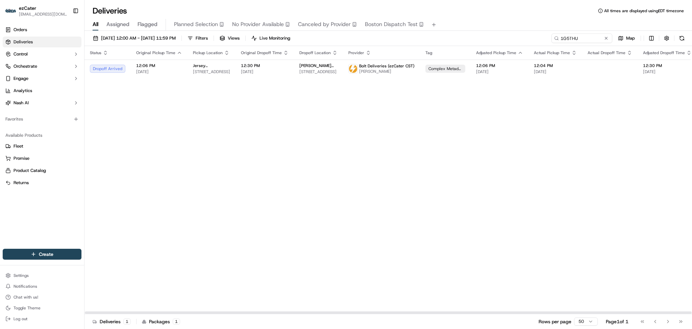
click at [687, 150] on div "Status Original Pickup Time Pickup Location Original Dropoff Time Dropoff Locat…" at bounding box center [442, 180] width 715 height 268
paste input "XXG01M"
drag, startPoint x: 580, startPoint y: 39, endPoint x: 495, endPoint y: 34, distance: 86.0
click at [495, 34] on div "09/01/2025 12:00 AM - 09/30/2025 11:59 PM Filters Views Live Monitoring 1G5THU …" at bounding box center [389, 39] width 608 height 13
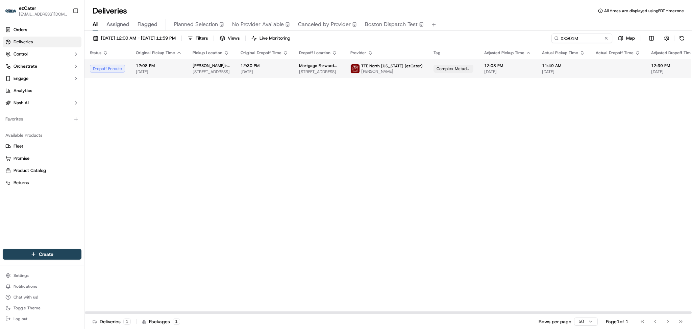
click at [382, 64] on span "TTE North Alabama (ezCater)" at bounding box center [392, 65] width 62 height 5
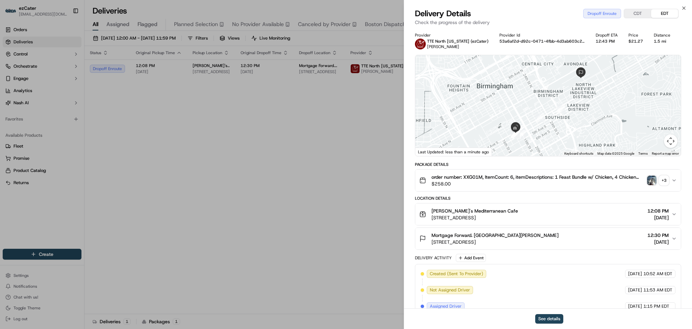
click at [656, 181] on img "button" at bounding box center [651, 179] width 9 height 9
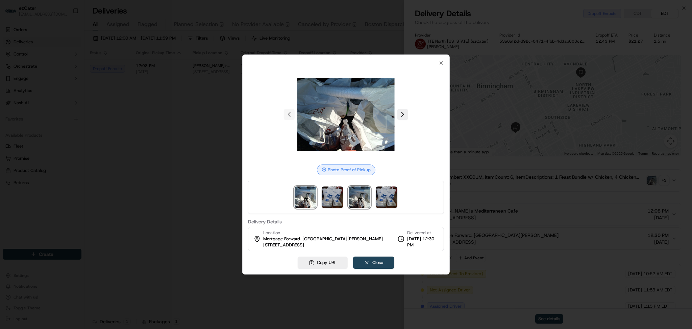
click at [365, 194] on img at bounding box center [360, 197] width 22 height 22
click at [392, 195] on img at bounding box center [387, 197] width 22 height 22
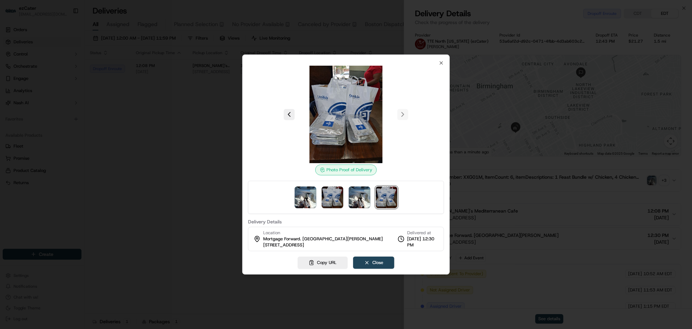
click at [401, 115] on div at bounding box center [346, 114] width 196 height 97
click at [441, 63] on icon "button" at bounding box center [441, 63] width 3 height 3
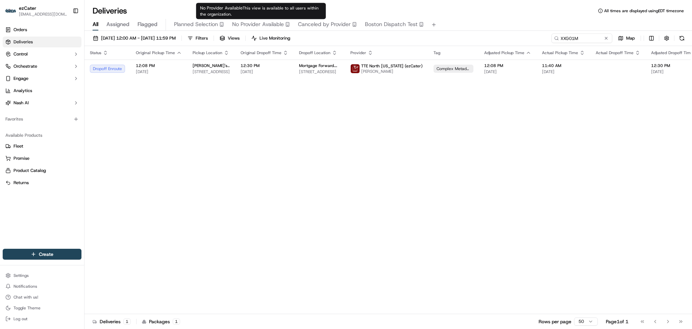
click at [247, 134] on div "Status Original Pickup Time Pickup Location Original Dropoff Time Dropoff Locat…" at bounding box center [446, 180] width 723 height 268
drag, startPoint x: 583, startPoint y: 38, endPoint x: 461, endPoint y: 40, distance: 121.7
click at [462, 40] on div "09/01/2025 12:00 AM - 09/30/2025 11:59 PM Filters Views Live Monitoring XXG01M …" at bounding box center [389, 39] width 608 height 13
paste input "EXXUQF"
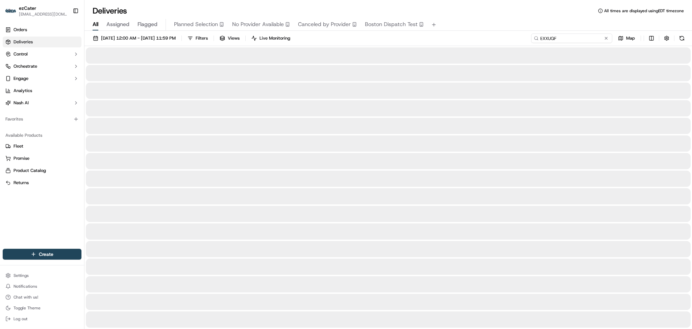
type input "EXXUQF"
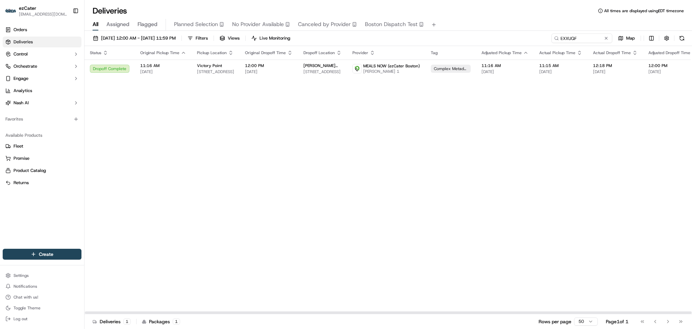
click at [625, 106] on div "Status Original Pickup Time Pickup Location Original Dropoff Time Dropoff Locat…" at bounding box center [445, 180] width 721 height 268
click at [402, 74] on span "Joaquim Júnior 1" at bounding box center [391, 71] width 57 height 5
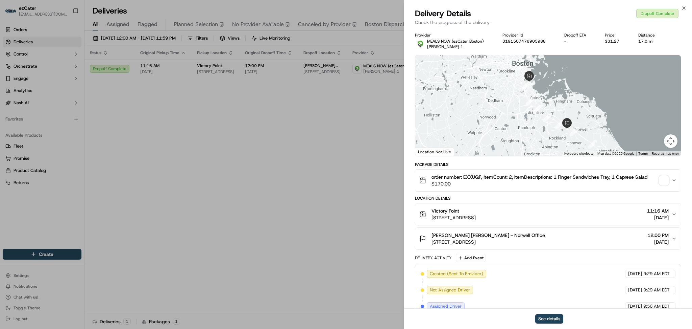
click at [666, 181] on span "button" at bounding box center [663, 179] width 9 height 9
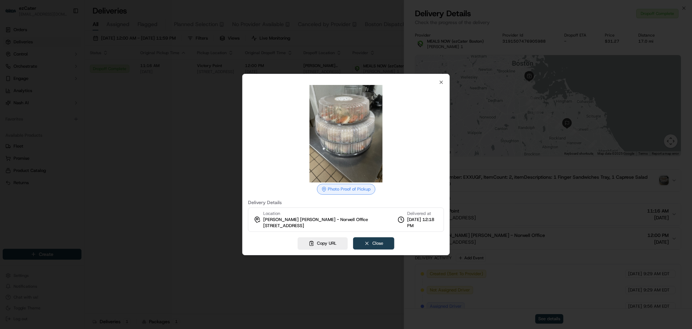
click at [367, 238] on button "Close" at bounding box center [373, 243] width 41 height 12
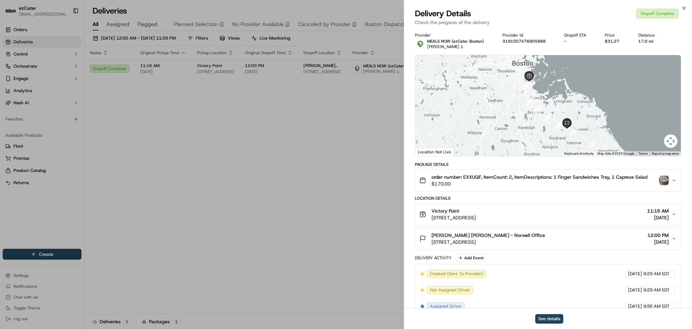
drag, startPoint x: 294, startPoint y: 149, endPoint x: 296, endPoint y: 146, distance: 4.3
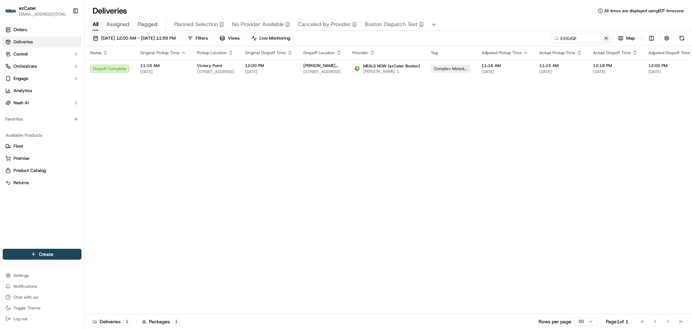
click at [607, 38] on button at bounding box center [606, 38] width 7 height 7
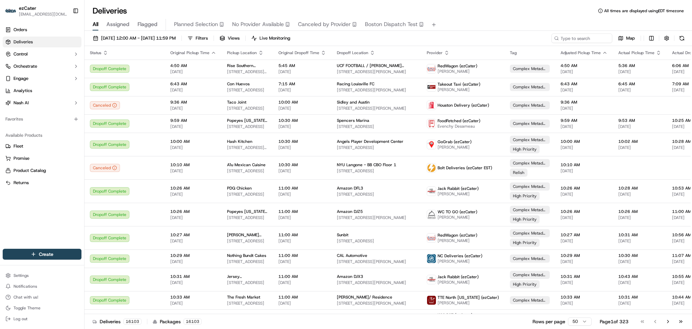
click at [578, 38] on div "09/01/2025 12:00 AM - 09/30/2025 11:59 PM Filters Views Live Monitoring Map Sta…" at bounding box center [389, 180] width 608 height 299
click at [578, 38] on input at bounding box center [571, 37] width 81 height 9
click at [577, 39] on input at bounding box center [571, 37] width 81 height 9
paste input "XXG-01M"
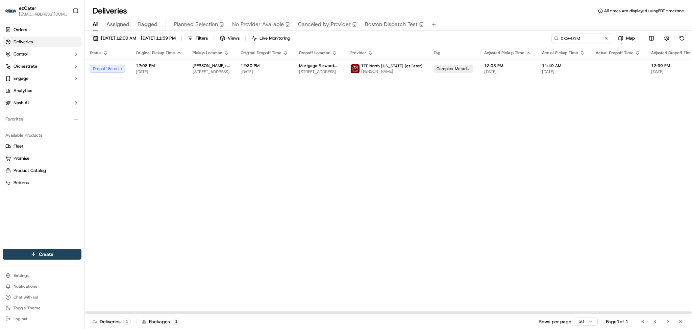
click at [161, 149] on div "Status Original Pickup Time Pickup Location Original Dropoff Time Dropoff Locat…" at bounding box center [446, 180] width 723 height 268
drag, startPoint x: 585, startPoint y: 39, endPoint x: 434, endPoint y: 38, distance: 151.4
click at [435, 39] on div "09/01/2025 12:00 AM - 09/30/2025 11:59 PM Filters Views Live Monitoring XXG-01M…" at bounding box center [389, 39] width 608 height 13
paste input "Y6Q40Z"
click at [672, 155] on div "Status Original Pickup Time Pickup Location Original Dropoff Time Dropoff Locat…" at bounding box center [434, 180] width 699 height 268
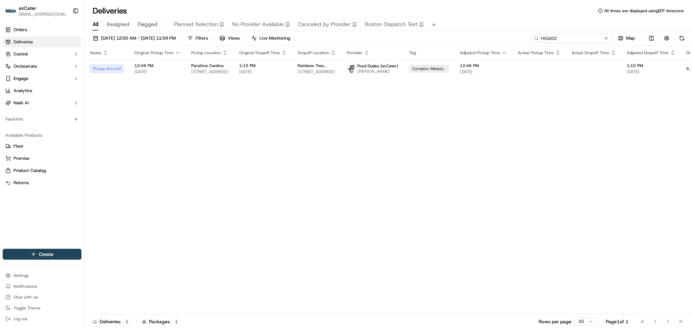
drag, startPoint x: 593, startPoint y: 35, endPoint x: 483, endPoint y: 35, distance: 109.5
click at [483, 35] on div "09/01/2025 12:00 AM - 09/30/2025 11:59 PM Filters Views Live Monitoring Y6Q40Z …" at bounding box center [389, 39] width 608 height 13
paste input "8TZA6M"
click at [614, 176] on div "Status Original Pickup Time Pickup Location Original Dropoff Time Dropoff Locat…" at bounding box center [431, 180] width 693 height 268
drag, startPoint x: 583, startPoint y: 38, endPoint x: 500, endPoint y: 34, distance: 82.9
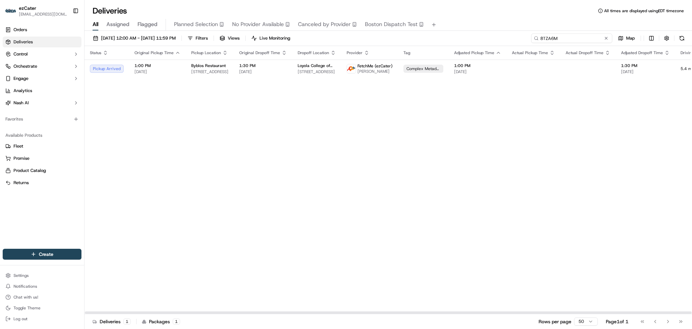
click at [501, 34] on div "09/01/2025 12:00 AM - 09/30/2025 11:59 PM Filters Views Live Monitoring 8TZA6M …" at bounding box center [389, 39] width 608 height 13
paste input "5EFQ06"
click at [626, 99] on div "Status Original Pickup Time Pickup Location Original Dropoff Time Dropoff Locat…" at bounding box center [440, 180] width 710 height 268
drag, startPoint x: 582, startPoint y: 39, endPoint x: 474, endPoint y: 39, distance: 107.5
click at [474, 39] on div "09/01/2025 12:00 AM - 09/30/2025 11:59 PM Filters Views Live Monitoring 5EFQ06 …" at bounding box center [389, 39] width 608 height 13
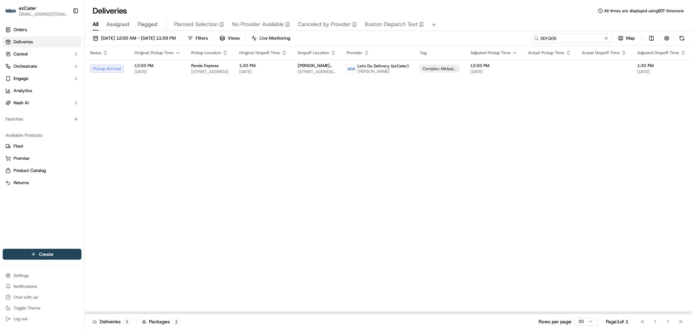
paste input "8TZA6M"
drag, startPoint x: 566, startPoint y: 39, endPoint x: 400, endPoint y: 38, distance: 165.3
click at [400, 38] on div "09/01/2025 12:00 AM - 09/30/2025 11:59 PM Filters Views Live Monitoring 8TZA6M …" at bounding box center [389, 39] width 608 height 13
paste input "RQXF0P"
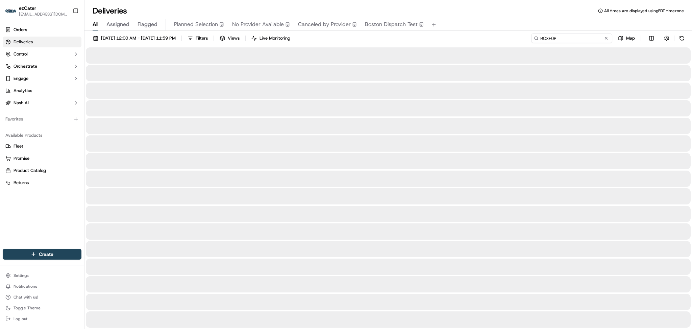
type input "RQXF0P"
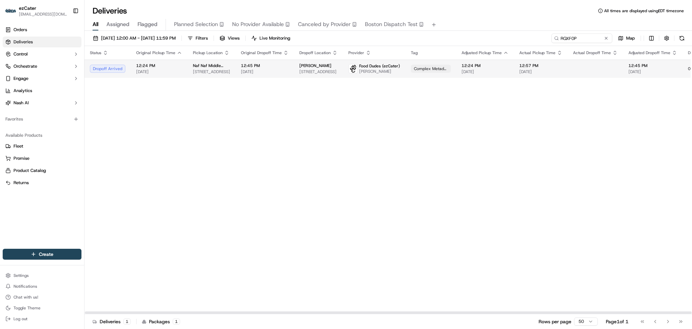
click at [500, 73] on span "[DATE]" at bounding box center [485, 71] width 47 height 5
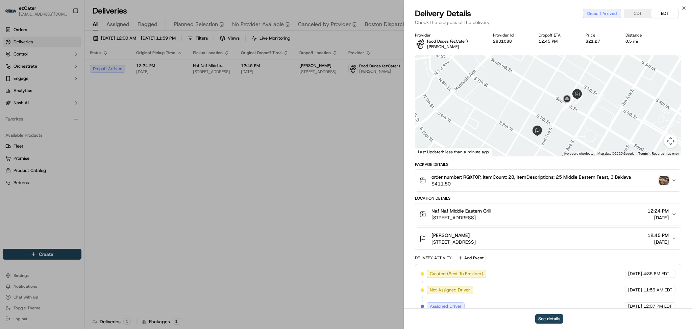
click at [664, 180] on img "button" at bounding box center [663, 179] width 9 height 9
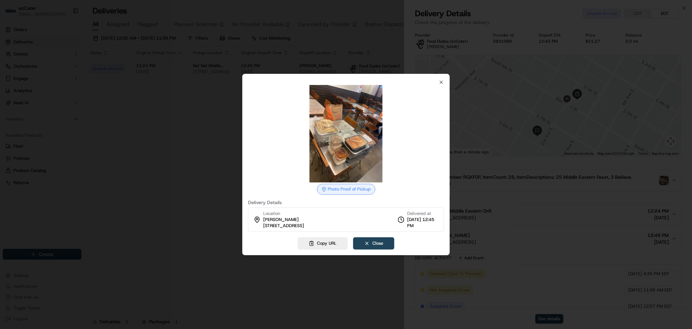
click at [215, 203] on div at bounding box center [346, 164] width 692 height 329
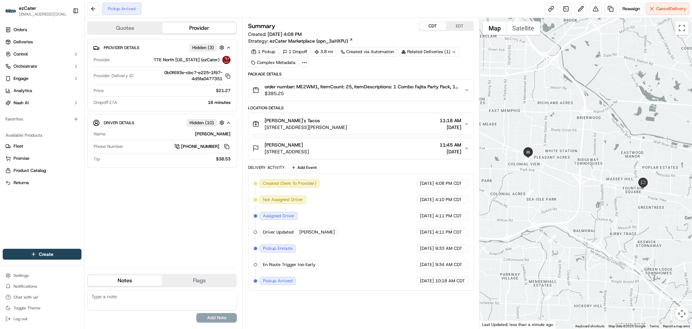
click at [433, 29] on button "CDT" at bounding box center [432, 26] width 27 height 9
drag, startPoint x: 461, startPoint y: 126, endPoint x: 436, endPoint y: 121, distance: 25.0
click at [440, 121] on div "11:18 AM 09/16/2025" at bounding box center [451, 124] width 22 height 14
copy div "11:18 AM 09/16/2025"
drag, startPoint x: 437, startPoint y: 143, endPoint x: 461, endPoint y: 143, distance: 24.7
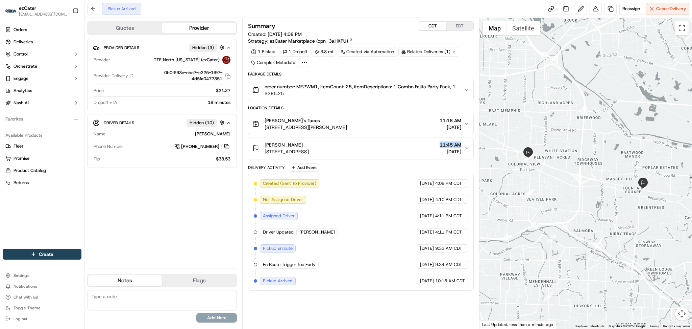
click at [461, 143] on div "KIMLEY horn 6750 Poplar Ave Suite 600, Memphis, TN 38138, USA 11:45 AM 09/16/20…" at bounding box center [358, 148] width 211 height 14
copy span "11:45 AM"
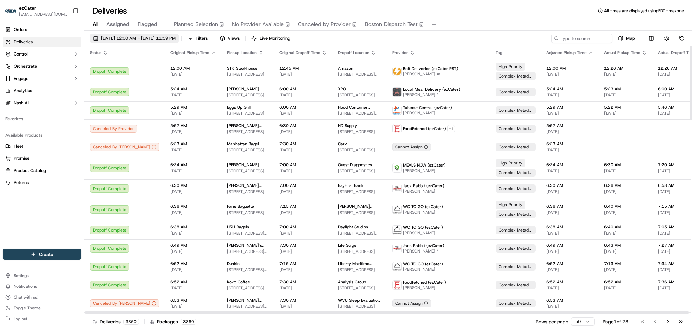
click at [123, 39] on span "09/16/2025 12:00 AM - 09/23/2025 11:59 PM" at bounding box center [138, 38] width 75 height 6
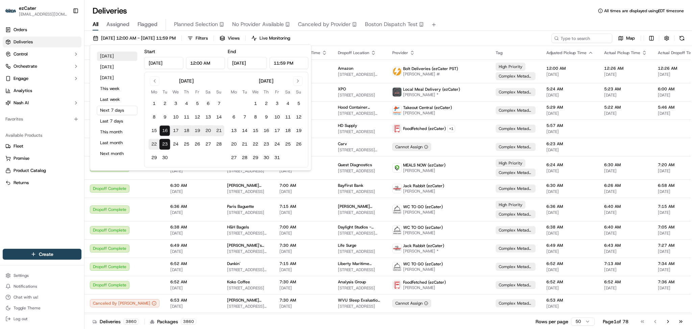
click at [110, 57] on button "Today" at bounding box center [117, 55] width 41 height 9
type input "Sep 16, 2025"
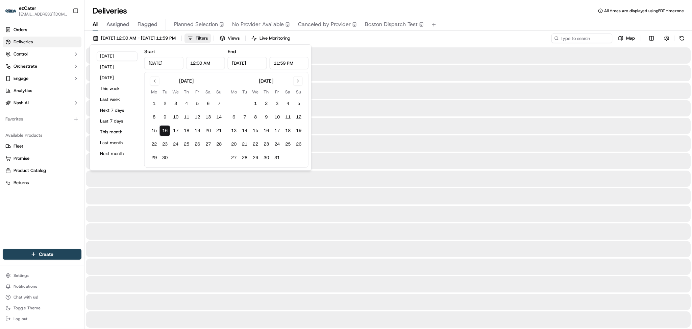
click at [208, 37] on span "Filters" at bounding box center [202, 38] width 12 height 6
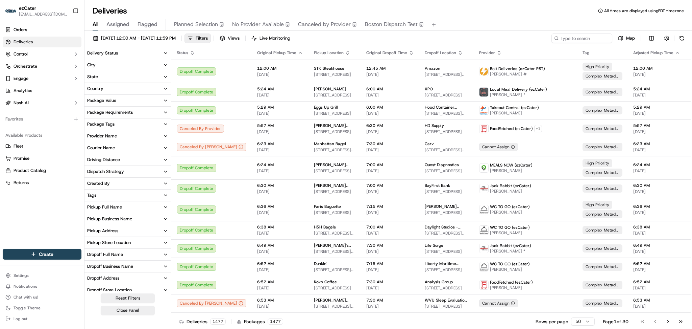
click at [141, 135] on button "Provider Name" at bounding box center [128, 135] width 87 height 11
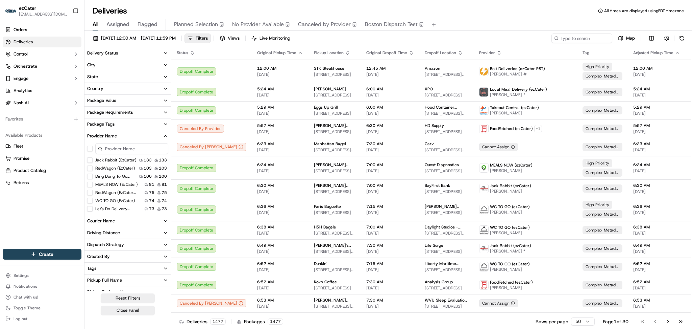
click at [133, 148] on input at bounding box center [131, 148] width 73 height 11
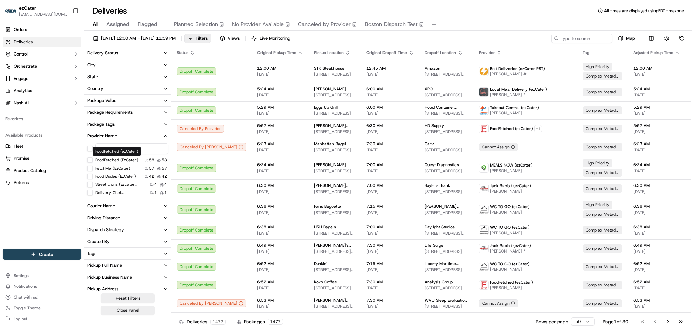
type input "f"
click at [118, 160] on label "FoodFetched (ezCater)" at bounding box center [116, 159] width 43 height 5
click at [93, 160] on \(ezCater\) "FoodFetched (ezCater)" at bounding box center [89, 159] width 5 height 5
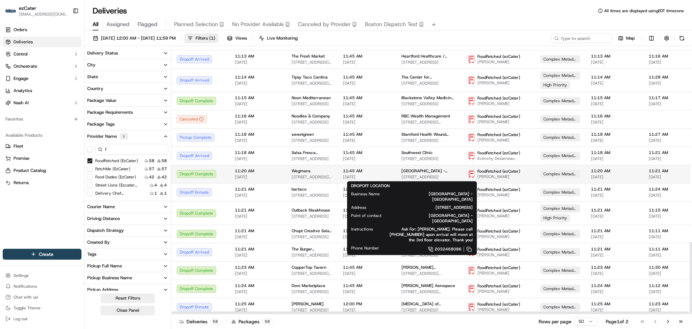
scroll to position [729, 0]
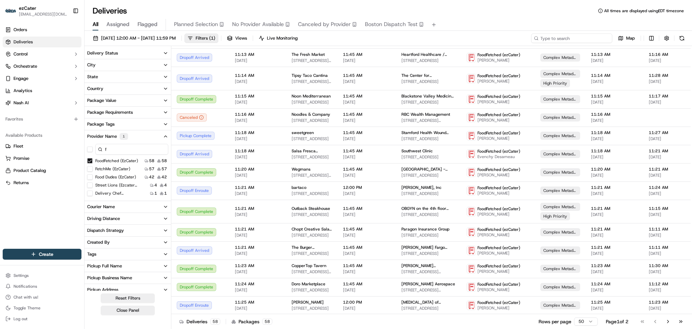
click at [594, 37] on input at bounding box center [571, 37] width 81 height 9
paste input "[PERSON_NAME]"
type input "[PERSON_NAME]"
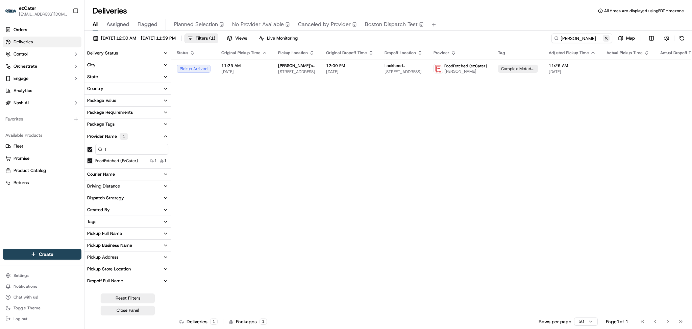
click at [606, 40] on button at bounding box center [606, 38] width 7 height 7
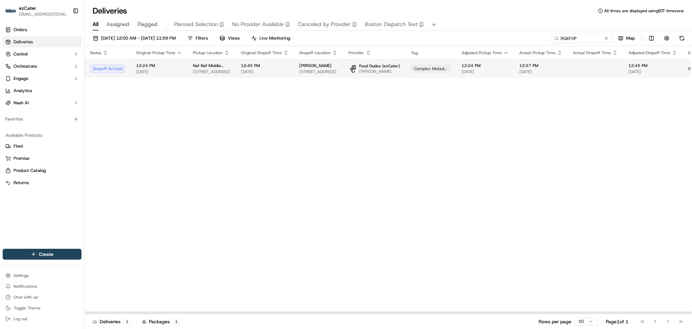
click at [261, 68] on span "12:45 PM" at bounding box center [265, 65] width 48 height 5
click at [206, 68] on div "Naf Naf Middle Eastern Grill [STREET_ADDRESS]" at bounding box center [211, 68] width 37 height 11
click at [299, 67] on span "[PERSON_NAME]" at bounding box center [315, 65] width 32 height 5
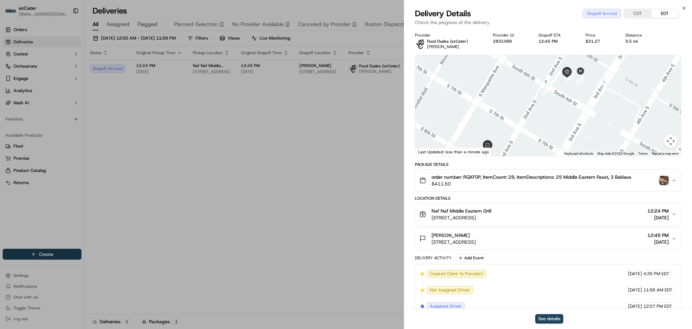
drag, startPoint x: 585, startPoint y: 99, endPoint x: 565, endPoint y: 109, distance: 22.8
click at [565, 109] on div at bounding box center [548, 105] width 266 height 101
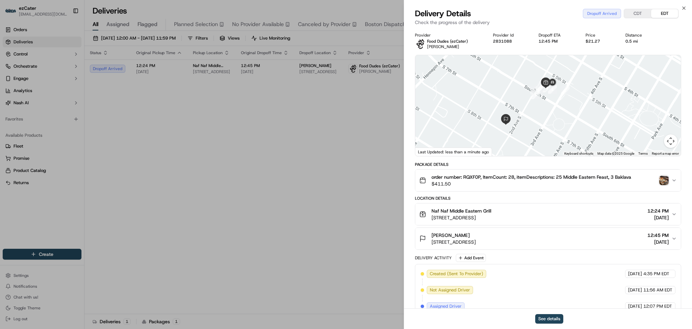
drag, startPoint x: 581, startPoint y: 116, endPoint x: 552, endPoint y: 110, distance: 30.0
click at [552, 110] on div at bounding box center [548, 105] width 266 height 101
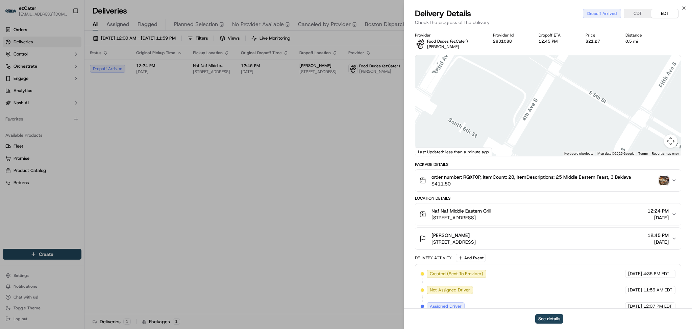
drag, startPoint x: 552, startPoint y: 95, endPoint x: 681, endPoint y: 110, distance: 129.4
click at [681, 110] on div "← Move left → Move right ↑ Move up ↓ Move down + Zoom in - Zoom out Home Jump l…" at bounding box center [548, 105] width 266 height 101
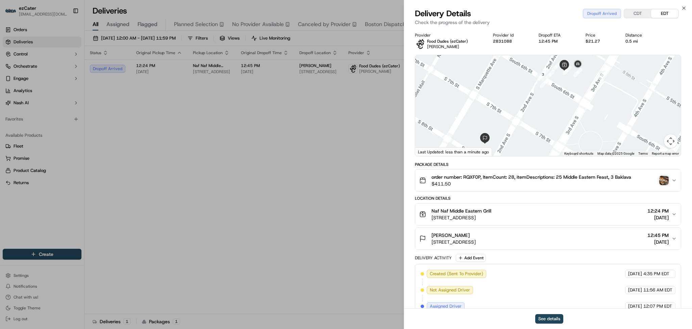
drag, startPoint x: 609, startPoint y: 112, endPoint x: 605, endPoint y: 102, distance: 10.0
click at [605, 102] on div at bounding box center [548, 105] width 266 height 101
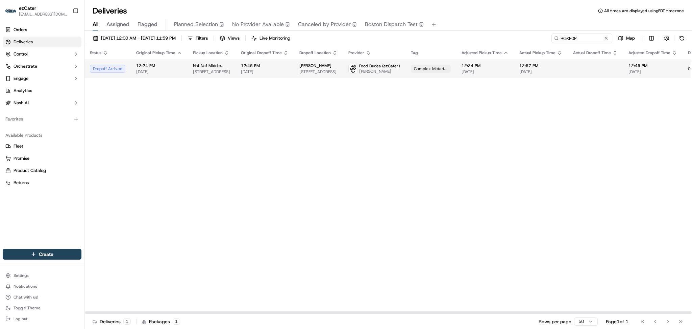
click at [266, 73] on span "[DATE]" at bounding box center [265, 71] width 48 height 5
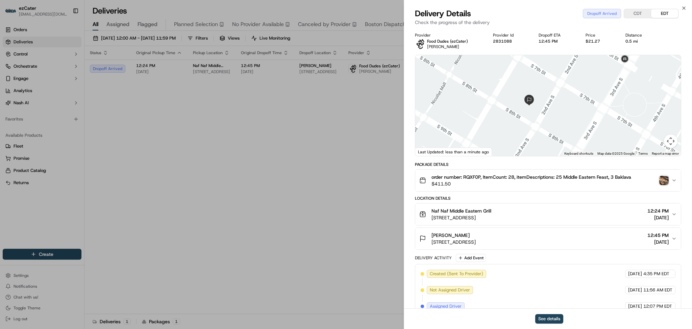
drag, startPoint x: 605, startPoint y: 121, endPoint x: 586, endPoint y: 121, distance: 18.6
click at [587, 121] on div at bounding box center [548, 105] width 266 height 101
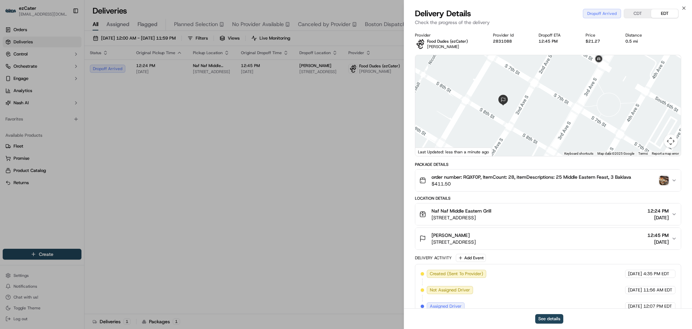
click at [586, 121] on div at bounding box center [548, 105] width 266 height 101
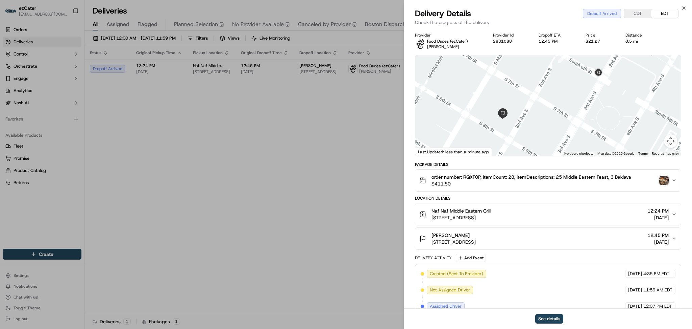
drag, startPoint x: 594, startPoint y: 98, endPoint x: 594, endPoint y: 118, distance: 19.9
click at [594, 118] on div at bounding box center [548, 105] width 266 height 101
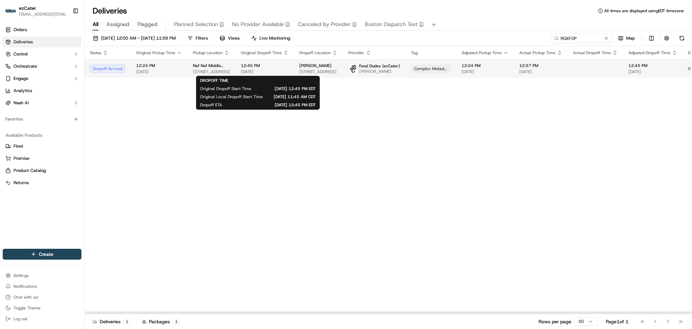
click at [269, 72] on span "[DATE]" at bounding box center [265, 71] width 48 height 5
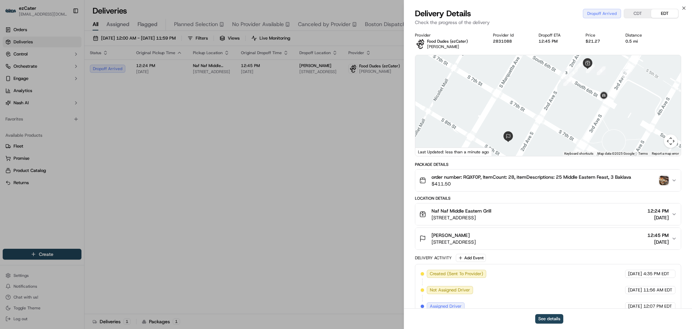
click at [658, 46] on div "Provider Food Dudes (ezCater) [PERSON_NAME] S Provider Id 2831088 Dropoff ETA 1…" at bounding box center [548, 40] width 266 height 17
drag, startPoint x: 614, startPoint y: 102, endPoint x: 608, endPoint y: 102, distance: 6.4
click at [608, 102] on div at bounding box center [548, 105] width 266 height 101
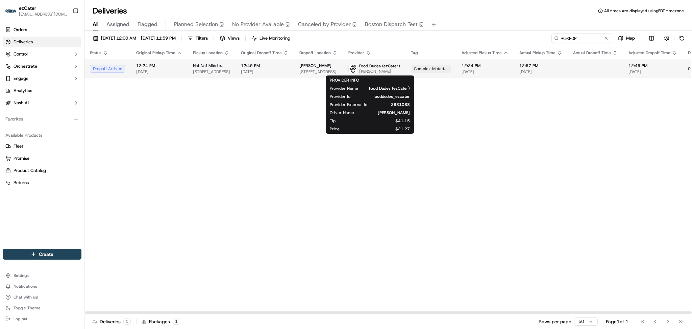
click at [366, 73] on span "Lukas S" at bounding box center [379, 71] width 41 height 5
click at [368, 65] on span "Food Dudes (ezCater)" at bounding box center [379, 65] width 41 height 5
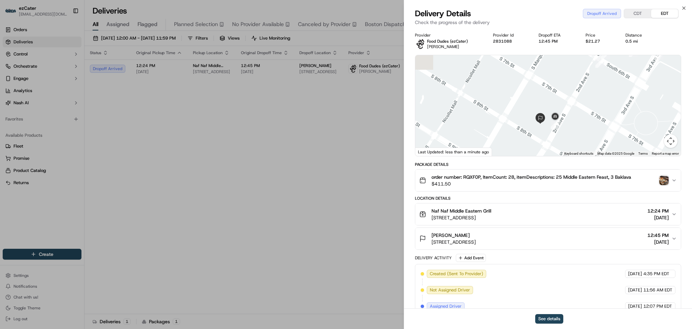
drag, startPoint x: 587, startPoint y: 123, endPoint x: 620, endPoint y: 105, distance: 37.5
click at [620, 105] on div at bounding box center [548, 105] width 266 height 101
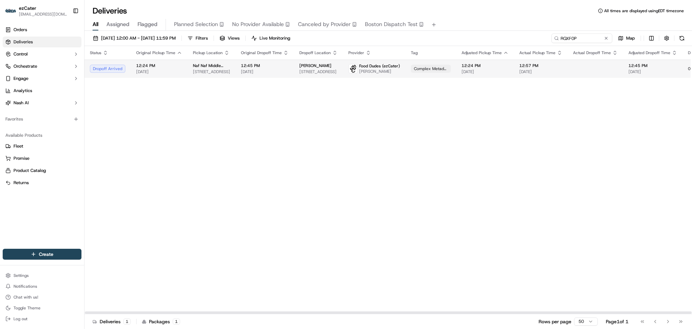
click at [307, 75] on td "Leo A Daly 730 2nd Ave S #1300, Minneapolis, MN 55402, USA" at bounding box center [318, 68] width 49 height 18
click at [170, 74] on span "[DATE]" at bounding box center [159, 71] width 46 height 5
click at [361, 66] on span "Food Dudes (ezCater)" at bounding box center [379, 65] width 41 height 5
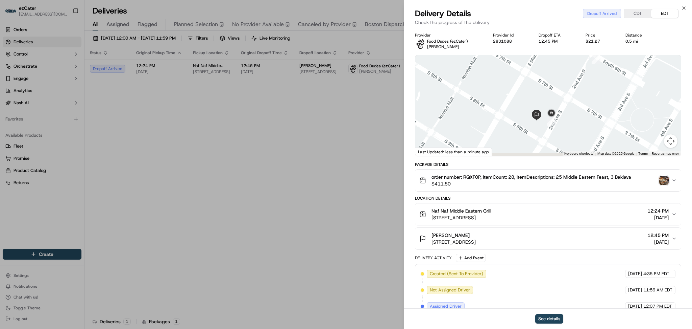
drag, startPoint x: 573, startPoint y: 112, endPoint x: 596, endPoint y: 98, distance: 27.2
click at [596, 98] on div at bounding box center [548, 105] width 266 height 101
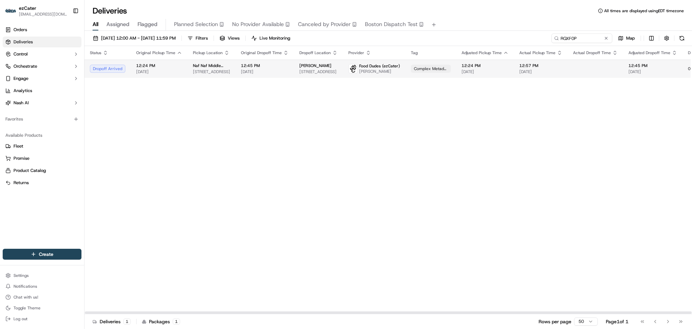
click at [217, 77] on td "Naf Naf Middle Eastern Grill 200 South 6th St, Minneapolis, MN 55402, USA" at bounding box center [212, 68] width 48 height 18
drag, startPoint x: 582, startPoint y: 37, endPoint x: 469, endPoint y: 37, distance: 113.9
click at [469, 37] on div "09/01/2025 12:00 AM - 09/30/2025 11:59 PM Filters Views Live Monitoring RQXF0P …" at bounding box center [389, 39] width 608 height 13
paste input "PVKVJ"
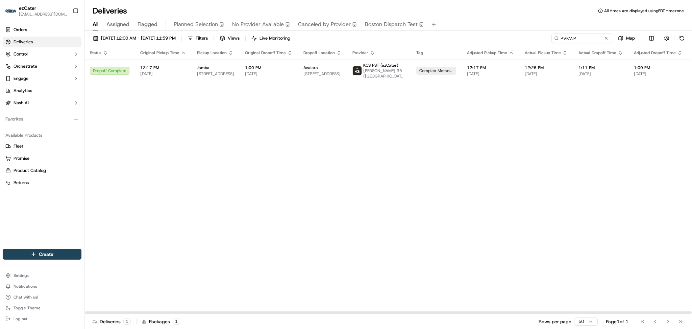
drag, startPoint x: 613, startPoint y: 111, endPoint x: 592, endPoint y: 57, distance: 57.6
click at [613, 110] on div "Status Original Pickup Time Pickup Location Original Dropoff Time Dropoff Locat…" at bounding box center [438, 180] width 706 height 268
drag, startPoint x: 583, startPoint y: 37, endPoint x: 449, endPoint y: 24, distance: 134.8
click at [449, 24] on div "Deliveries All times are displayed using EDT timezone All Assigned Flagged Plan…" at bounding box center [389, 164] width 608 height 329
paste input "RQXF0"
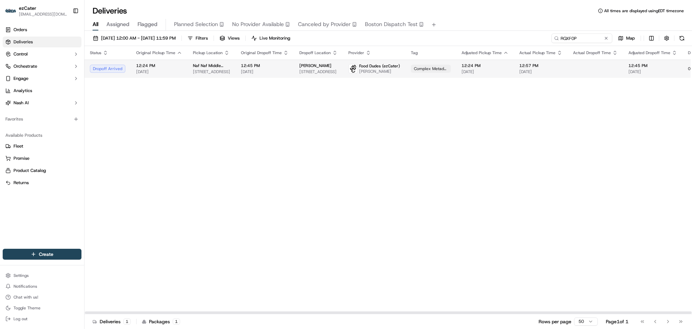
click at [308, 75] on td "Leo A Daly 730 2nd Ave S #1300, Minneapolis, MN 55402, USA" at bounding box center [318, 68] width 49 height 18
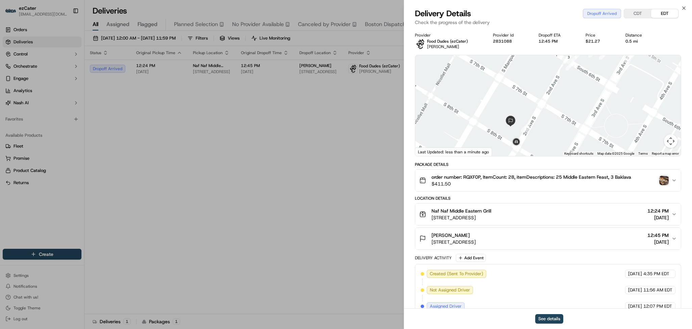
drag, startPoint x: 543, startPoint y: 142, endPoint x: 547, endPoint y: 106, distance: 36.8
click at [547, 106] on div at bounding box center [548, 105] width 266 height 101
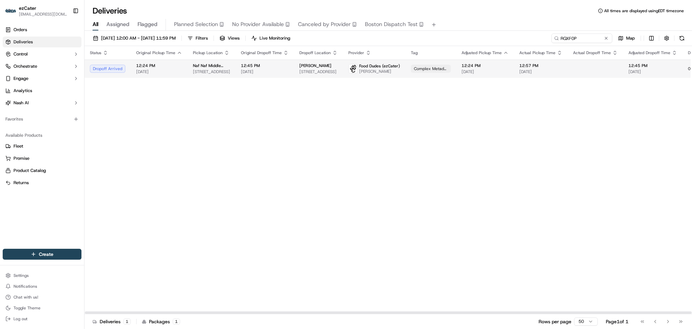
click at [153, 70] on span "[DATE]" at bounding box center [159, 71] width 46 height 5
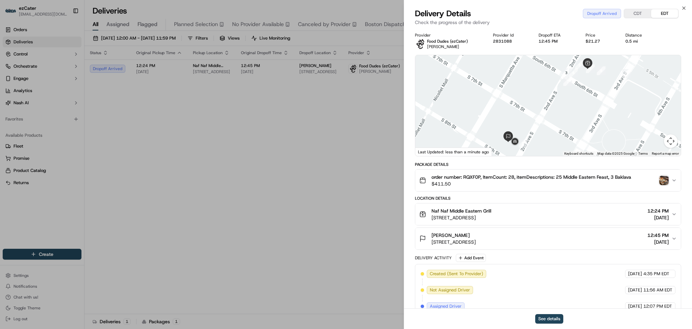
drag, startPoint x: 537, startPoint y: 136, endPoint x: 547, endPoint y: 123, distance: 15.6
click at [547, 123] on div at bounding box center [548, 105] width 266 height 101
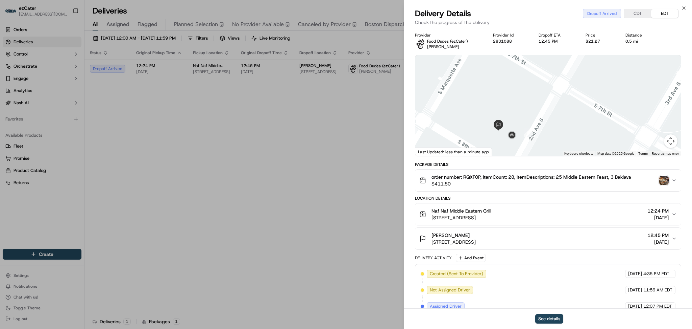
drag, startPoint x: 512, startPoint y: 148, endPoint x: 515, endPoint y: 121, distance: 27.0
click at [515, 121] on div at bounding box center [548, 105] width 266 height 101
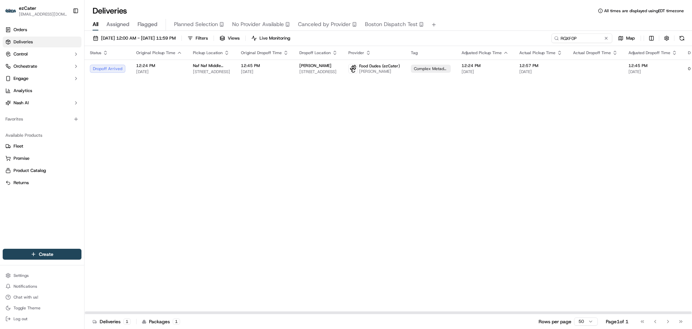
drag, startPoint x: 168, startPoint y: 130, endPoint x: 169, endPoint y: 122, distance: 8.6
click at [168, 130] on div "Status Original Pickup Time Pickup Location Original Dropoff Time Dropoff Locat…" at bounding box center [435, 180] width 701 height 268
click at [202, 75] on td "Naf Naf Middle Eastern Grill 200 South 6th St, Minneapolis, MN 55402, USA" at bounding box center [212, 68] width 48 height 18
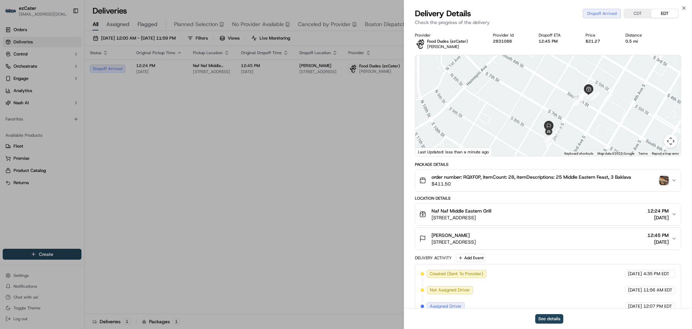
click at [586, 125] on div at bounding box center [548, 105] width 266 height 101
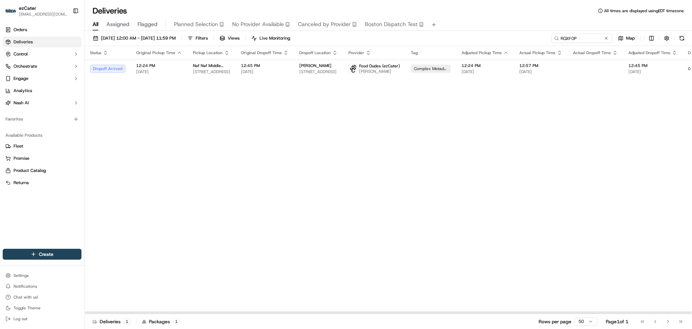
click at [641, 114] on div "Status Original Pickup Time Pickup Location Original Dropoff Time Dropoff Locat…" at bounding box center [435, 180] width 701 height 268
click at [568, 67] on td at bounding box center [595, 68] width 55 height 18
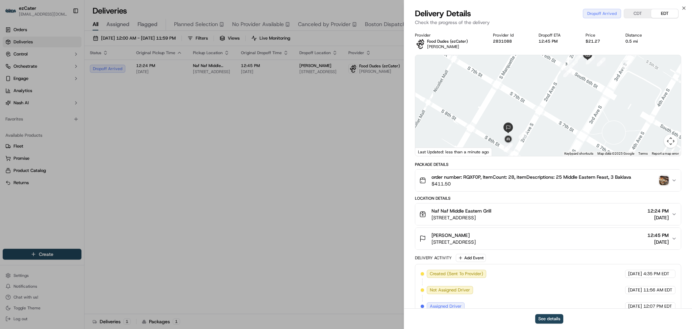
drag, startPoint x: 547, startPoint y: 140, endPoint x: 550, endPoint y: 113, distance: 27.2
click at [550, 113] on div at bounding box center [548, 105] width 266 height 101
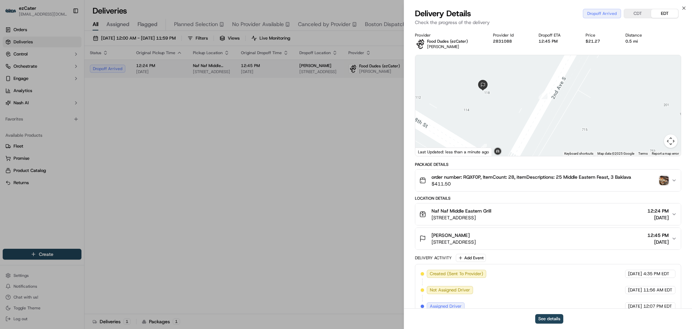
drag, startPoint x: 215, startPoint y: 77, endPoint x: 218, endPoint y: 75, distance: 3.5
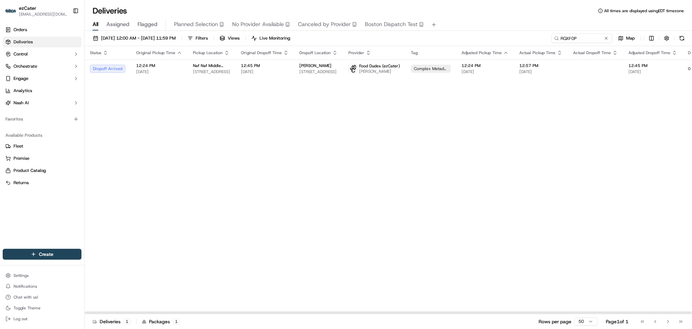
click at [572, 34] on div "09/01/2025 12:00 AM - 09/30/2025 11:59 PM Filters Views Live Monitoring RQXF0P …" at bounding box center [389, 180] width 608 height 299
drag, startPoint x: 581, startPoint y: 37, endPoint x: 469, endPoint y: 38, distance: 111.9
click at [469, 38] on div "09/01/2025 12:00 AM - 09/30/2025 11:59 PM Filters Views Live Monitoring RQXF0P …" at bounding box center [389, 39] width 608 height 13
paste input "8TZA6M"
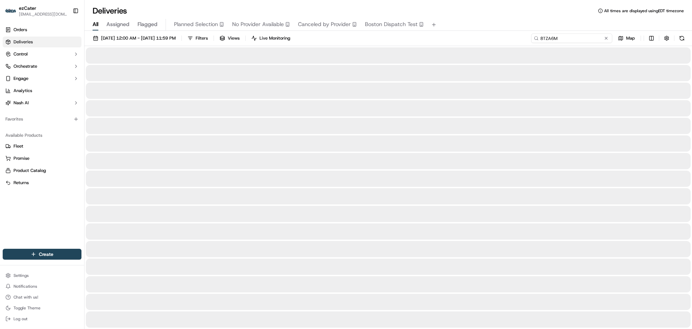
type input "8TZA6M"
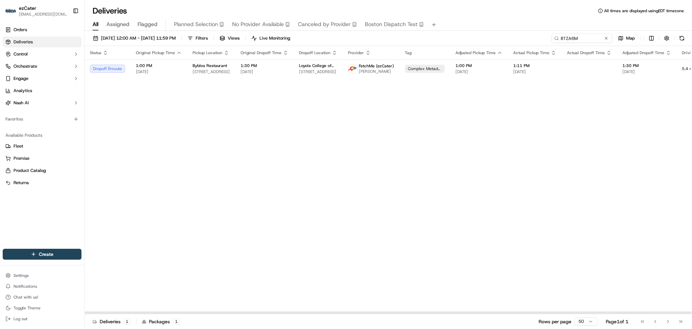
click at [642, 114] on div "Status Original Pickup Time Pickup Location Original Dropoff Time Dropoff Locat…" at bounding box center [432, 180] width 695 height 268
click at [607, 41] on button at bounding box center [606, 38] width 7 height 7
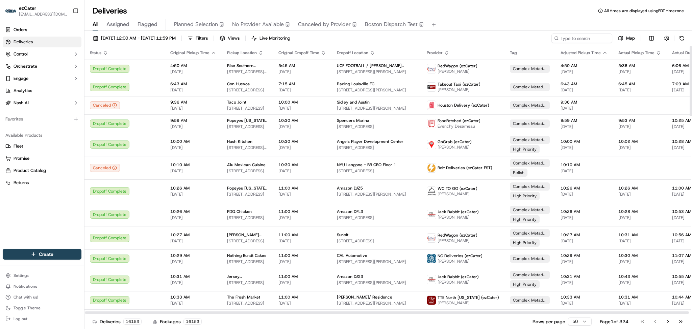
click at [563, 33] on div "09/01/2025 12:00 AM - 09/30/2025 11:59 PM Filters Views Live Monitoring Map Sta…" at bounding box center [389, 180] width 608 height 299
click at [567, 37] on input at bounding box center [571, 37] width 81 height 9
paste input "20E08Z"
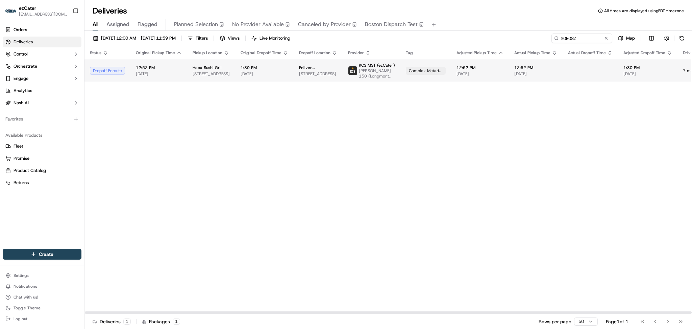
click at [317, 70] on span "Enliven Therapeutics" at bounding box center [318, 67] width 38 height 5
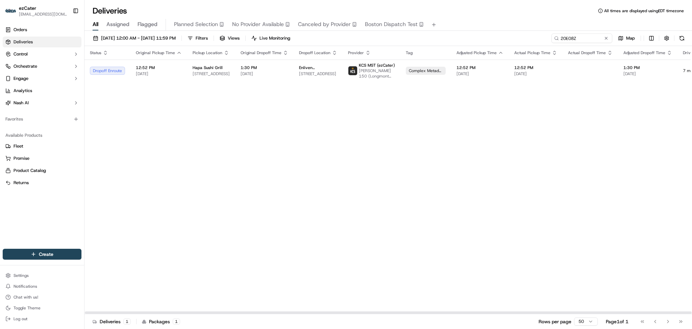
drag, startPoint x: 640, startPoint y: 170, endPoint x: 640, endPoint y: 167, distance: 3.7
click at [640, 170] on div "Status Original Pickup Time Pickup Location Original Dropoff Time Dropoff Locat…" at bounding box center [433, 180] width 696 height 268
drag, startPoint x: 580, startPoint y: 38, endPoint x: 453, endPoint y: 37, distance: 126.8
click at [453, 37] on div "09/01/2025 12:00 AM - 09/30/2025 11:59 PM Filters Views Live Monitoring 20E08Z …" at bounding box center [389, 39] width 608 height 13
paste input "UTTPMM"
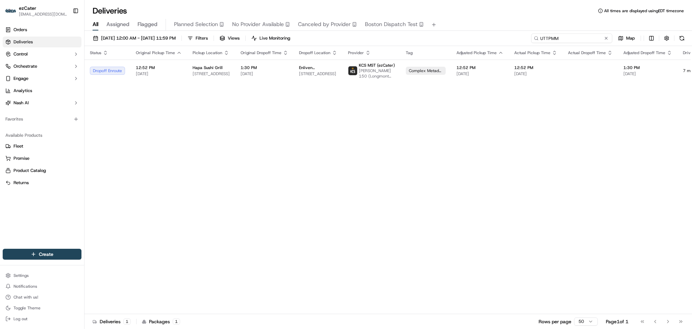
type input "UTTPMM"
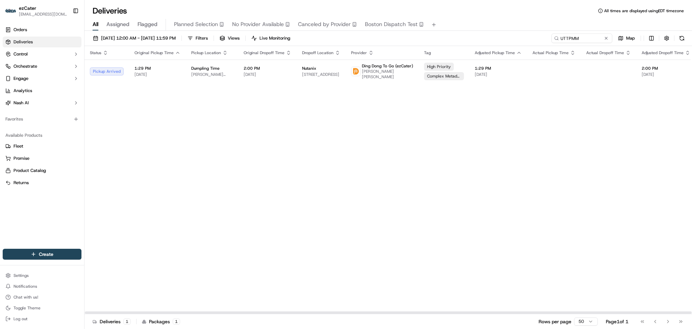
click at [642, 190] on div "Status Original Pickup Time Pickup Location Original Dropoff Time Dropoff Locat…" at bounding box center [442, 180] width 714 height 268
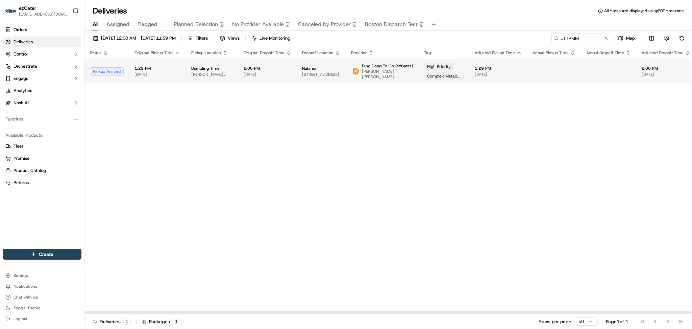
click at [534, 73] on td at bounding box center [554, 70] width 54 height 23
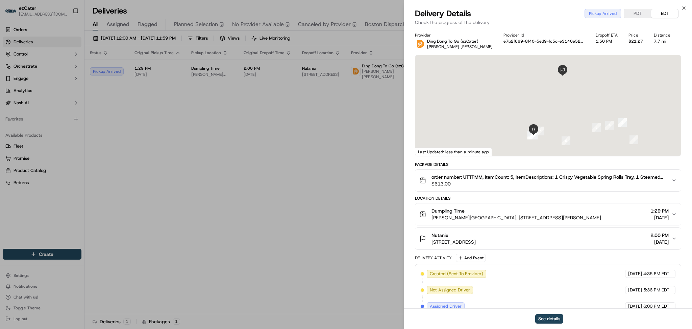
drag, startPoint x: 526, startPoint y: 216, endPoint x: 431, endPoint y: 211, distance: 95.1
click at [431, 211] on div "Dumpling Time SERRANO Building, 378 Santana Row #1035, San Jose, CA 95128, USA …" at bounding box center [545, 214] width 252 height 14
copy div "Dumpling Time SERRANO Building, 378 Santana Row #1035, San Jose, CA 95128, USA"
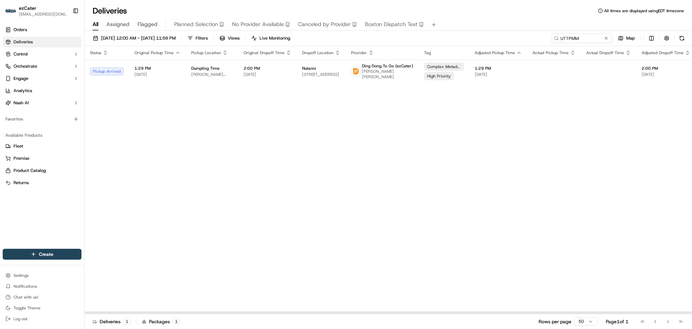
click at [453, 201] on div "Status Original Pickup Time Pickup Location Original Dropoff Time Dropoff Locat…" at bounding box center [442, 180] width 714 height 268
drag, startPoint x: 472, startPoint y: 216, endPoint x: 365, endPoint y: 233, distance: 108.1
click at [365, 233] on div "Status Original Pickup Time Pickup Location Original Dropoff Time Dropoff Locat…" at bounding box center [442, 180] width 714 height 268
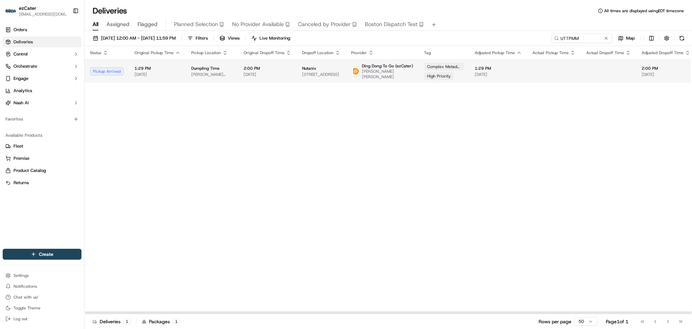
drag, startPoint x: 639, startPoint y: 117, endPoint x: 613, endPoint y: 82, distance: 43.3
click at [639, 116] on div "Status Original Pickup Time Pickup Location Original Dropoff Time Dropoff Locat…" at bounding box center [442, 180] width 714 height 268
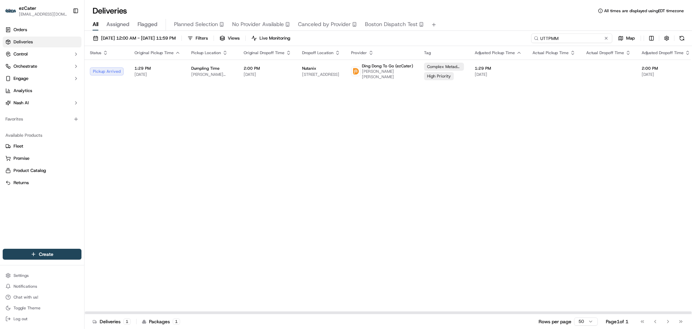
drag, startPoint x: 585, startPoint y: 40, endPoint x: 451, endPoint y: 39, distance: 134.9
click at [451, 39] on div "09/01/2025 12:00 AM - 09/30/2025 11:59 PM Filters Views Live Monitoring UTTPMM …" at bounding box center [389, 39] width 608 height 13
paste input "20E08Z"
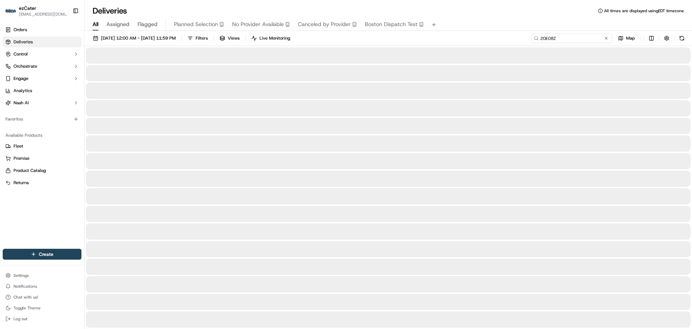
type input "20E08Z"
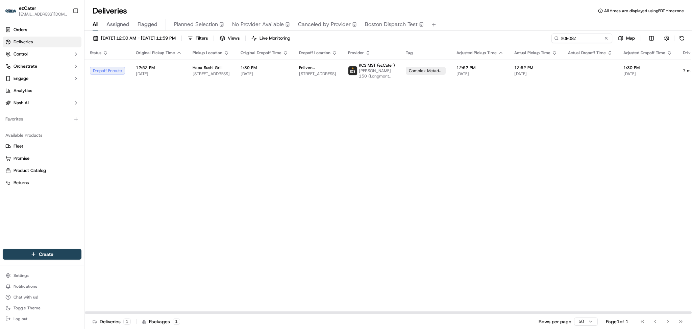
click at [182, 156] on div "Status Original Pickup Time Pickup Location Original Dropoff Time Dropoff Locat…" at bounding box center [433, 180] width 696 height 268
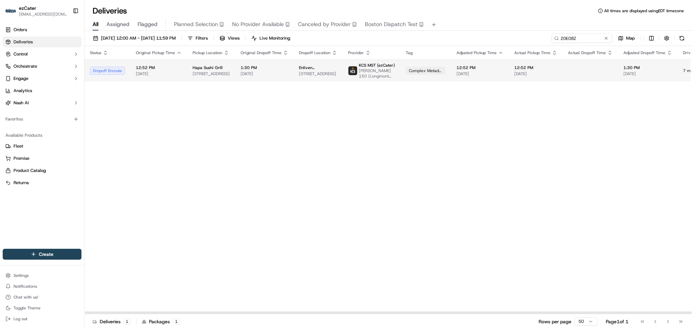
click at [265, 75] on span "[DATE]" at bounding box center [265, 73] width 48 height 5
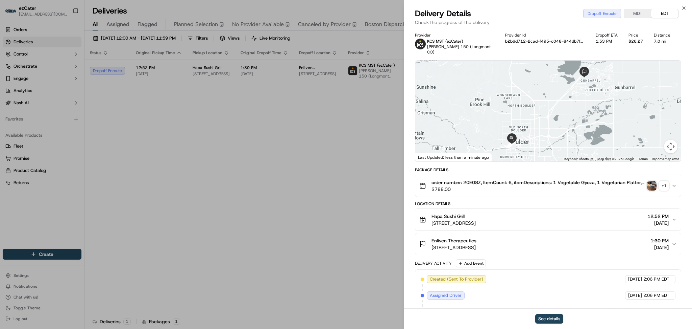
click at [662, 183] on div "+ 1" at bounding box center [663, 185] width 9 height 9
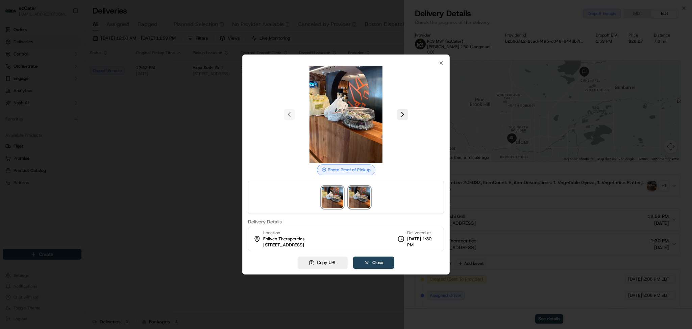
click at [359, 201] on img at bounding box center [360, 197] width 22 height 22
click at [223, 159] on div at bounding box center [346, 164] width 692 height 329
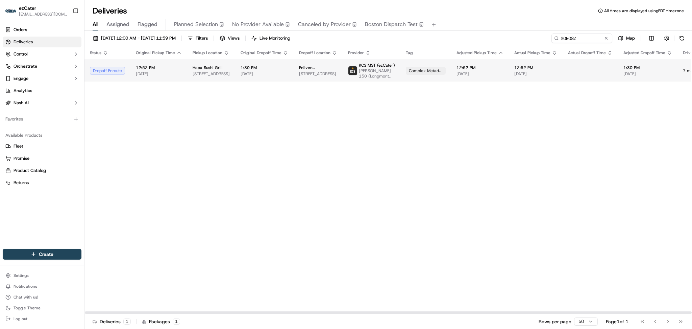
click at [391, 67] on td "KCS MST (ezCater) David Saraceni 150 (Longmont CO)" at bounding box center [372, 70] width 58 height 22
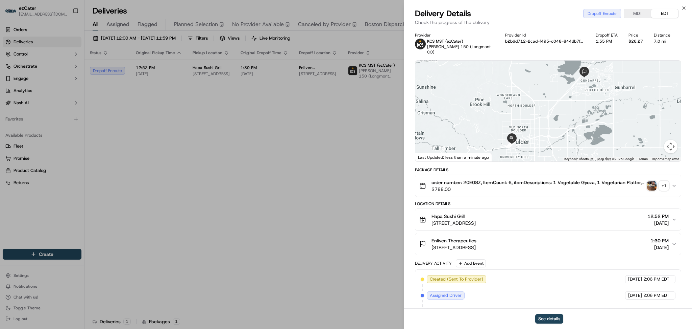
drag, startPoint x: 563, startPoint y: 127, endPoint x: 559, endPoint y: 123, distance: 5.7
click at [559, 123] on div at bounding box center [548, 111] width 266 height 101
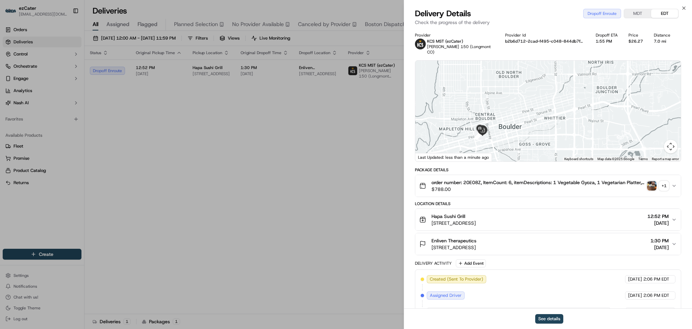
drag, startPoint x: 491, startPoint y: 133, endPoint x: 506, endPoint y: 111, distance: 26.6
click at [506, 111] on div at bounding box center [548, 111] width 266 height 101
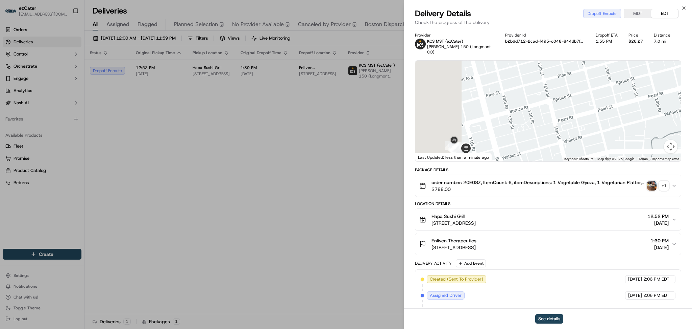
drag, startPoint x: 536, startPoint y: 114, endPoint x: 590, endPoint y: 114, distance: 54.1
click at [590, 114] on div at bounding box center [548, 111] width 266 height 101
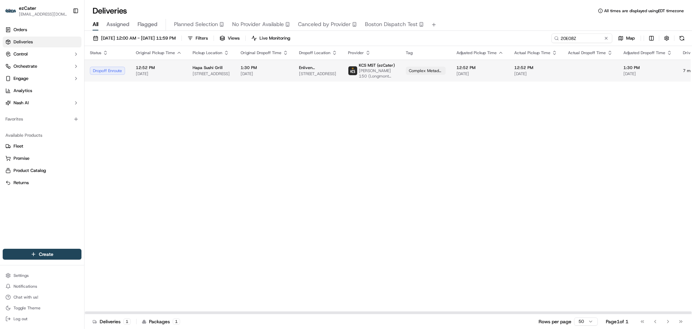
click at [181, 75] on td "12:52 PM 09/16/2025" at bounding box center [158, 70] width 57 height 22
click at [183, 77] on td "12:52 PM 09/16/2025" at bounding box center [158, 70] width 57 height 22
click at [284, 69] on span "1:30 PM" at bounding box center [265, 67] width 48 height 5
click at [634, 76] on span "[DATE]" at bounding box center [648, 73] width 49 height 5
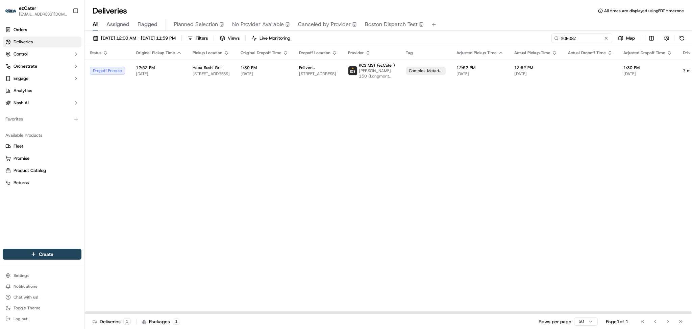
click at [214, 118] on div "Status Original Pickup Time Pickup Location Original Dropoff Time Dropoff Locat…" at bounding box center [433, 180] width 696 height 268
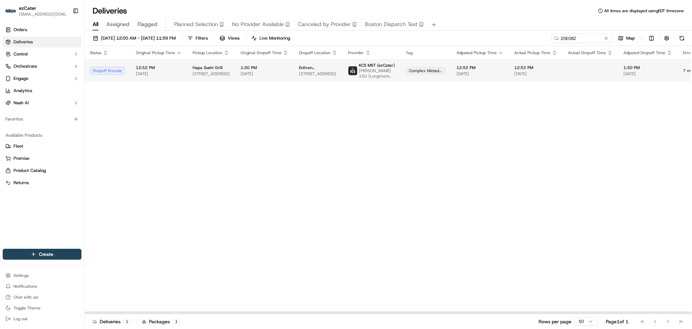
click at [294, 74] on td "Enliven Therapeutics 6200 Lookout Rd 2nd floor 2nd floor, Boulder, CO 80301, USA" at bounding box center [318, 70] width 49 height 22
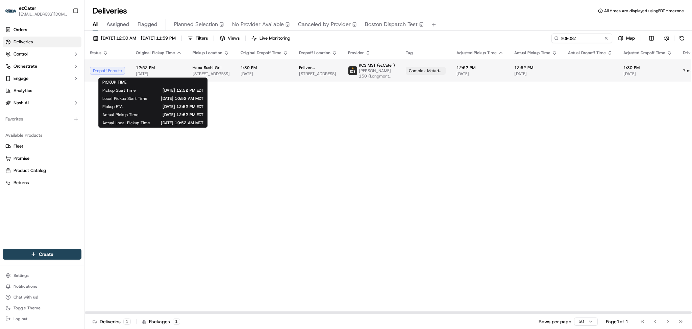
click at [148, 67] on span "12:52 PM" at bounding box center [159, 67] width 46 height 5
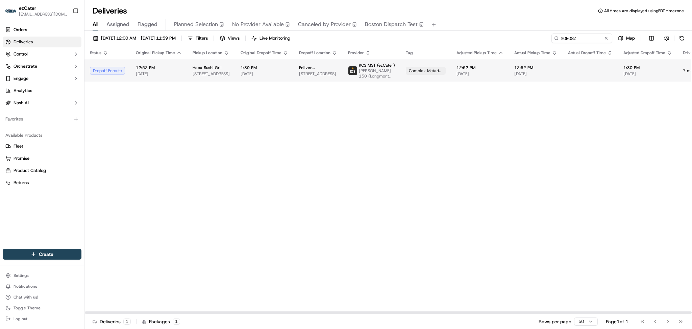
click at [316, 70] on span "Enliven Therapeutics" at bounding box center [318, 67] width 38 height 5
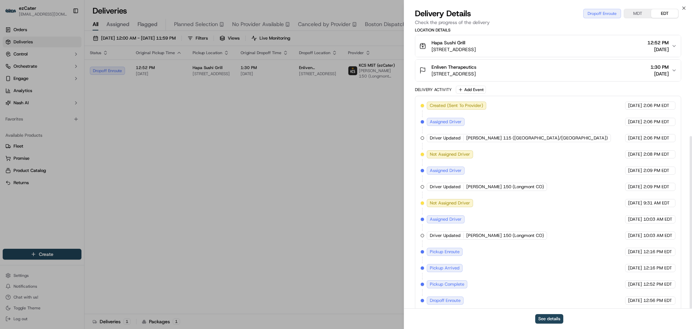
scroll to position [174, 0]
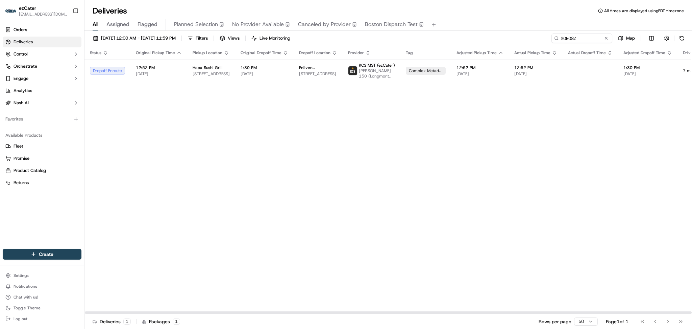
click at [624, 189] on div "Status Original Pickup Time Pickup Location Original Dropoff Time Dropoff Locat…" at bounding box center [433, 180] width 696 height 268
paste input "VEMW7M"
drag, startPoint x: 583, startPoint y: 39, endPoint x: 494, endPoint y: 35, distance: 89.3
click at [494, 35] on div "09/01/2025 12:00 AM - 09/30/2025 11:59 PM Filters Views Live Monitoring 20E08Z …" at bounding box center [389, 39] width 608 height 13
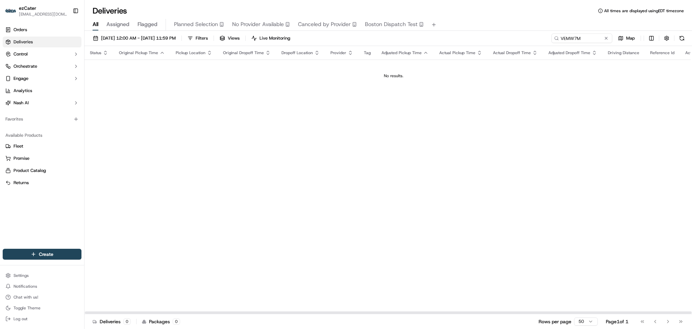
drag, startPoint x: 635, startPoint y: 113, endPoint x: 627, endPoint y: 81, distance: 32.2
click at [635, 111] on div "Status Original Pickup Time Pickup Location Original Dropoff Time Dropoff Locat…" at bounding box center [394, 180] width 619 height 268
click at [591, 38] on input "VEMW7M" at bounding box center [571, 37] width 81 height 9
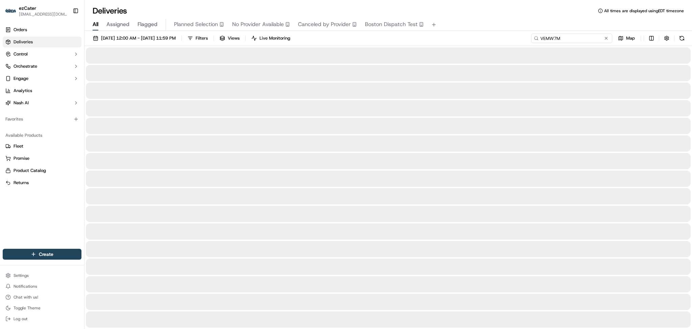
type input "VEMW7M"
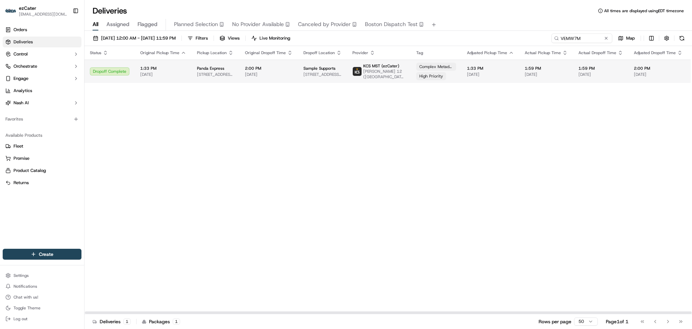
click at [187, 70] on td "1:33 PM 09/16/2025" at bounding box center [163, 70] width 57 height 23
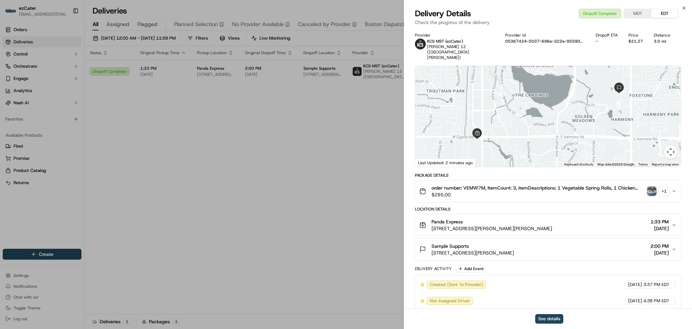
click at [666, 186] on div "+ 1" at bounding box center [663, 190] width 9 height 9
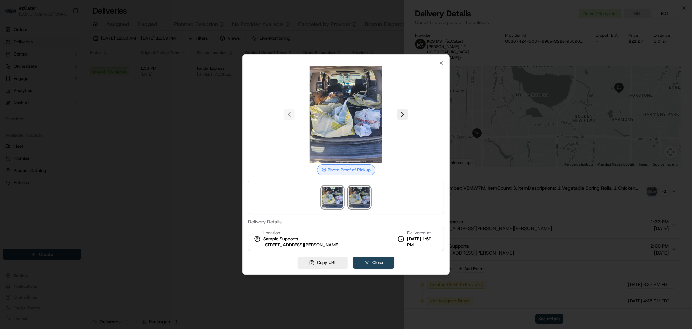
click at [364, 201] on img at bounding box center [360, 197] width 22 height 22
click at [161, 133] on div at bounding box center [346, 164] width 692 height 329
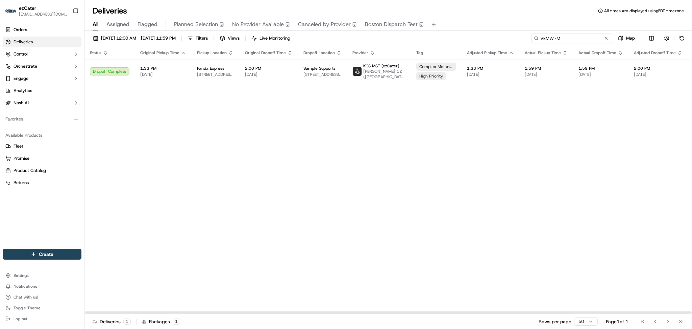
click at [601, 37] on input "VEMW7M" at bounding box center [571, 37] width 81 height 9
click at [606, 37] on button at bounding box center [606, 38] width 7 height 7
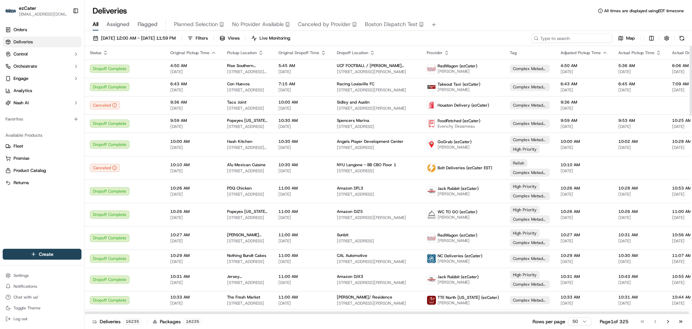
click at [572, 41] on input at bounding box center [571, 37] width 81 height 9
paste input "20E08Z"
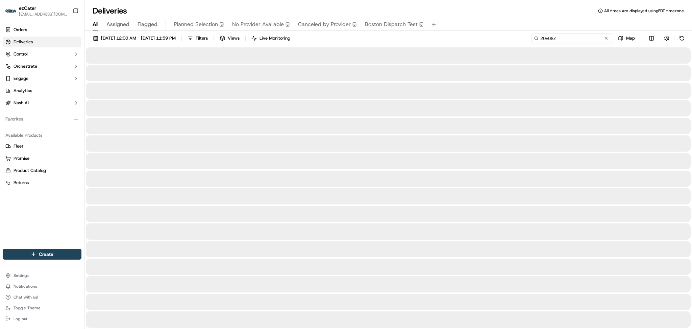
type input "20E08Z"
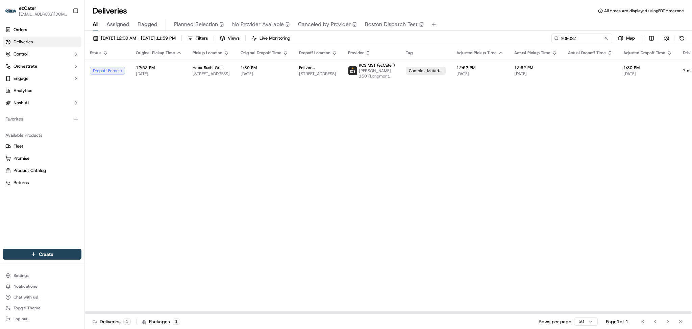
click at [172, 210] on div "Status Original Pickup Time Pickup Location Original Dropoff Time Dropoff Locat…" at bounding box center [433, 180] width 696 height 268
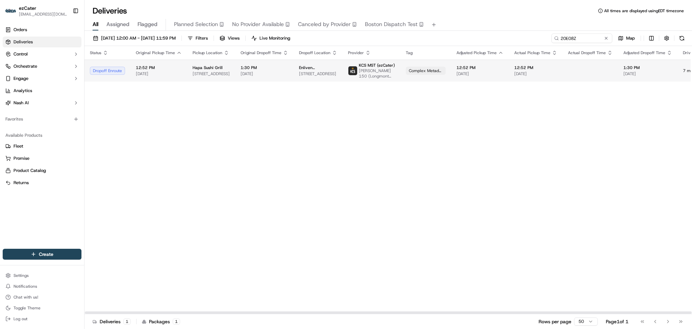
click at [319, 76] on td "Enliven Therapeutics 6200 Lookout Rd 2nd floor 2nd floor, Boulder, CO 80301, USA" at bounding box center [318, 70] width 49 height 22
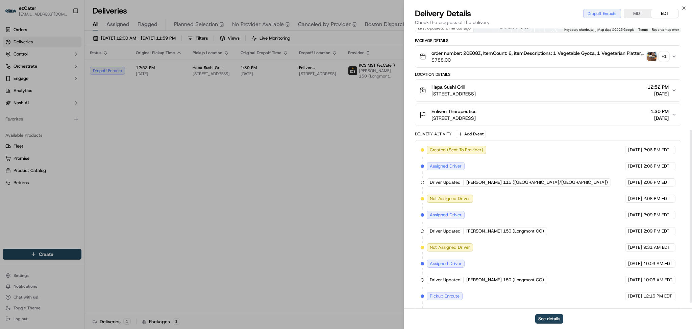
scroll to position [174, 0]
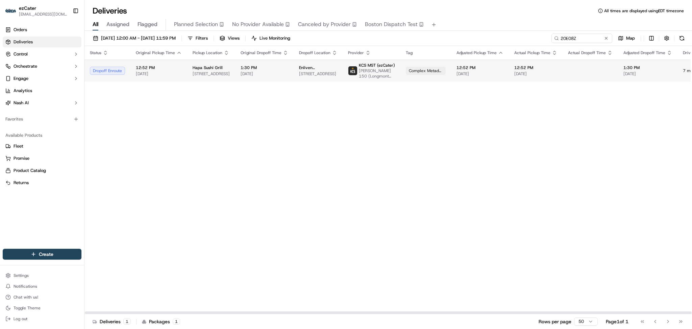
click at [299, 70] on div "Enliven Therapeutics 6200 Lookout Rd 2nd floor 2nd floor, Boulder, CO 80301, USA" at bounding box center [318, 70] width 38 height 11
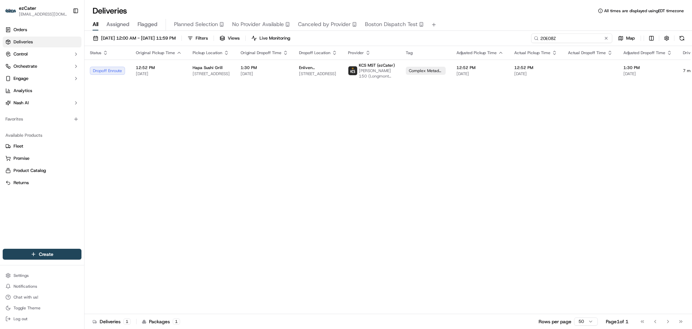
drag, startPoint x: 549, startPoint y: 36, endPoint x: 446, endPoint y: 36, distance: 103.1
click at [446, 36] on div "09/01/2025 12:00 AM - 09/30/2025 11:59 PM Filters Views Live Monitoring 20E08Z …" at bounding box center [389, 39] width 608 height 13
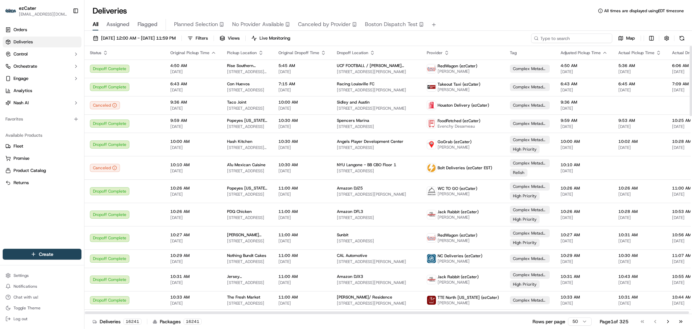
click at [594, 40] on input at bounding box center [571, 37] width 81 height 9
paste input "20E08Z"
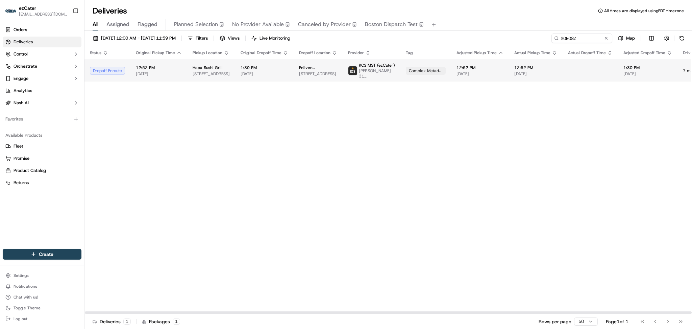
click at [305, 71] on span "6200 Lookout Rd 2nd floor 2nd floor, Boulder, CO 80301, USA" at bounding box center [318, 73] width 38 height 5
click at [359, 73] on span "Susan Grace Newett 31 (Firestone CO)" at bounding box center [377, 73] width 36 height 11
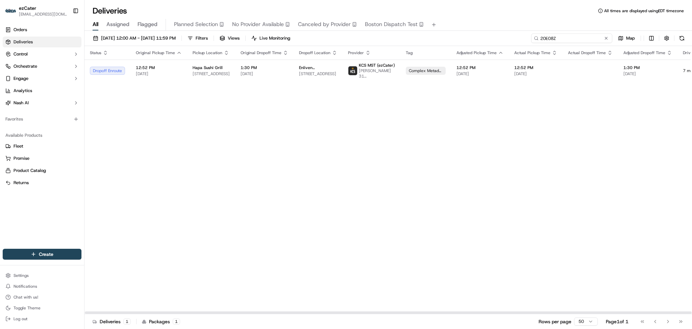
paste input "PYH6VY"
drag, startPoint x: 585, startPoint y: 37, endPoint x: 436, endPoint y: 37, distance: 149.1
click at [436, 37] on div "09/01/2025 12:00 AM - 09/30/2025 11:59 PM Filters Views Live Monitoring 20E08Z …" at bounding box center [389, 39] width 608 height 13
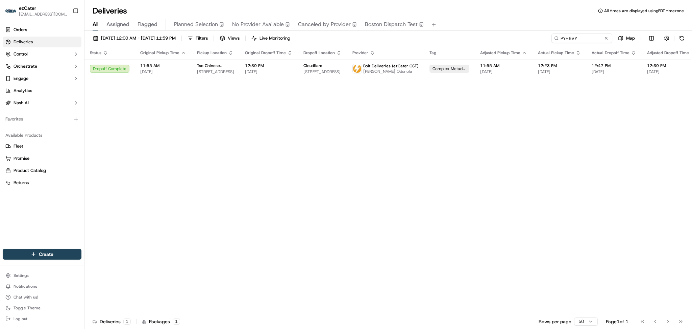
click at [202, 7] on div "Deliveries All times are displayed using EDT timezone" at bounding box center [389, 10] width 608 height 11
click at [249, 67] on span "12:30 PM" at bounding box center [269, 65] width 48 height 5
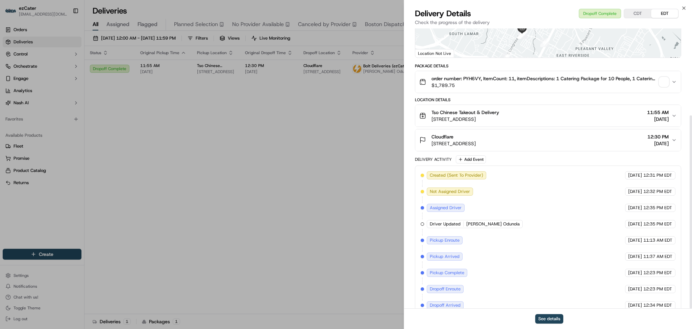
scroll to position [126, 0]
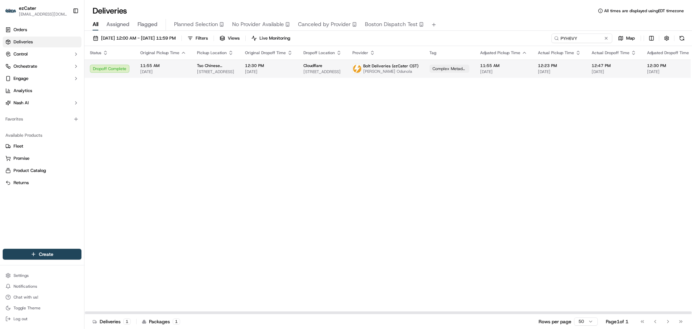
click at [393, 70] on span "Olusegun Odunola" at bounding box center [390, 71] width 55 height 5
drag, startPoint x: 325, startPoint y: 194, endPoint x: 152, endPoint y: 8, distance: 254.5
drag, startPoint x: 582, startPoint y: 35, endPoint x: 470, endPoint y: 35, distance: 111.9
click at [471, 35] on div "09/01/2025 12:00 AM - 09/30/2025 11:59 PM Filters Views Live Monitoring PYH6VY …" at bounding box center [389, 39] width 608 height 13
paste input "4ECFF4"
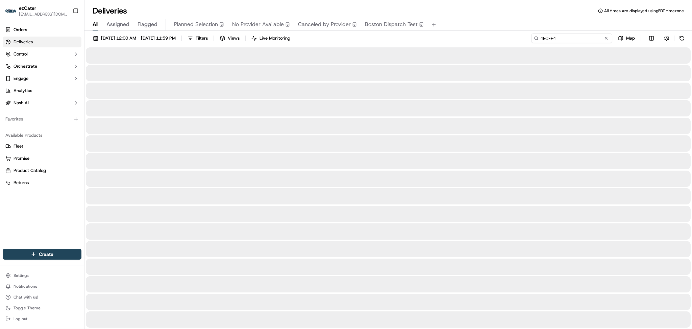
type input "4ECFF4"
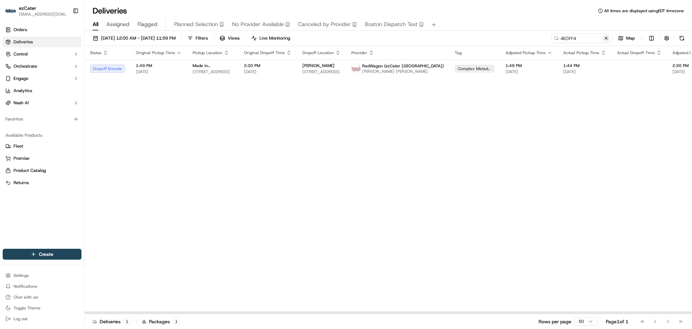
click at [606, 39] on button at bounding box center [606, 38] width 7 height 7
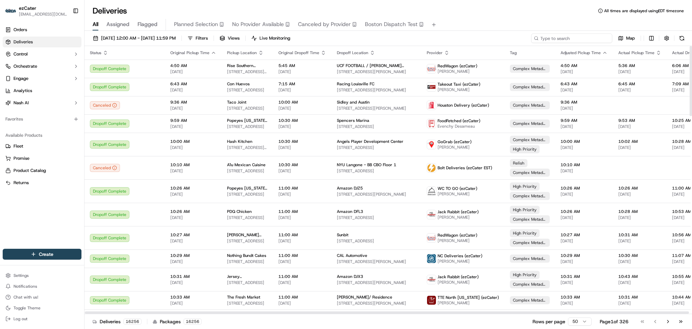
click at [574, 43] on input at bounding box center [571, 37] width 81 height 9
paste input "2VX481"
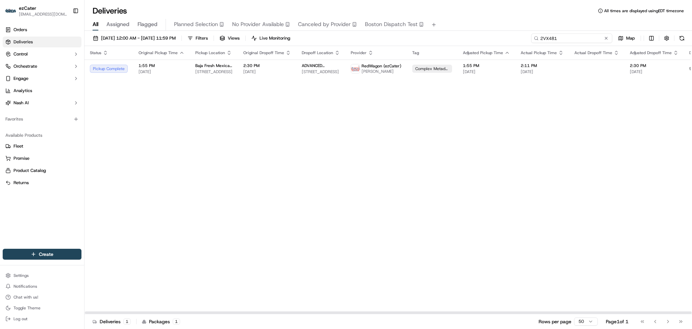
paste input "8UZP4E"
drag, startPoint x: 575, startPoint y: 40, endPoint x: 433, endPoint y: 39, distance: 142.0
click at [433, 39] on div "09/01/2025 12:00 AM - 09/30/2025 11:59 PM Filters Views Live Monitoring 2VX481 …" at bounding box center [389, 39] width 608 height 13
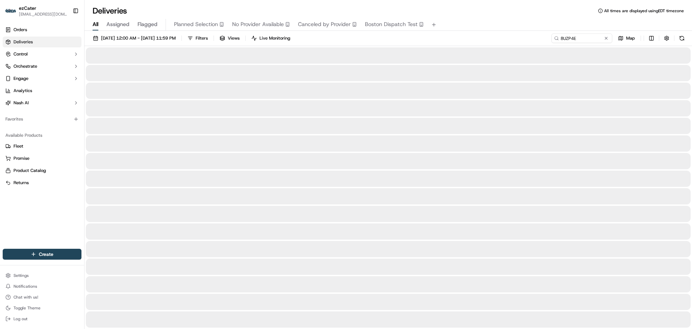
click at [201, 57] on div at bounding box center [388, 55] width 605 height 16
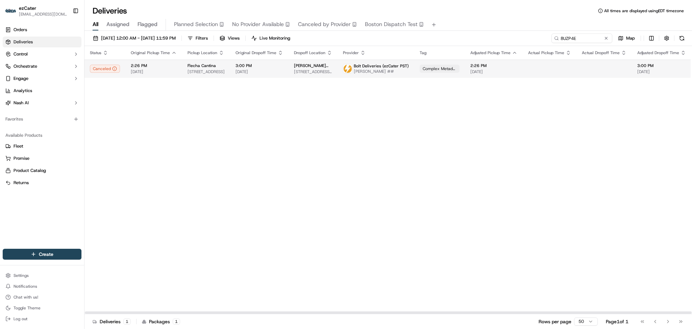
click at [321, 64] on span "[PERSON_NAME] [PERSON_NAME] - Attn: [PERSON_NAME]" at bounding box center [313, 65] width 38 height 5
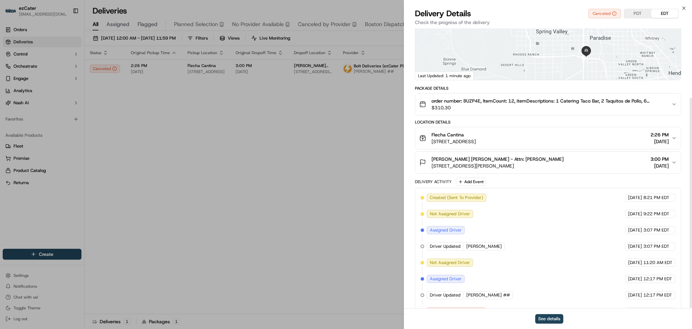
scroll to position [93, 0]
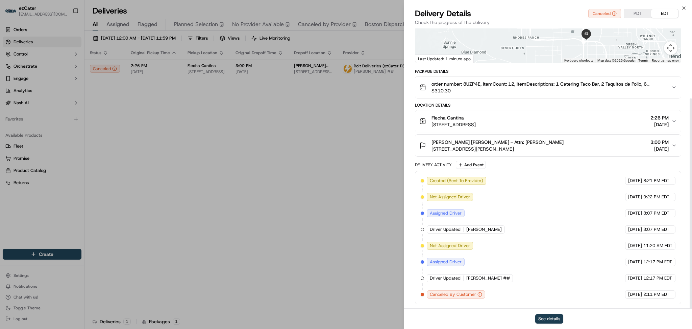
click at [546, 317] on button "See details" at bounding box center [549, 318] width 28 height 9
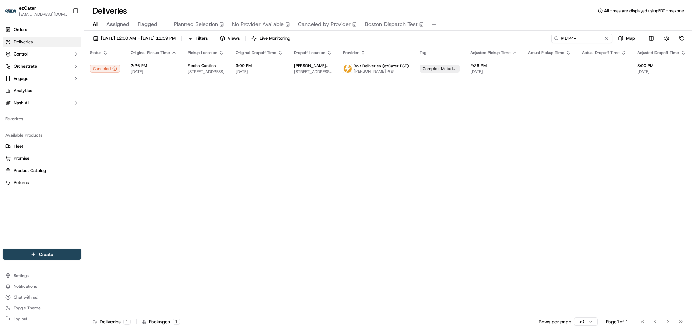
drag, startPoint x: 237, startPoint y: 188, endPoint x: 252, endPoint y: 178, distance: 17.7
paste input "WCJP4T"
drag, startPoint x: 592, startPoint y: 40, endPoint x: 453, endPoint y: 40, distance: 138.9
click at [453, 40] on div "09/01/2025 12:00 AM - 09/30/2025 11:59 PM Filters Views Live Monitoring 8UZP4E …" at bounding box center [389, 39] width 608 height 13
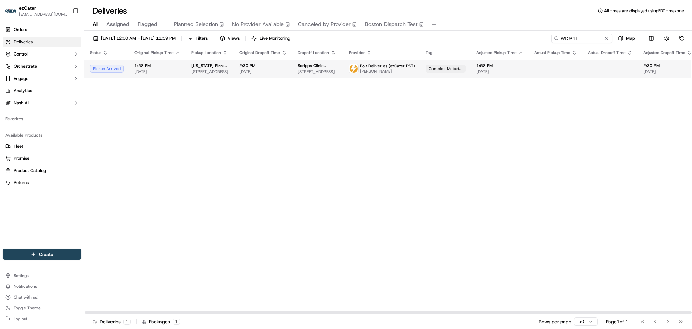
click at [328, 71] on span "3811 Valley Centre Dr floor 5c, San Diego, CA 92130, USA" at bounding box center [318, 71] width 41 height 5
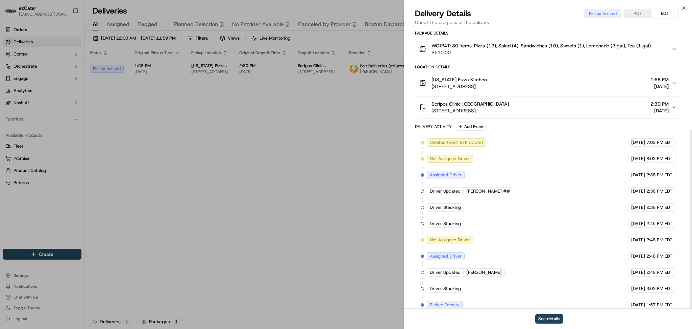
scroll to position [158, 0]
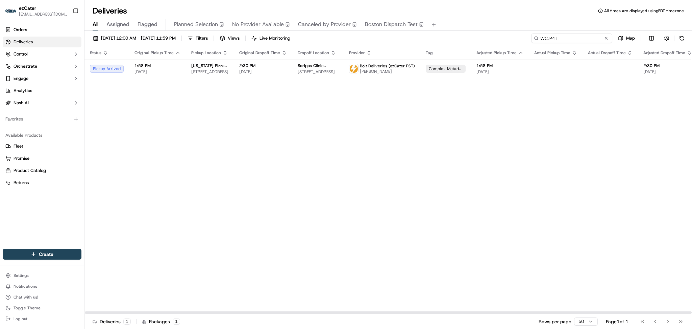
paste input "UVAC47"
drag, startPoint x: 583, startPoint y: 43, endPoint x: 506, endPoint y: 35, distance: 77.4
click at [506, 35] on div "09/01/2025 12:00 AM - 09/30/2025 11:59 PM Filters Views Live Monitoring UVAC47 …" at bounding box center [389, 39] width 608 height 13
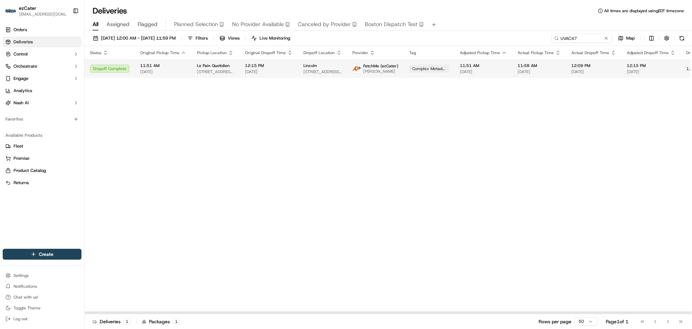
click at [232, 74] on td "Le Pain Quotidien 975 F St NW, Washington, DC 20004, USA" at bounding box center [216, 68] width 48 height 18
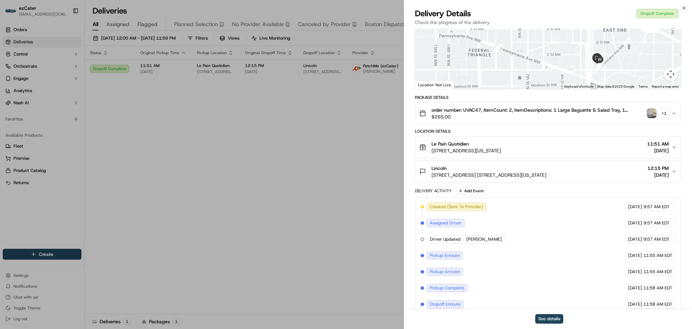
scroll to position [110, 0]
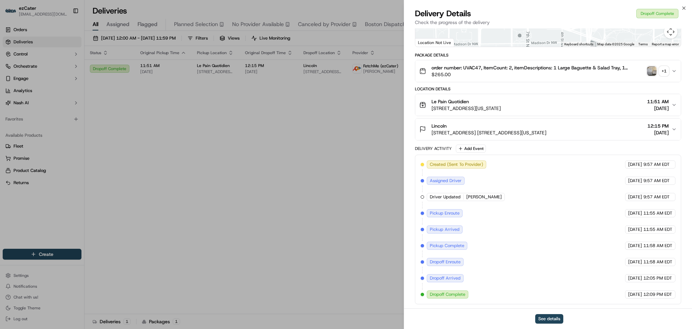
drag, startPoint x: 262, startPoint y: 131, endPoint x: 225, endPoint y: 88, distance: 56.6
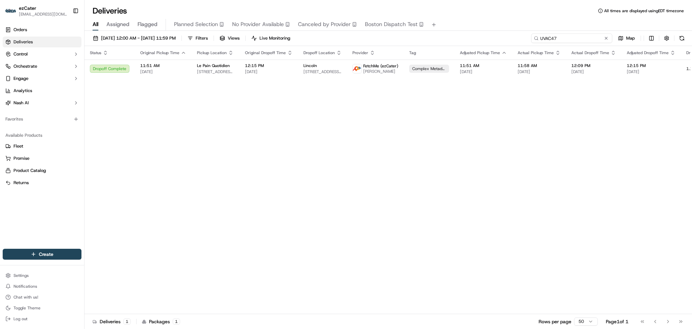
drag, startPoint x: 589, startPoint y: 34, endPoint x: 434, endPoint y: 38, distance: 154.9
click at [435, 38] on div "09/01/2025 12:00 AM - 09/30/2025 11:59 PM Filters Views Live Monitoring UVAC47 …" at bounding box center [389, 39] width 608 height 13
paste input "8TZA6M"
click at [240, 70] on td "1:30 PM 09/16/2025" at bounding box center [269, 68] width 58 height 18
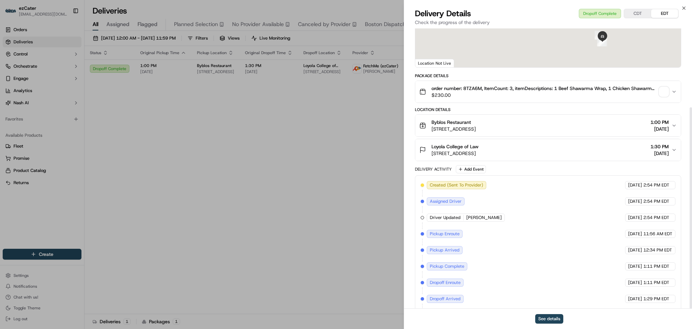
scroll to position [110, 0]
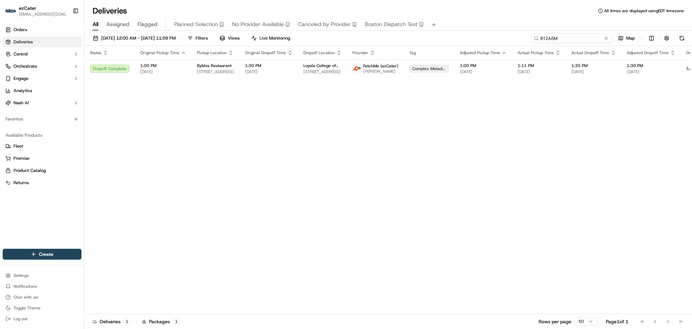
paste input "Y6Q40Z"
drag, startPoint x: 578, startPoint y: 37, endPoint x: 403, endPoint y: 38, distance: 174.8
click at [403, 38] on div "09/01/2025 12:00 AM - 09/30/2025 11:59 PM Filters Views Live Monitoring Y6Q40Z …" at bounding box center [389, 39] width 608 height 13
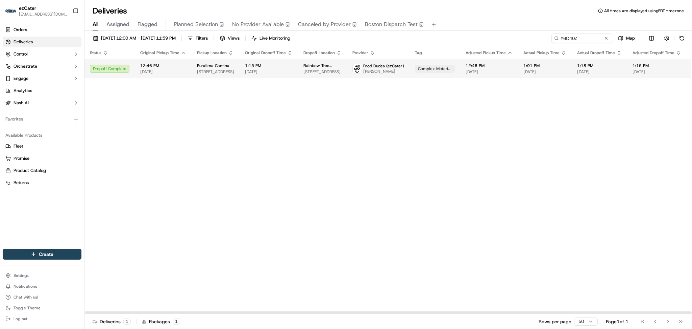
click at [325, 65] on span "Rainbow Tree Companies" at bounding box center [323, 65] width 38 height 5
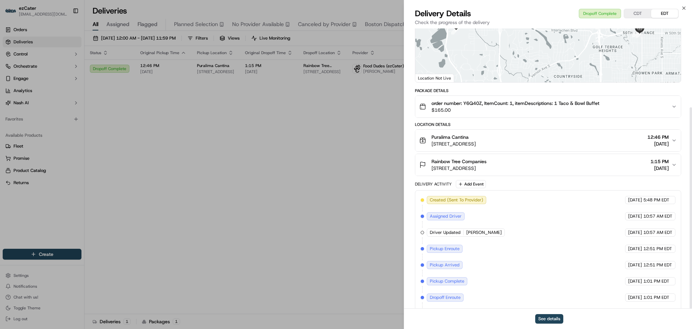
scroll to position [110, 0]
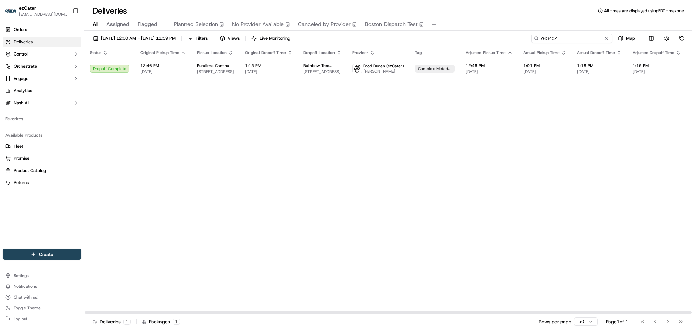
drag, startPoint x: 583, startPoint y: 38, endPoint x: 404, endPoint y: 38, distance: 179.2
click at [404, 38] on div "09/01/2025 12:00 AM - 09/30/2025 11:59 PM Filters Views Live Monitoring Y6Q40Z …" at bounding box center [389, 39] width 608 height 13
paste input "E56YW3"
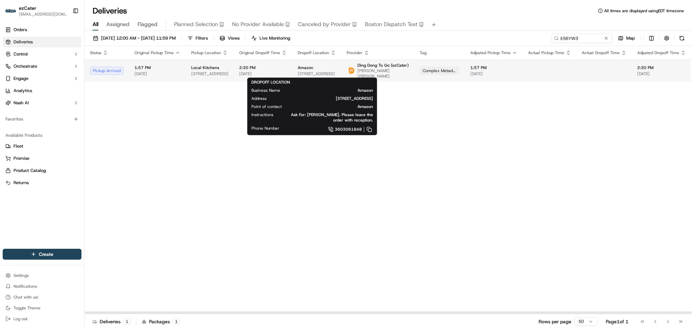
click at [328, 72] on span "2100 University Ave, East Palo Alto, CA 94303, USA" at bounding box center [317, 73] width 38 height 5
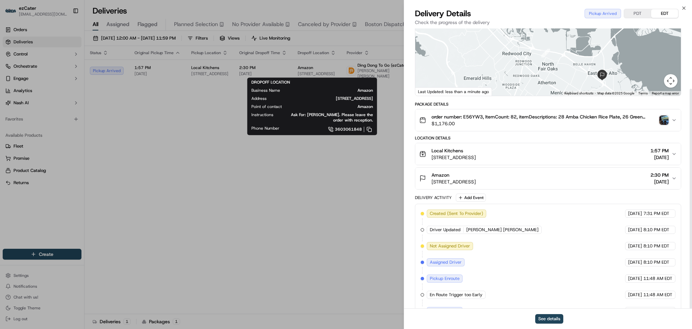
scroll to position [77, 0]
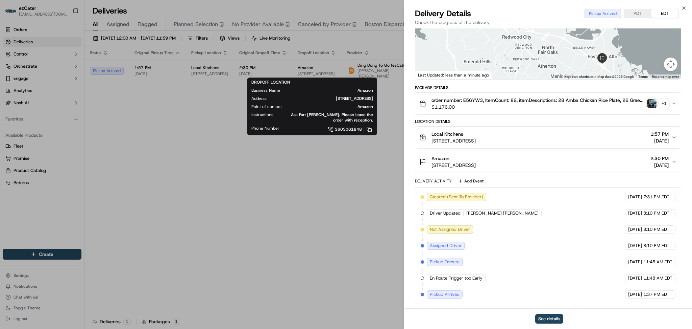
click at [653, 105] on img "button" at bounding box center [651, 103] width 9 height 9
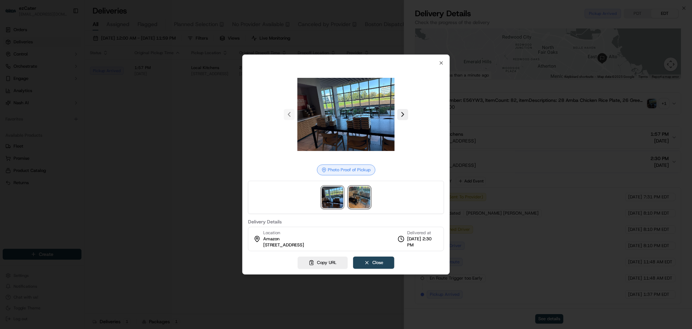
click at [362, 197] on img at bounding box center [360, 197] width 22 height 22
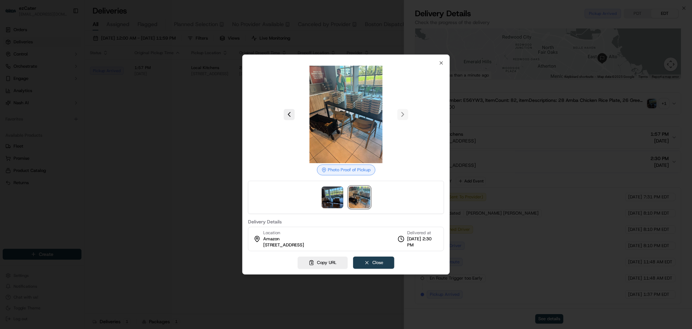
click at [381, 259] on div "Photo Proof of Pickup Delivery Details Location Amazon 2100 University Ave, Eas…" at bounding box center [346, 164] width 208 height 220
click at [381, 260] on button "Close" at bounding box center [373, 262] width 41 height 12
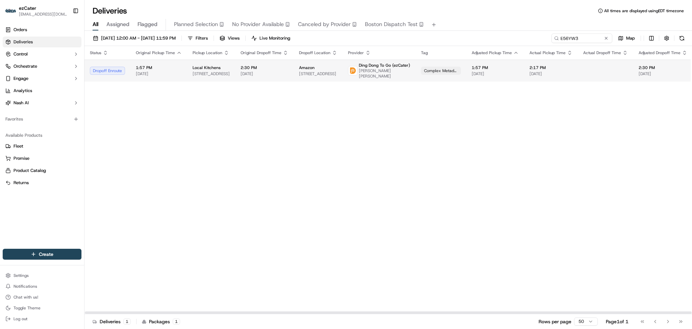
click at [229, 67] on td "Local Kitchens 200 Redwood Shores Pkwy, Redwood City, CA 94065, USA" at bounding box center [211, 70] width 48 height 22
click at [253, 74] on span "[DATE]" at bounding box center [265, 73] width 48 height 5
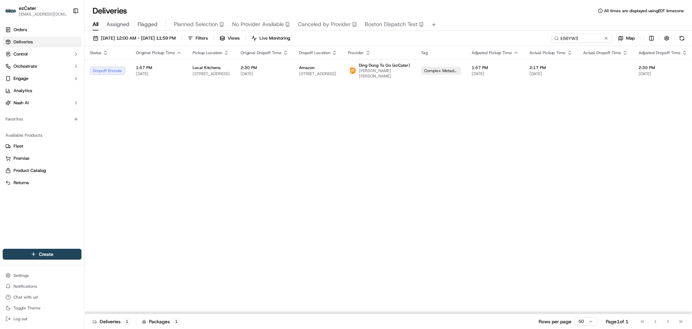
drag, startPoint x: 646, startPoint y: 116, endPoint x: 631, endPoint y: 94, distance: 26.8
click at [645, 114] on div "Status Original Pickup Time Pickup Location Original Dropoff Time Dropoff Locat…" at bounding box center [440, 180] width 711 height 268
paste input "WCJP4T"
drag, startPoint x: 583, startPoint y: 36, endPoint x: 428, endPoint y: 36, distance: 155.5
click at [428, 36] on div "09/01/2025 12:00 AM - 09/30/2025 11:59 PM Filters Views Live Monitoring WCJP4T …" at bounding box center [389, 39] width 608 height 13
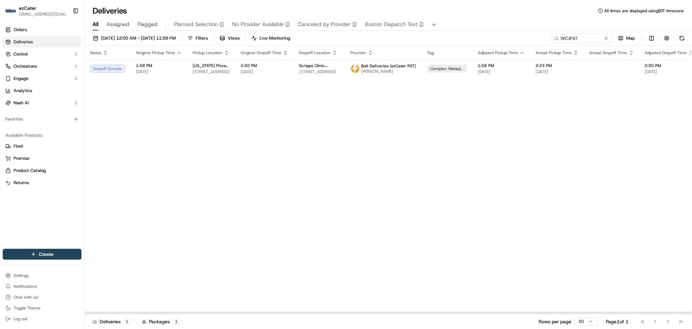
click at [345, 57] on th "Provider" at bounding box center [383, 53] width 77 height 14
click at [337, 70] on td "Scripps Clinic Carmel Valley 3811 Valley Centre Dr floor 5c, San Diego, CA 9213…" at bounding box center [319, 68] width 51 height 18
drag, startPoint x: 582, startPoint y: 35, endPoint x: 497, endPoint y: 33, distance: 85.2
click at [497, 33] on div "09/01/2025 12:00 AM - 09/30/2025 11:59 PM Filters Views Live Monitoring WCJP4T …" at bounding box center [389, 180] width 608 height 299
paste input "Y6Q40Z"
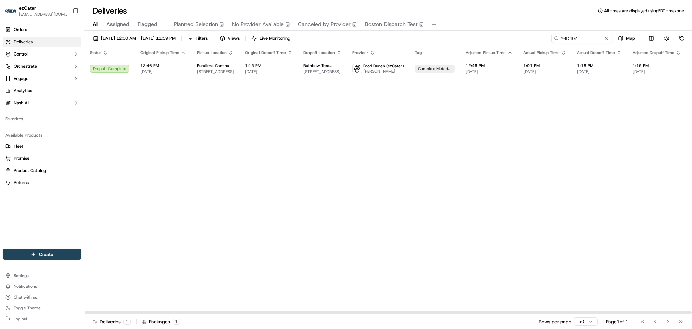
click at [193, 96] on div "Status Original Pickup Time Pickup Location Original Dropoff Time Dropoff Locat…" at bounding box center [437, 180] width 705 height 268
click at [245, 72] on span "[DATE]" at bounding box center [269, 71] width 48 height 5
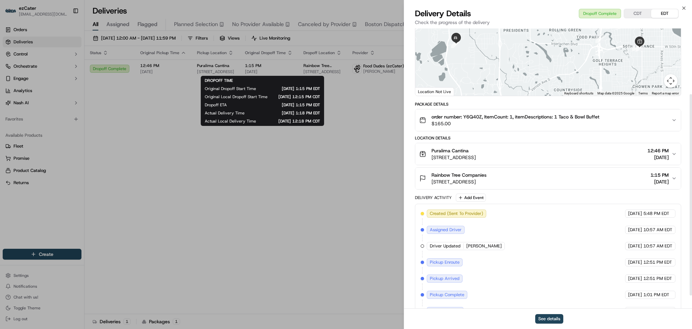
scroll to position [110, 0]
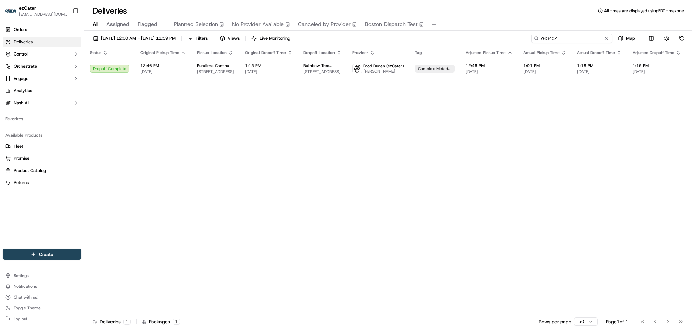
paste input "E0VQM9"
drag, startPoint x: 581, startPoint y: 35, endPoint x: 461, endPoint y: 35, distance: 120.0
click at [461, 35] on div "09/01/2025 12:00 AM - 09/30/2025 11:59 PM Filters Views Live Monitoring E0VQM9 …" at bounding box center [389, 39] width 608 height 13
click at [309, 65] on span "Center For Urology Panorama Trail" at bounding box center [323, 65] width 38 height 5
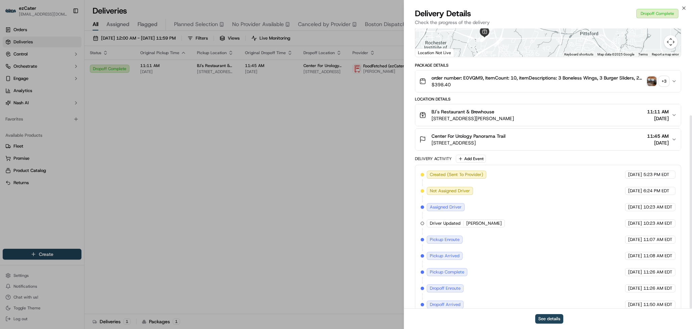
scroll to position [126, 0]
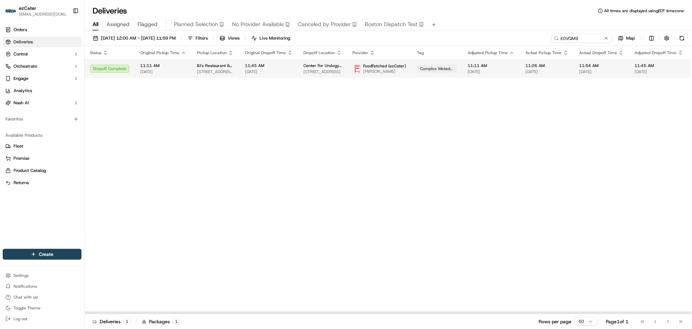
click at [257, 70] on span "[DATE]" at bounding box center [269, 71] width 48 height 5
drag, startPoint x: 238, startPoint y: 122, endPoint x: 175, endPoint y: 17, distance: 122.9
drag, startPoint x: 583, startPoint y: 33, endPoint x: 448, endPoint y: 34, distance: 134.9
click at [450, 34] on div "09/01/2025 12:00 AM - 09/30/2025 11:59 PM Filters Views Live Monitoring E0VQM9 …" at bounding box center [389, 39] width 608 height 13
paste input "G00GU0"
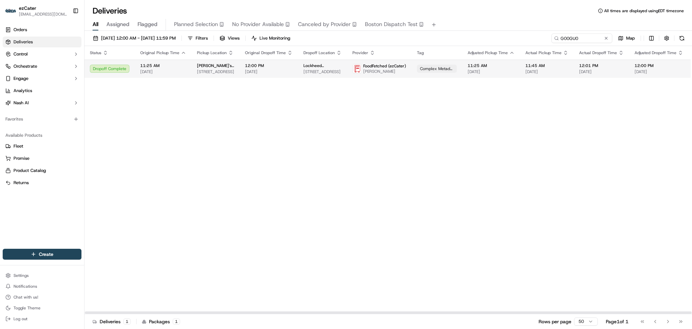
click at [399, 66] on span "FoodFetched (ezCater)" at bounding box center [384, 65] width 43 height 5
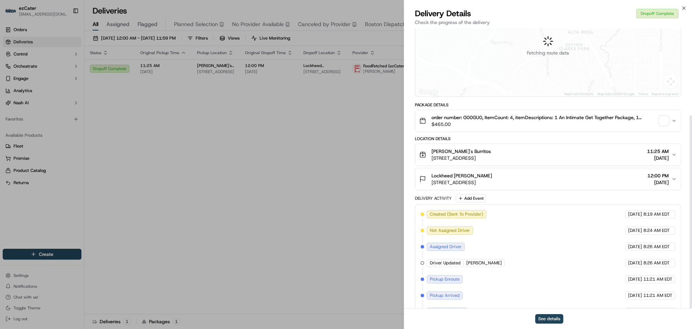
scroll to position [126, 0]
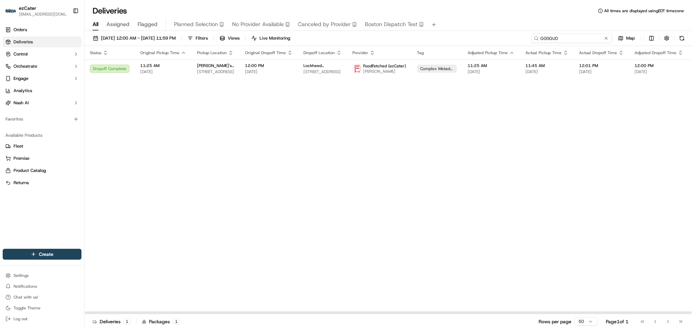
drag, startPoint x: 582, startPoint y: 40, endPoint x: 441, endPoint y: 41, distance: 141.0
click at [447, 41] on div "09/01/2025 12:00 AM - 09/30/2025 11:59 PM Filters Views Live Monitoring G00GU0 …" at bounding box center [389, 39] width 608 height 13
paste input "ZFHW9R"
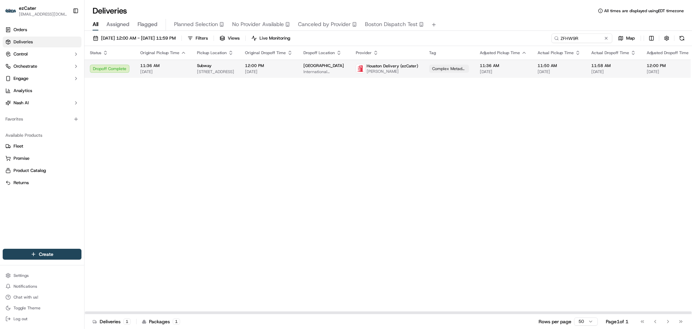
click at [376, 72] on span "Gustavo Hernandez" at bounding box center [393, 71] width 52 height 5
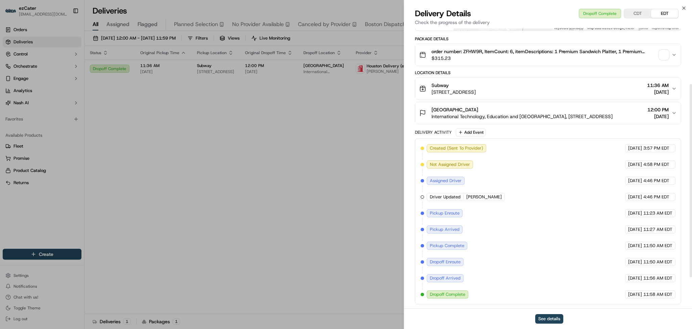
scroll to position [126, 0]
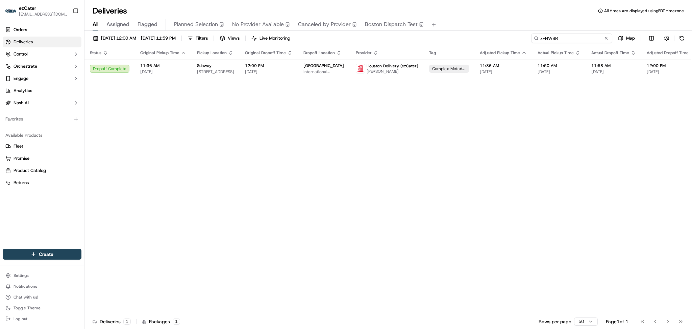
paste input "EG233H"
drag, startPoint x: 588, startPoint y: 40, endPoint x: 429, endPoint y: 40, distance: 159.2
click at [429, 40] on div "09/01/2025 12:00 AM - 09/30/2025 11:59 PM Filters Views Live Monitoring EG233H …" at bounding box center [389, 39] width 608 height 13
click at [453, 61] on td "Complex Metadata" at bounding box center [451, 68] width 51 height 18
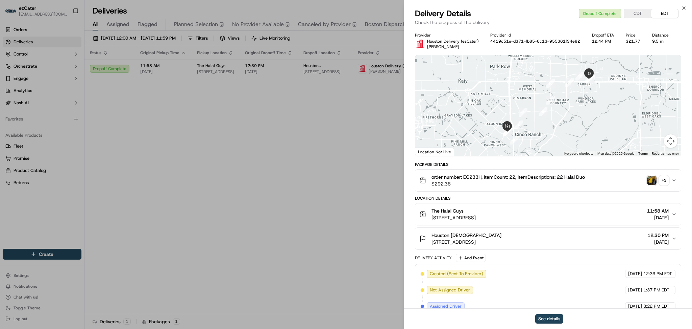
scroll to position [126, 0]
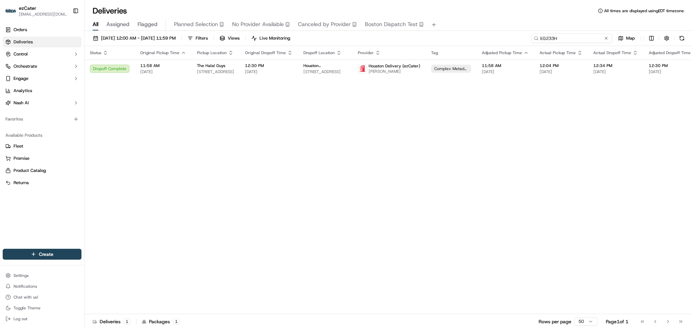
paste input "56YW3"
drag, startPoint x: 580, startPoint y: 42, endPoint x: 389, endPoint y: 41, distance: 190.6
click at [389, 42] on div "09/01/2025 12:00 AM - 09/30/2025 11:59 PM Filters Views Live Monitoring E56YW3 …" at bounding box center [389, 39] width 608 height 13
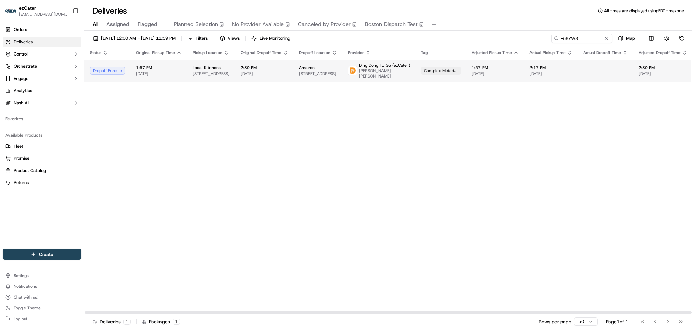
click at [350, 68] on img at bounding box center [353, 70] width 9 height 9
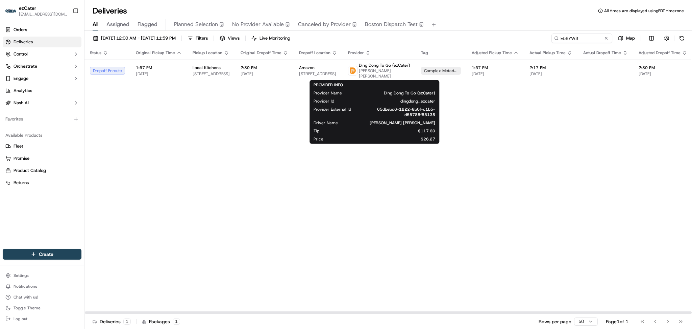
click at [321, 81] on div "PROVIDER INFO Provider Name Ding Dong To Go (ezCater) Provider Id dingdong_ezca…" at bounding box center [375, 112] width 130 height 64
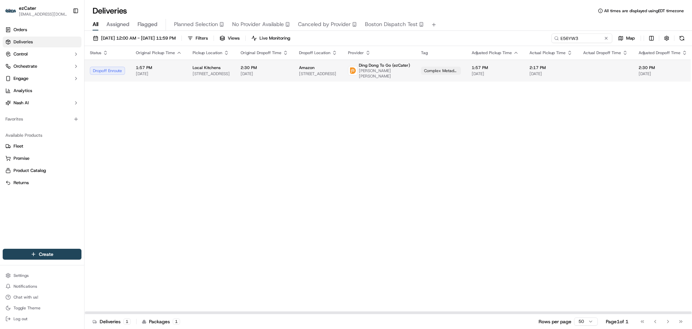
click at [322, 73] on span "2100 University Ave, East Palo Alto, CA 94303, USA" at bounding box center [318, 73] width 38 height 5
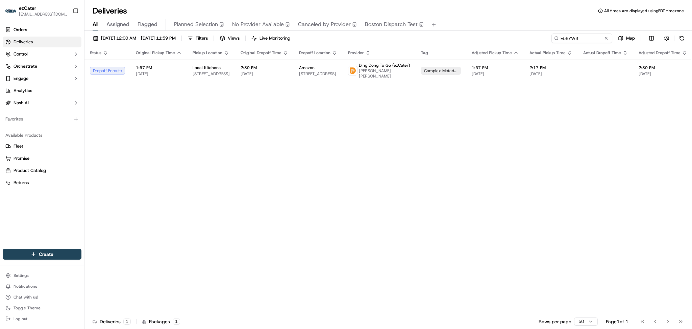
drag, startPoint x: 594, startPoint y: 32, endPoint x: 486, endPoint y: 34, distance: 107.8
click at [486, 34] on div "09/01/2025 12:00 AM - 09/30/2025 11:59 PM Filters Views Live Monitoring E56YW3 …" at bounding box center [389, 180] width 608 height 299
click at [587, 38] on input "E56YW3" at bounding box center [571, 37] width 81 height 9
drag, startPoint x: 536, startPoint y: 38, endPoint x: 484, endPoint y: 39, distance: 52.1
click at [484, 39] on div "09/01/2025 12:00 AM - 09/30/2025 11:59 PM Filters Views Live Monitoring E56YW3 …" at bounding box center [389, 39] width 608 height 13
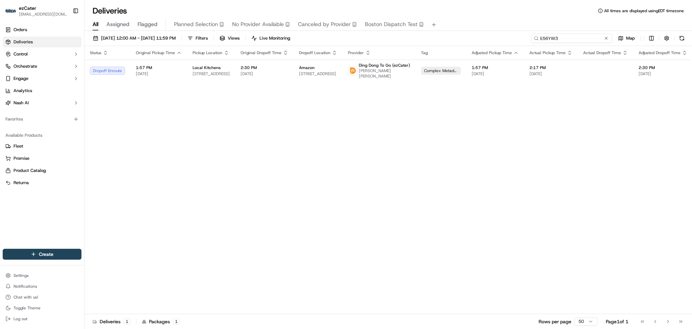
paste input "41XX8K"
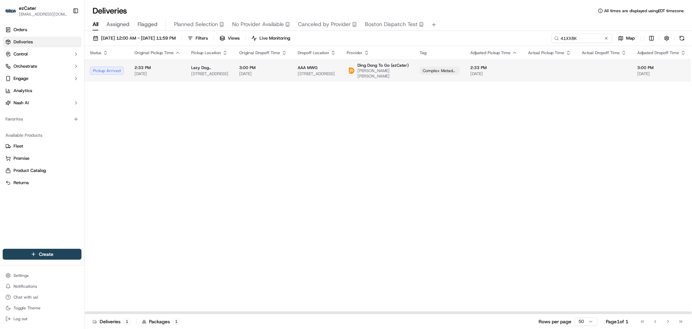
click at [512, 69] on td "2:33 PM 09/16/2025" at bounding box center [494, 70] width 58 height 22
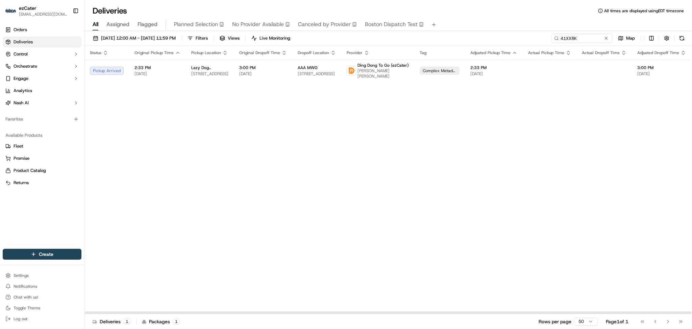
drag, startPoint x: 671, startPoint y: 143, endPoint x: 665, endPoint y: 130, distance: 13.9
click at [671, 143] on div "Status Original Pickup Time Pickup Location Original Dropoff Time Dropoff Locat…" at bounding box center [440, 180] width 710 height 268
paste input "V4UUHE"
drag, startPoint x: 592, startPoint y: 39, endPoint x: 442, endPoint y: 37, distance: 149.1
click at [442, 37] on div "09/01/2025 12:00 AM - 09/30/2025 11:59 PM Filters Views Live Monitoring V4UUHE …" at bounding box center [389, 39] width 608 height 13
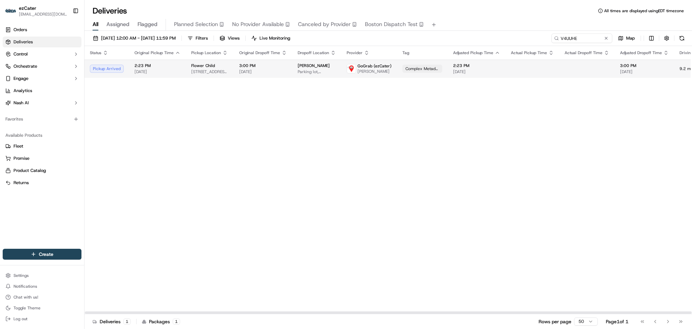
click at [641, 66] on span "3:00 PM" at bounding box center [644, 65] width 49 height 5
drag, startPoint x: 583, startPoint y: 37, endPoint x: 445, endPoint y: 37, distance: 138.6
click at [445, 37] on div "09/01/2025 12:00 AM - 09/30/2025 11:59 PM Filters Views Live Monitoring V4UUHE …" at bounding box center [389, 39] width 608 height 13
paste input "ZVTA6K"
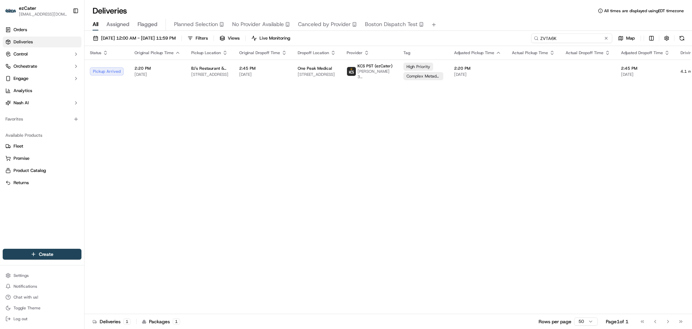
paste input "V4UUHE"
drag, startPoint x: 579, startPoint y: 35, endPoint x: 388, endPoint y: 34, distance: 190.6
click at [388, 34] on div "09/01/2025 12:00 AM - 09/30/2025 11:59 PM Filters Views Live Monitoring V4UUHE …" at bounding box center [389, 39] width 608 height 13
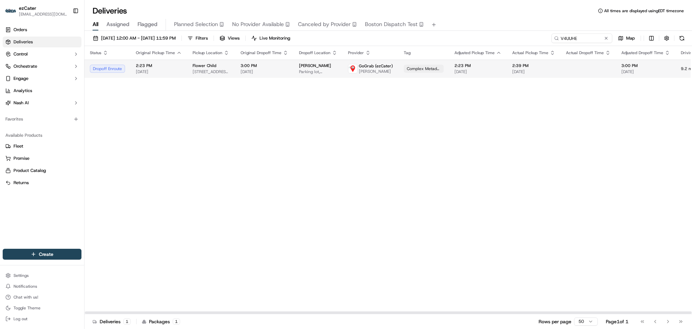
click at [386, 66] on span "GoGrab (ezCater)" at bounding box center [376, 65] width 34 height 5
drag, startPoint x: 649, startPoint y: 160, endPoint x: 649, endPoint y: 154, distance: 6.1
click at [649, 160] on div "Status Original Pickup Time Pickup Location Original Dropoff Time Dropoff Locat…" at bounding box center [432, 180] width 694 height 268
paste input "41XX8K"
drag, startPoint x: 583, startPoint y: 35, endPoint x: 427, endPoint y: 33, distance: 156.2
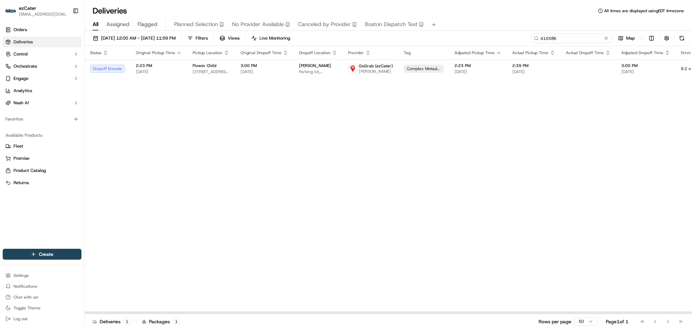
click at [427, 33] on div "09/01/2025 12:00 AM - 09/30/2025 11:59 PM Filters Views Live Monitoring 41XX8K …" at bounding box center [389, 39] width 608 height 13
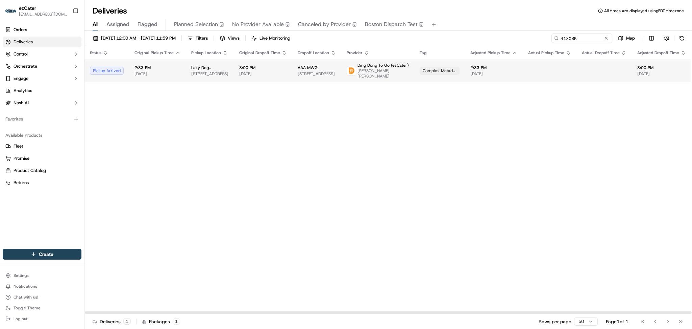
drag, startPoint x: 647, startPoint y: 88, endPoint x: 636, endPoint y: 67, distance: 23.9
click at [647, 88] on div "Status Original Pickup Time Pickup Location Original Dropoff Time Dropoff Locat…" at bounding box center [440, 180] width 710 height 268
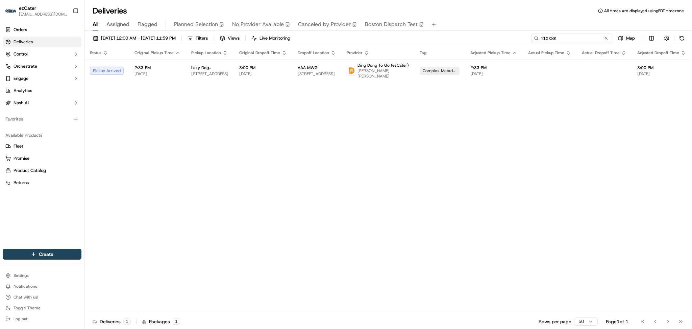
drag, startPoint x: 587, startPoint y: 36, endPoint x: 467, endPoint y: 35, distance: 119.3
click at [467, 35] on div "09/01/2025 12:00 AM - 09/30/2025 11:59 PM Filters Views Live Monitoring 41XX8K …" at bounding box center [389, 39] width 608 height 13
paste input "V4UUHE"
type input "V4UUHE"
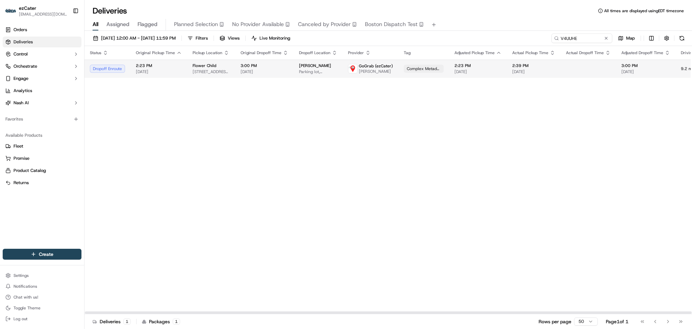
click at [550, 76] on td "2:39 PM 09/16/2025" at bounding box center [534, 68] width 54 height 18
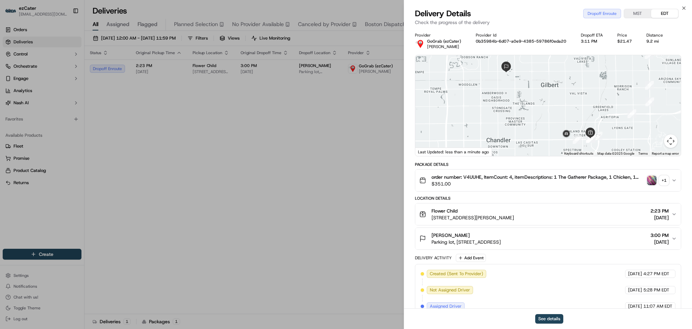
click at [631, 11] on button "MST" at bounding box center [637, 13] width 27 height 9
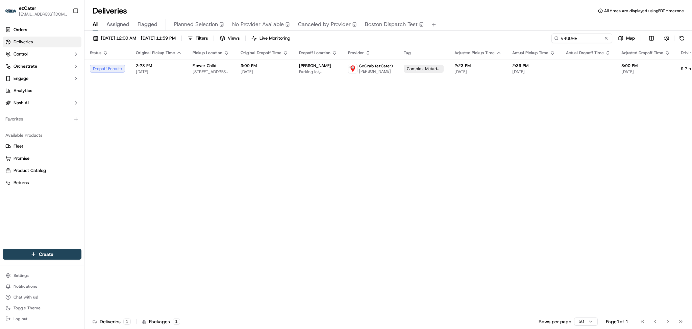
click at [128, 153] on div "Status Original Pickup Time Pickup Location Original Dropoff Time Dropoff Locat…" at bounding box center [432, 180] width 694 height 268
click at [609, 39] on input "V4UUHE" at bounding box center [571, 37] width 81 height 9
click at [607, 37] on button at bounding box center [606, 38] width 7 height 7
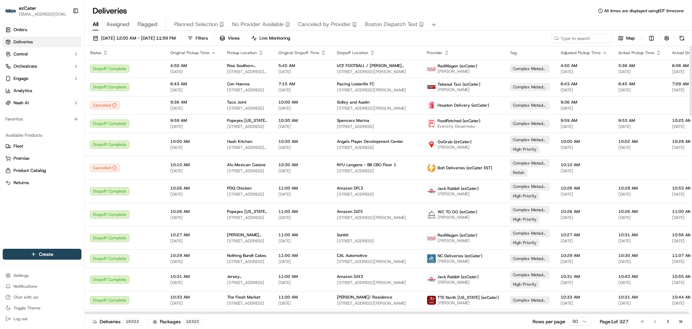
click at [592, 31] on div "09/01/2025 12:00 AM - 09/30/2025 11:59 PM Filters Views Live Monitoring Map Sta…" at bounding box center [389, 180] width 608 height 299
click at [591, 35] on input at bounding box center [571, 37] width 81 height 9
paste input "6E88JF"
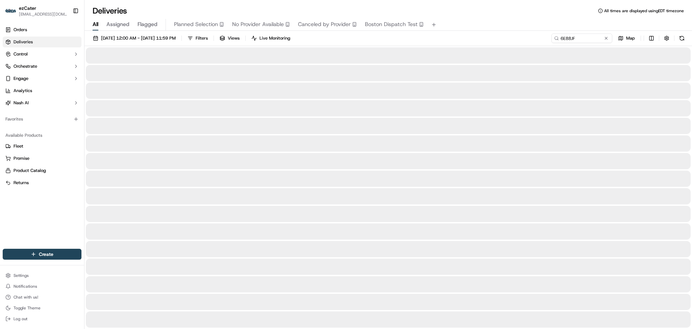
click at [658, 21] on div "All Assigned Flagged Planned Selection No Provider Available Canceled by Provid…" at bounding box center [389, 25] width 608 height 12
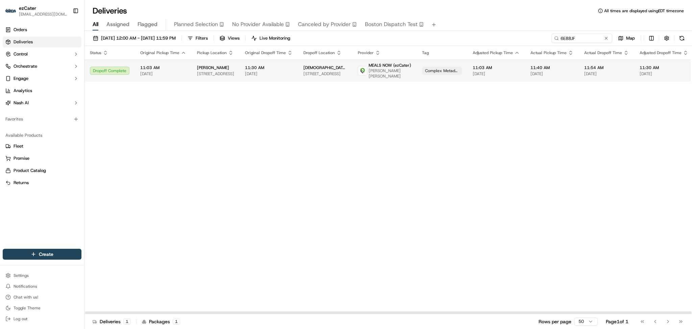
click at [397, 70] on span "Khalid waleed Musa" at bounding box center [390, 73] width 43 height 11
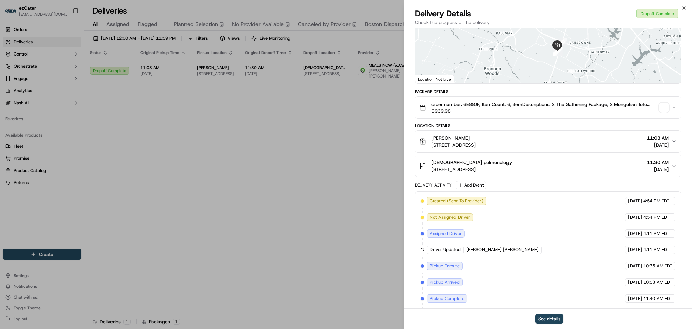
scroll to position [126, 0]
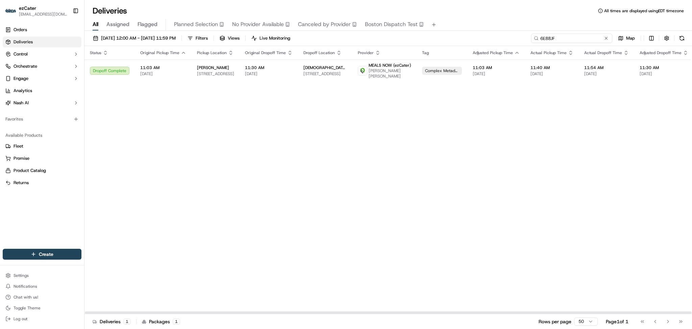
drag, startPoint x: 582, startPoint y: 40, endPoint x: 460, endPoint y: 22, distance: 123.1
click at [466, 22] on div "Deliveries All times are displayed using EDT timezone All Assigned Flagged Plan…" at bounding box center [389, 164] width 608 height 329
paste input "0HC14R"
type input "0HC14R"
click at [608, 38] on button at bounding box center [606, 38] width 7 height 7
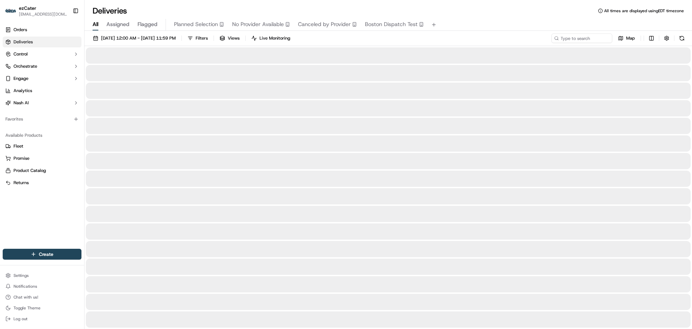
click at [559, 38] on icon at bounding box center [556, 38] width 5 height 5
click at [571, 40] on input at bounding box center [571, 37] width 81 height 9
paste input "1YK067"
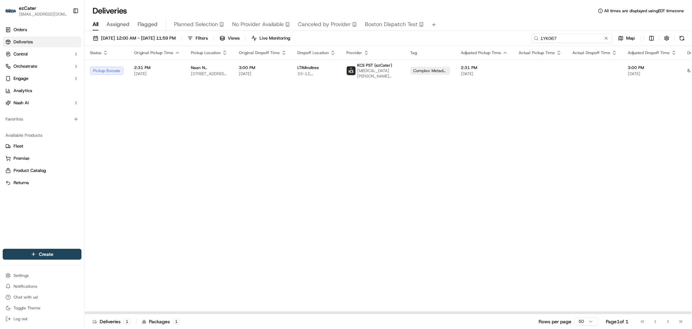
paste input "6GR2P"
drag, startPoint x: 581, startPoint y: 37, endPoint x: 431, endPoint y: 37, distance: 150.4
click at [431, 37] on div "09/01/2025 12:00 AM - 09/30/2025 11:59 PM Filters Views Live Monitoring 16GR2P …" at bounding box center [389, 39] width 608 height 13
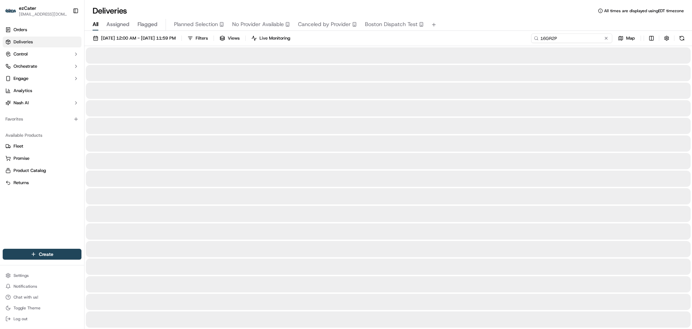
type input "16GR2P"
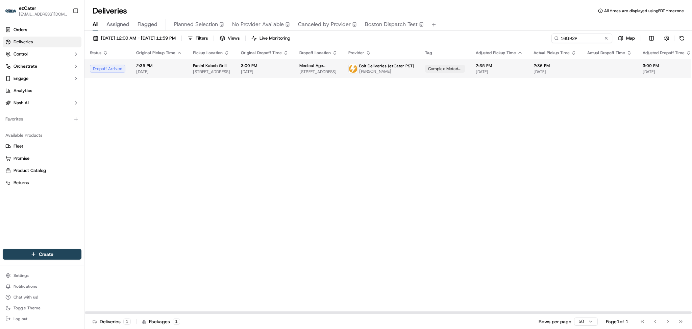
click at [409, 62] on td "Bolt Deliveries (ezCater PST) Lia Echeverrieta" at bounding box center [381, 68] width 77 height 18
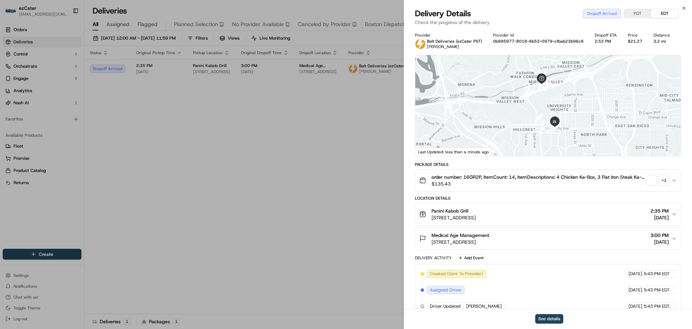
click at [672, 237] on icon "button" at bounding box center [674, 238] width 5 height 5
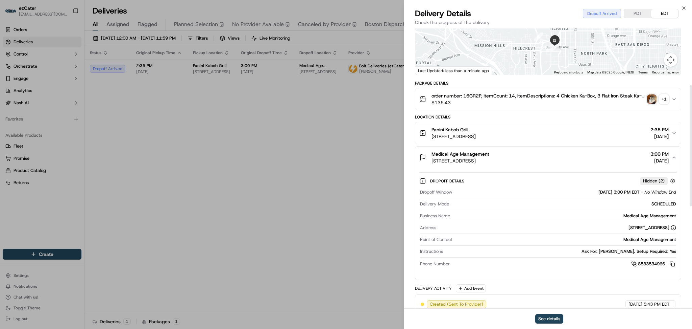
scroll to position [180, 0]
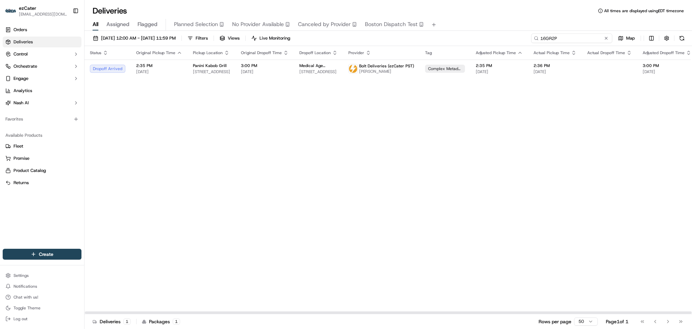
paste input "8908F"
drag, startPoint x: 582, startPoint y: 35, endPoint x: 436, endPoint y: 33, distance: 146.7
click at [436, 33] on div "09/01/2025 12:00 AM - 09/30/2025 11:59 PM Filters Views Live Monitoring 18908F …" at bounding box center [389, 39] width 608 height 13
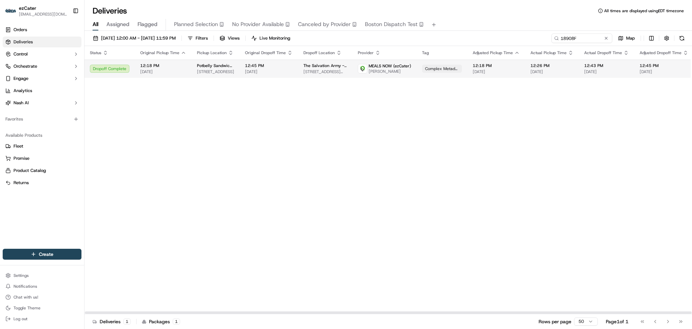
click at [290, 68] on td "12:45 PM 09/16/2025" at bounding box center [269, 68] width 58 height 18
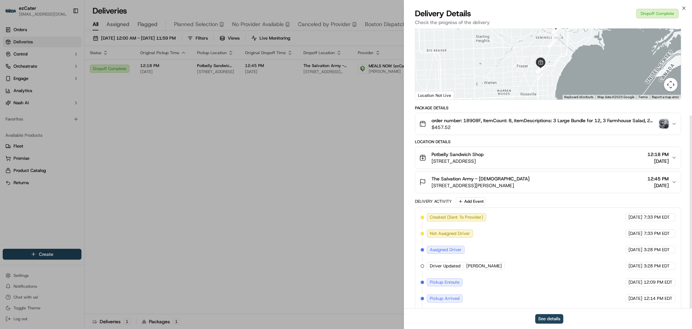
scroll to position [126, 0]
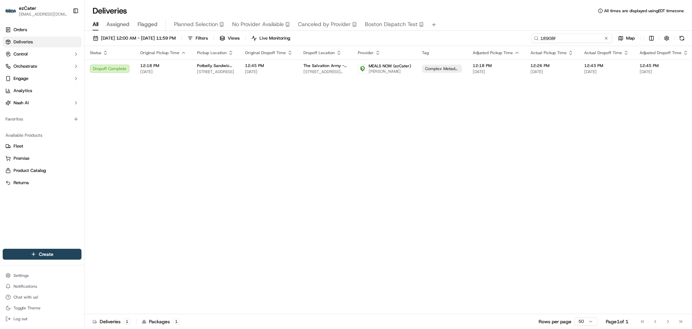
paste input "QHVPTV"
drag, startPoint x: 577, startPoint y: 39, endPoint x: 480, endPoint y: 37, distance: 97.0
click at [480, 37] on div "09/01/2025 12:00 AM - 09/30/2025 11:59 PM Filters Views Live Monitoring QHVPTV …" at bounding box center [389, 39] width 608 height 13
click at [305, 69] on span "2045 Cecil Ashburn Dr SE # 201, Huntsville, AL 35802, USA" at bounding box center [323, 71] width 38 height 5
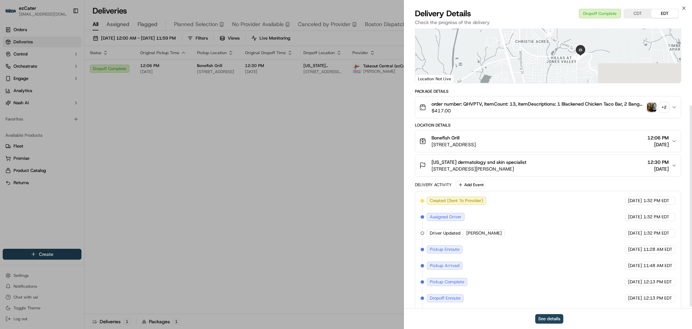
scroll to position [110, 0]
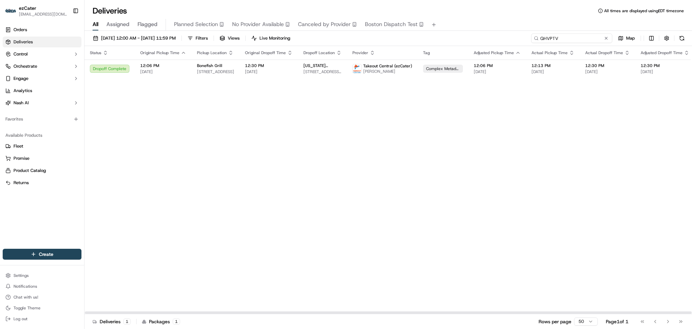
paste input "2VX481"
drag, startPoint x: 576, startPoint y: 35, endPoint x: 472, endPoint y: 35, distance: 104.1
click at [472, 35] on div "09/01/2025 12:00 AM - 09/30/2025 11:59 PM Filters Views Live Monitoring 2VX481 …" at bounding box center [389, 39] width 608 height 13
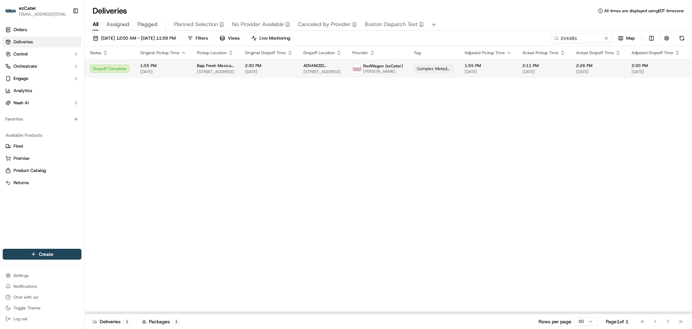
click at [264, 67] on span "2:30 PM" at bounding box center [269, 65] width 48 height 5
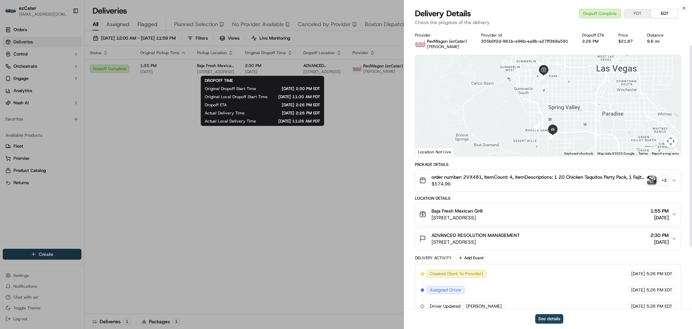
scroll to position [110, 0]
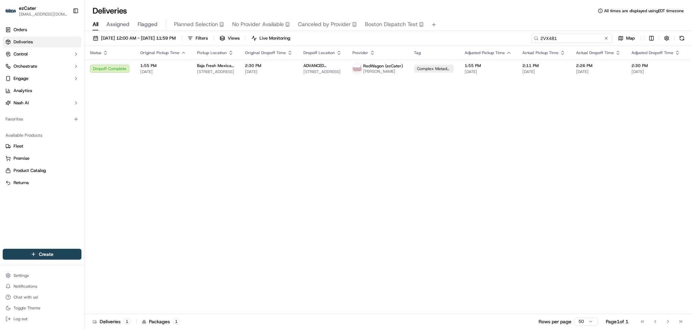
paste input "XXG01M"
drag, startPoint x: 587, startPoint y: 39, endPoint x: 482, endPoint y: 39, distance: 105.5
click at [482, 39] on div "09/01/2025 12:00 AM - 09/30/2025 11:59 PM Filters Views Live Monitoring XXG01M …" at bounding box center [389, 39] width 608 height 13
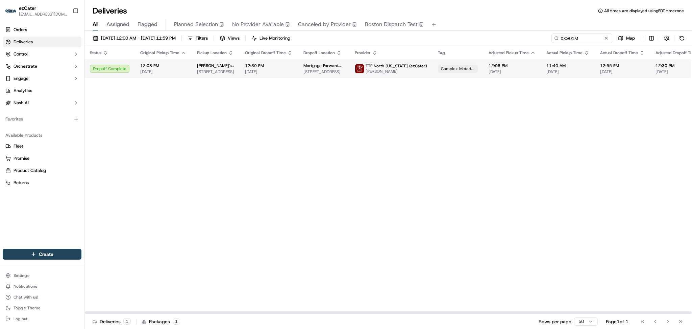
click at [355, 68] on img at bounding box center [359, 68] width 9 height 9
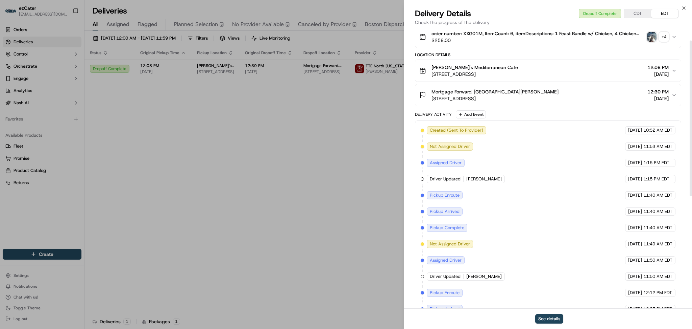
scroll to position [223, 0]
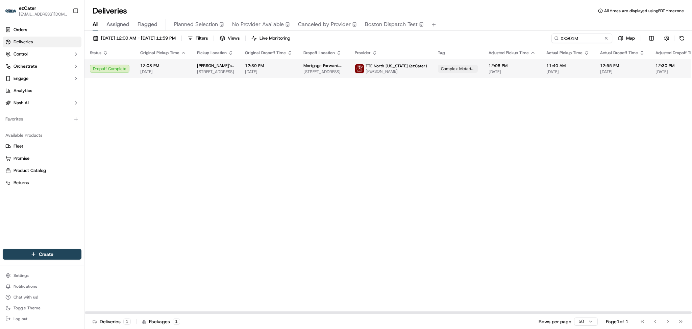
click at [298, 71] on td "Mortgage Forward. Old Baggett Building 2 32nd St S Ste 240, Birmingham, AL 3523…" at bounding box center [323, 68] width 51 height 18
drag, startPoint x: 588, startPoint y: 36, endPoint x: 482, endPoint y: 40, distance: 106.6
click at [489, 37] on div "09/01/2025 12:00 AM - 09/30/2025 11:59 PM Filters Views Live Monitoring XXG01M …" at bounding box center [389, 39] width 608 height 13
paste input "63MA86"
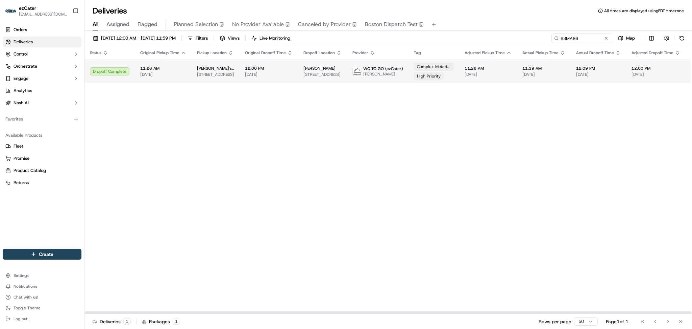
click at [283, 66] on span "12:00 PM" at bounding box center [269, 68] width 48 height 5
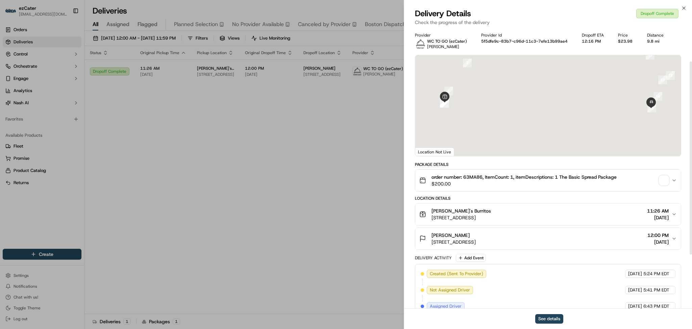
scroll to position [126, 0]
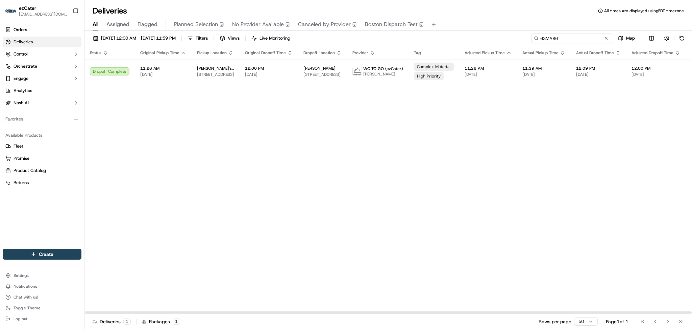
drag, startPoint x: 587, startPoint y: 38, endPoint x: 435, endPoint y: 30, distance: 151.9
click at [435, 30] on div "Deliveries All times are displayed using EDT timezone All Assigned Flagged Plan…" at bounding box center [389, 164] width 608 height 329
paste input "XT2F93"
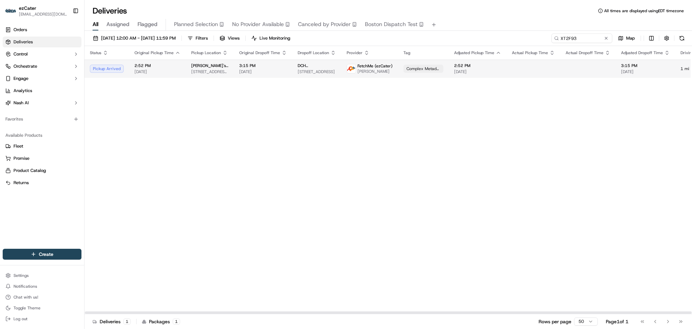
click at [206, 68] on span "Auntie Anne's Pretzels" at bounding box center [209, 65] width 37 height 5
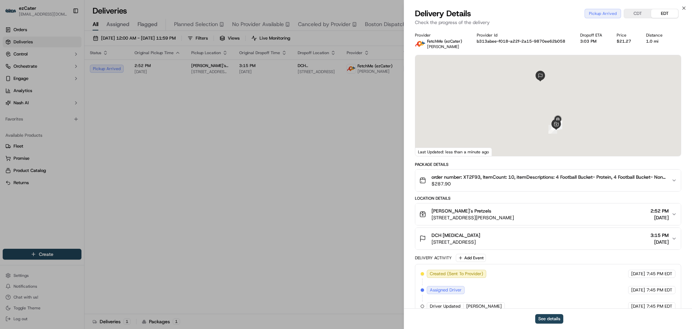
scroll to position [44, 0]
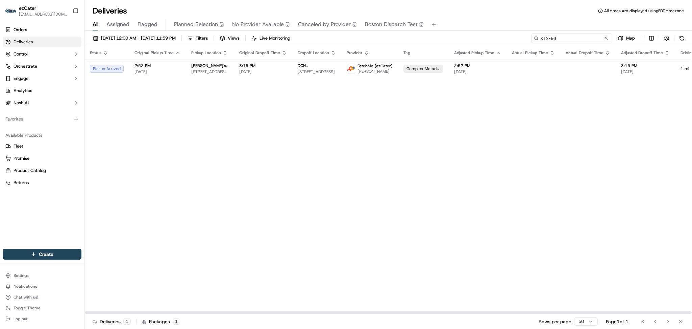
click at [572, 37] on input "XT2F93" at bounding box center [571, 37] width 81 height 9
drag, startPoint x: 577, startPoint y: 39, endPoint x: 472, endPoint y: 39, distance: 104.5
click at [472, 39] on div "09/01/2025 12:00 AM - 09/30/2025 11:59 PM Filters Views Live Monitoring XT2F93 …" at bounding box center [389, 39] width 608 height 13
drag, startPoint x: 521, startPoint y: 39, endPoint x: 487, endPoint y: 39, distance: 34.1
click at [487, 39] on div "09/01/2025 12:00 AM - 09/30/2025 11:59 PM Filters Views Live Monitoring XT2F93 …" at bounding box center [389, 39] width 608 height 13
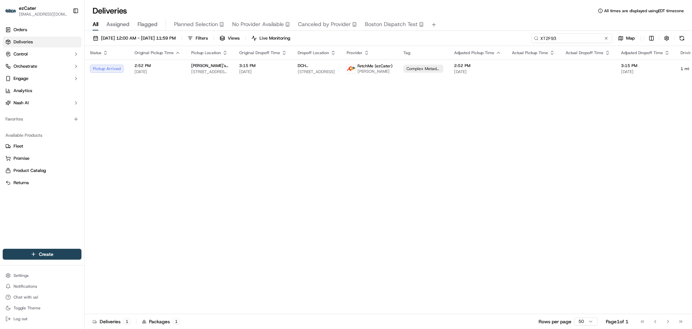
paste input "WCJP4T"
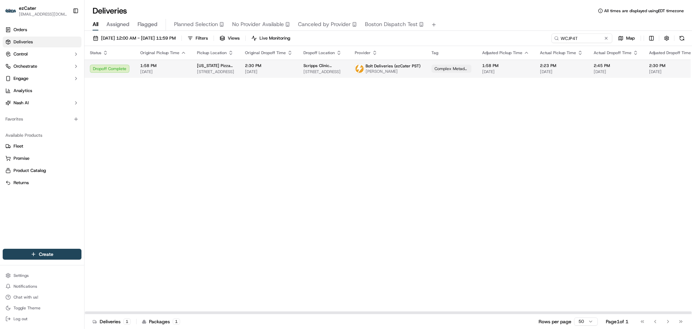
click at [426, 68] on td "Complex Metadata" at bounding box center [451, 68] width 51 height 18
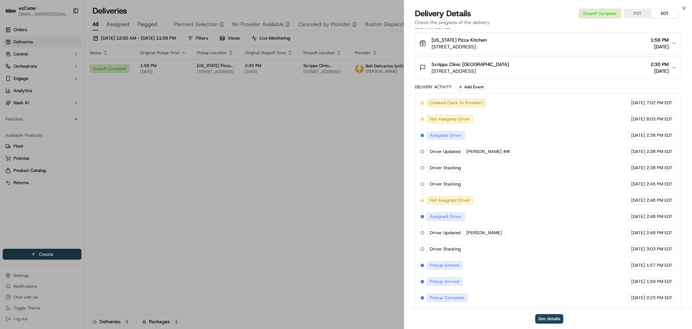
scroll to position [223, 0]
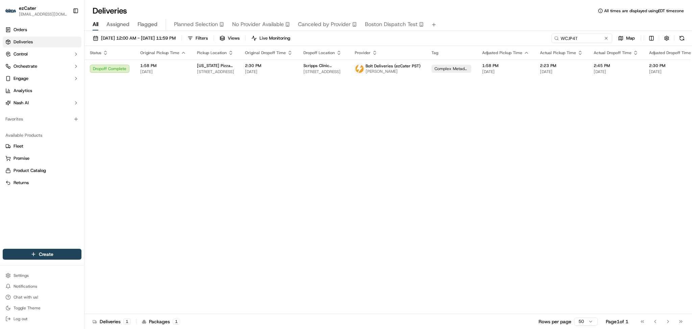
drag, startPoint x: 315, startPoint y: 193, endPoint x: 328, endPoint y: 196, distance: 13.0
drag, startPoint x: 588, startPoint y: 38, endPoint x: 454, endPoint y: 39, distance: 134.2
click at [455, 39] on div "09/01/2025 12:00 AM - 09/30/2025 11:59 PM Filters Views Live Monitoring WCJP4T …" at bounding box center [389, 39] width 608 height 13
paste input "V4UUHE"
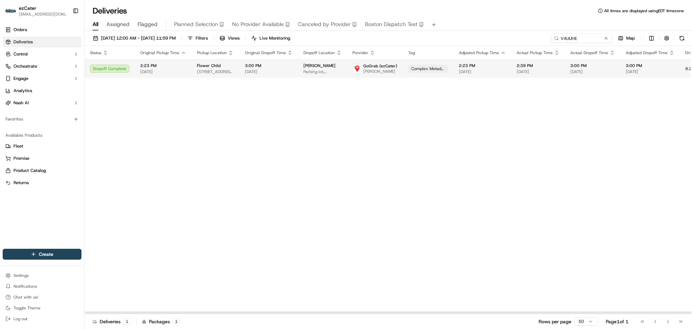
click at [468, 73] on span "[DATE]" at bounding box center [482, 71] width 47 height 5
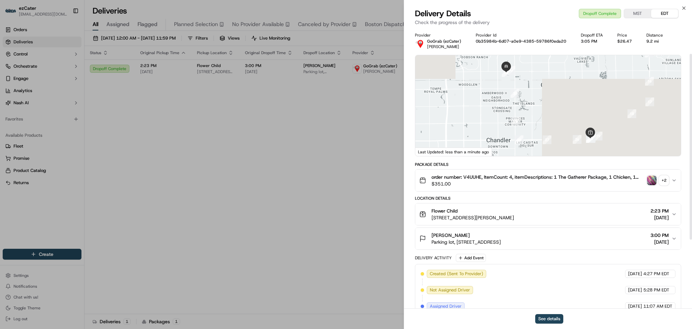
scroll to position [142, 0]
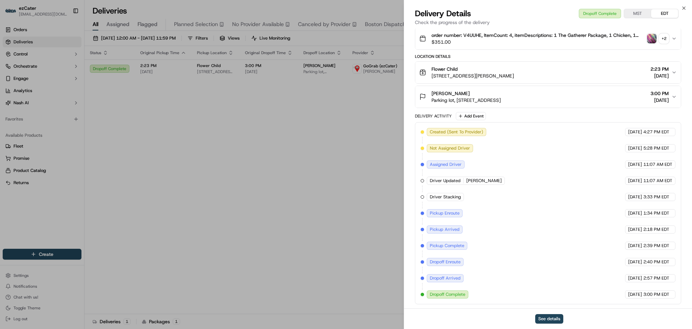
click at [665, 40] on div "+ 2" at bounding box center [663, 38] width 9 height 9
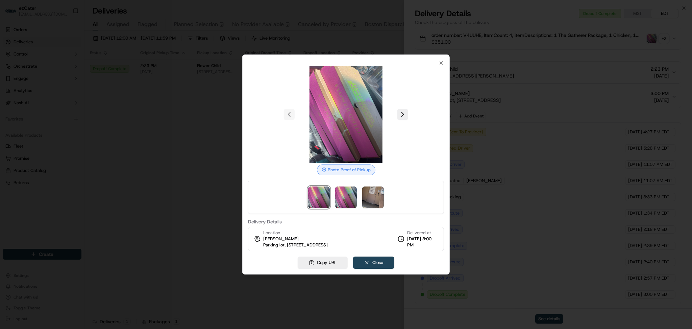
click at [213, 165] on div at bounding box center [346, 164] width 692 height 329
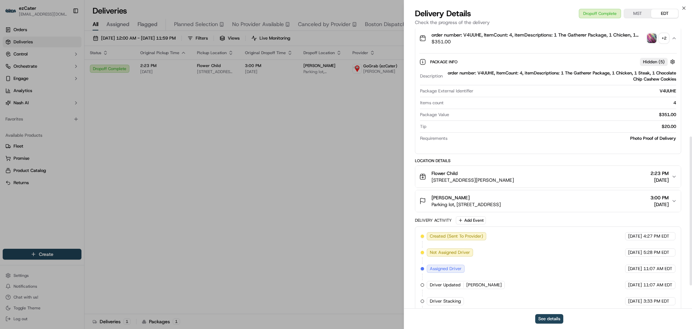
scroll to position [246, 0]
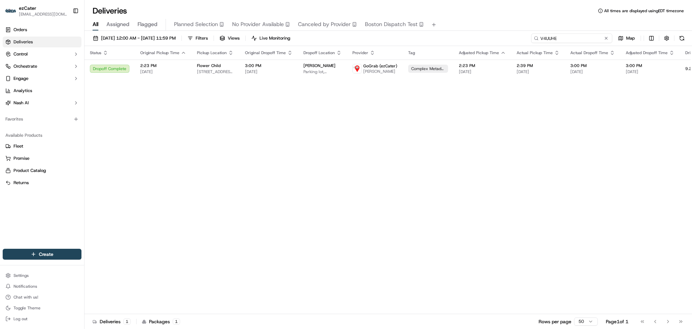
paste input "E56YW3"
drag, startPoint x: 590, startPoint y: 35, endPoint x: 434, endPoint y: 37, distance: 156.5
click at [434, 37] on div "09/01/2025 12:00 AM - 09/30/2025 11:59 PM Filters Views Live Monitoring E56YW3 …" at bounding box center [389, 39] width 608 height 13
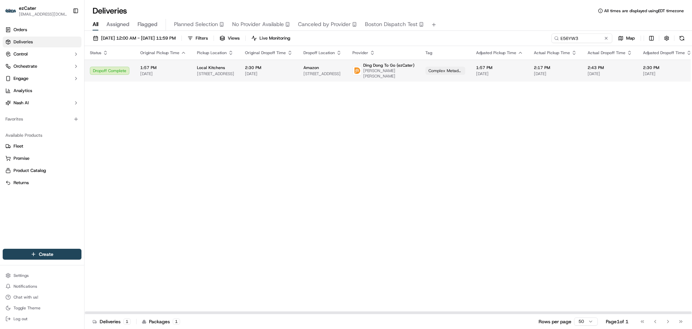
click at [286, 70] on span "2:30 PM" at bounding box center [269, 67] width 48 height 5
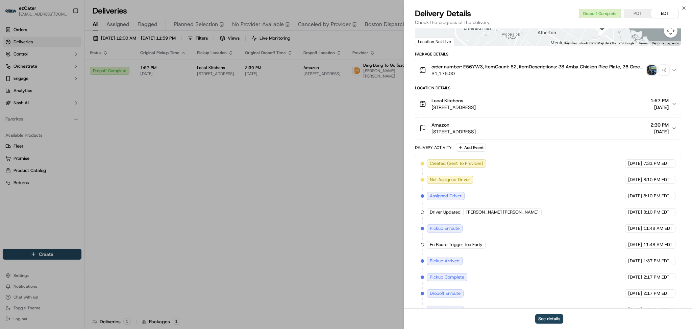
scroll to position [142, 0]
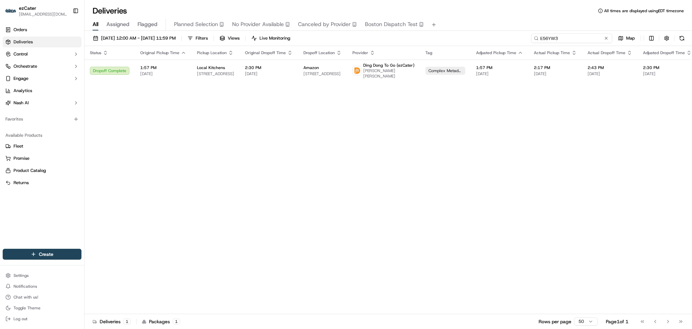
paste input "41XX8K"
drag, startPoint x: 581, startPoint y: 38, endPoint x: 401, endPoint y: 39, distance: 179.5
click at [401, 39] on div "09/01/2025 12:00 AM - 09/30/2025 11:59 PM Filters Views Live Monitoring 41XX8K …" at bounding box center [389, 39] width 608 height 13
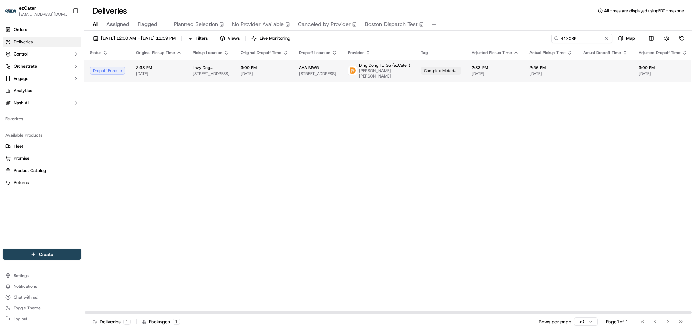
click at [359, 70] on span "Jay Salvador Hernandez" at bounding box center [384, 73] width 51 height 11
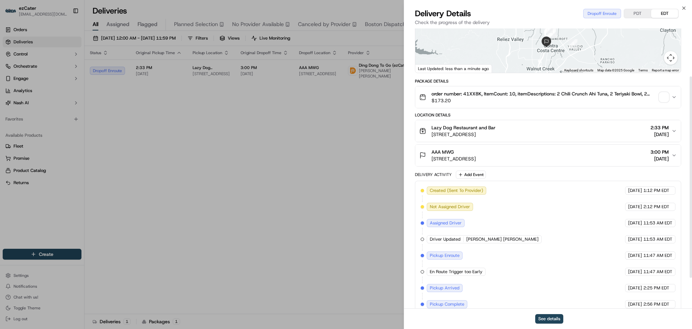
scroll to position [110, 0]
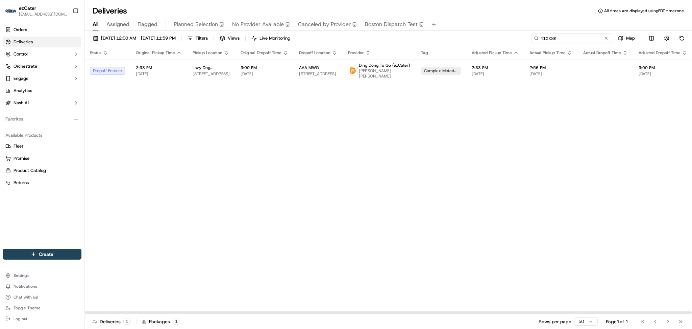
paste input "ZVTA6K"
drag, startPoint x: 591, startPoint y: 35, endPoint x: 477, endPoint y: 39, distance: 114.7
click at [477, 39] on div "09/01/2025 12:00 AM - 09/30/2025 11:59 PM Filters Views Live Monitoring ZVTA6K …" at bounding box center [389, 39] width 608 height 13
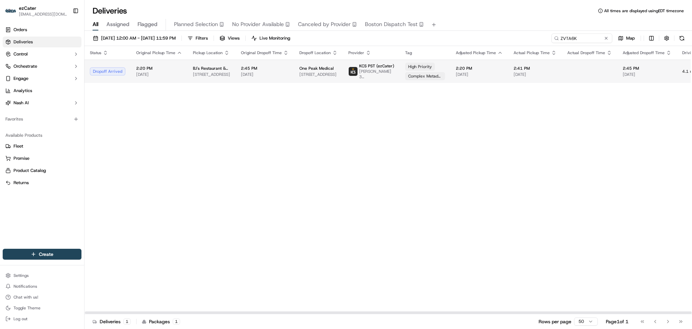
click at [294, 75] on td "One Peak Medical 1755 Coburg Rd Suite 301, Eugene, OR 97401, USA" at bounding box center [318, 70] width 49 height 23
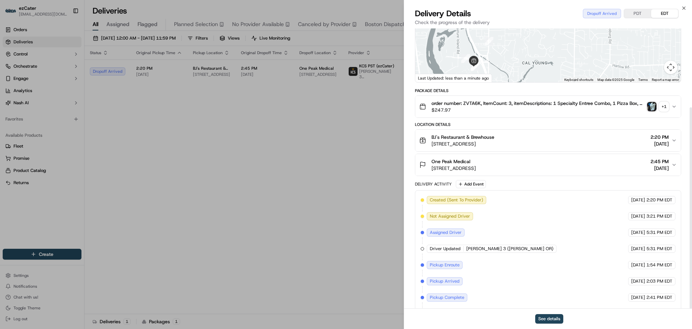
scroll to position [110, 0]
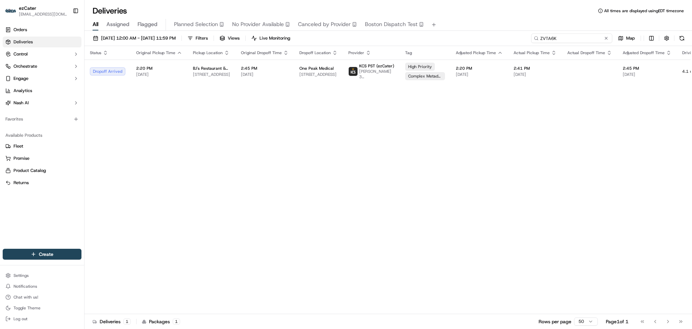
drag, startPoint x: 580, startPoint y: 37, endPoint x: 455, endPoint y: 41, distance: 125.1
click at [455, 41] on div "09/01/2025 12:00 AM - 09/30/2025 11:59 PM Filters Views Live Monitoring ZVTA6K …" at bounding box center [389, 39] width 608 height 13
paste input "1YK067"
drag, startPoint x: 546, startPoint y: 38, endPoint x: 479, endPoint y: 39, distance: 67.6
click at [479, 39] on div "09/01/2025 12:00 AM - 09/30/2025 11:59 PM Filters Views Live Monitoring 1YK067 …" at bounding box center [389, 39] width 608 height 13
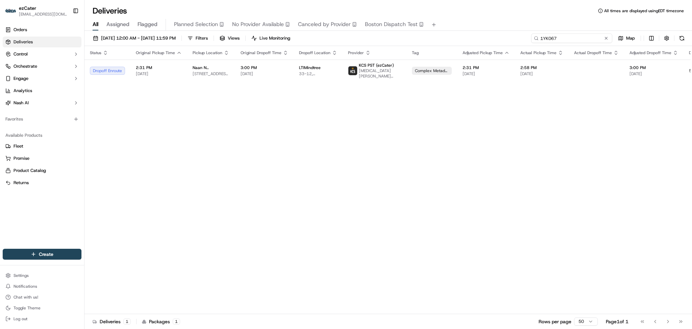
paste input "7MC9WZ"
type input "7MC9WZ"
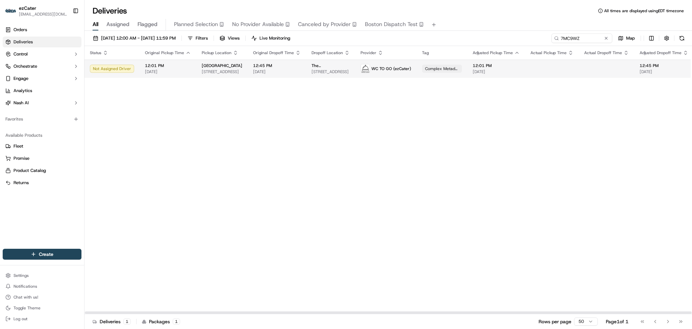
click at [493, 74] on span "09/17/2025" at bounding box center [496, 71] width 47 height 5
click at [377, 70] on span "WC TO GO (ezCater)" at bounding box center [391, 68] width 40 height 5
click at [394, 70] on span "WC TO GO (ezCater)" at bounding box center [391, 68] width 40 height 5
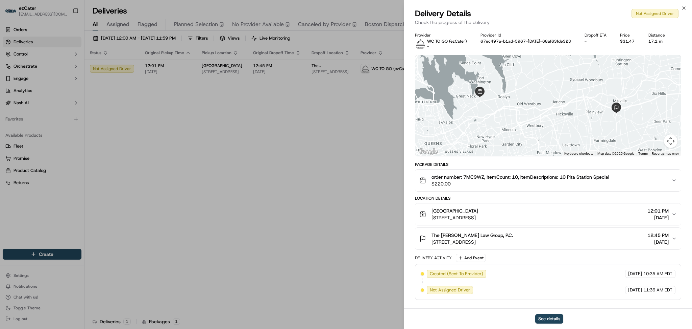
click at [471, 176] on span "order number: 7MC9WZ, ItemCount: 10, itemDescriptions: 10 Pita Station Special" at bounding box center [521, 176] width 178 height 7
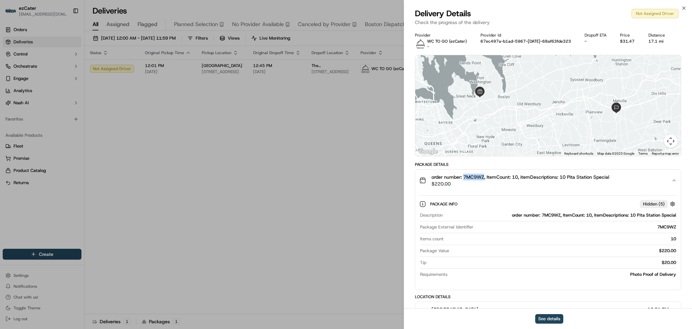
copy span "7MC9WZ"
drag, startPoint x: 285, startPoint y: 139, endPoint x: 474, endPoint y: 72, distance: 200.6
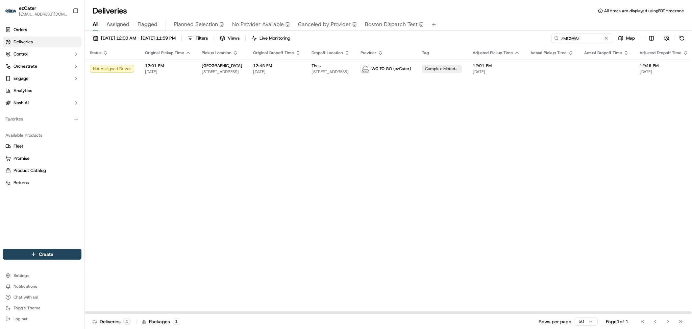
click at [181, 116] on div "Status Original Pickup Time Pickup Location Original Dropoff Time Dropoff Locat…" at bounding box center [441, 180] width 712 height 268
drag, startPoint x: 564, startPoint y: 39, endPoint x: 467, endPoint y: 39, distance: 97.0
click at [467, 39] on div "09/01/2025 12:00 AM - 09/30/2025 11:59 PM Filters Views Live Monitoring 7MC9WZ …" at bounding box center [389, 39] width 608 height 13
paste input "1YK067"
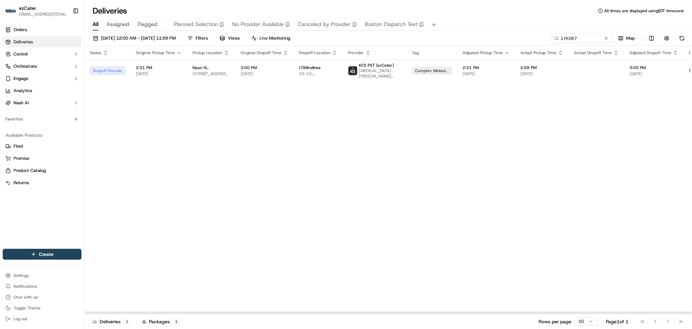
drag, startPoint x: 622, startPoint y: 158, endPoint x: 622, endPoint y: 149, distance: 9.1
click at [624, 157] on div "Status Original Pickup Time Pickup Location Original Dropoff Time Dropoff Locat…" at bounding box center [436, 180] width 702 height 268
paste input "RYC2VU"
drag, startPoint x: 588, startPoint y: 39, endPoint x: 461, endPoint y: 36, distance: 126.8
click at [461, 36] on div "09/01/2025 12:00 AM - 09/30/2025 11:59 PM Filters Views Live Monitoring 1YK067 …" at bounding box center [389, 39] width 608 height 13
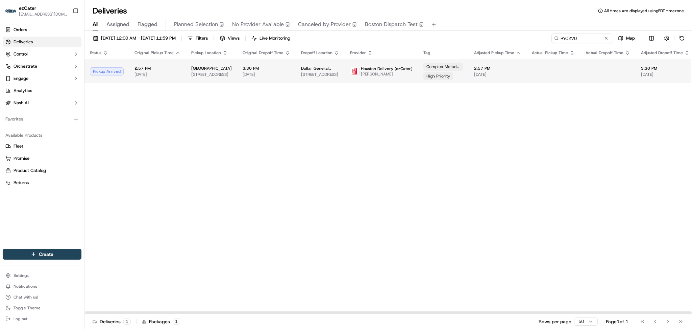
click at [373, 68] on span "Houston Delivery (ezCater)" at bounding box center [387, 68] width 52 height 5
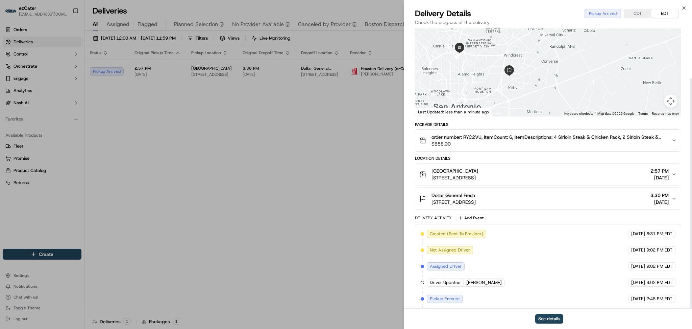
scroll to position [61, 0]
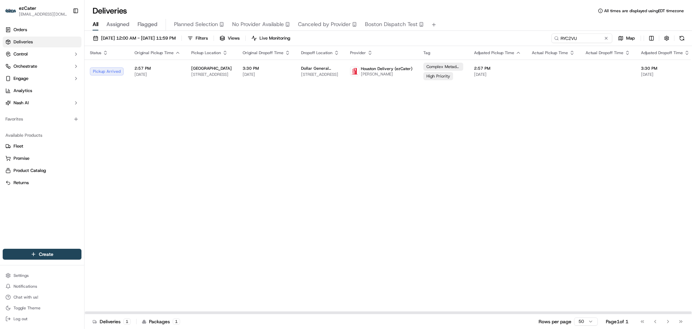
click at [153, 148] on div "Status Original Pickup Time Pickup Location Original Dropoff Time Dropoff Locat…" at bounding box center [441, 180] width 713 height 268
drag, startPoint x: 650, startPoint y: 149, endPoint x: 635, endPoint y: 127, distance: 25.8
click at [650, 149] on div "Status Original Pickup Time Pickup Location Original Dropoff Time Dropoff Locat…" at bounding box center [441, 180] width 713 height 268
drag, startPoint x: 592, startPoint y: 40, endPoint x: 464, endPoint y: 3, distance: 132.4
click at [464, 3] on div "Deliveries All times are displayed using EDT timezone All Assigned Flagged Plan…" at bounding box center [389, 164] width 608 height 329
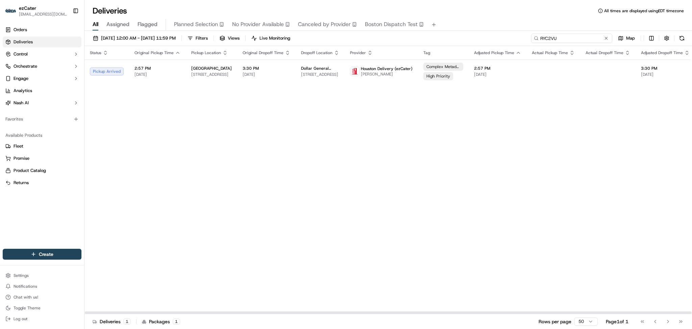
paste input "7MC9WZ"
type input "7MC9WZ"
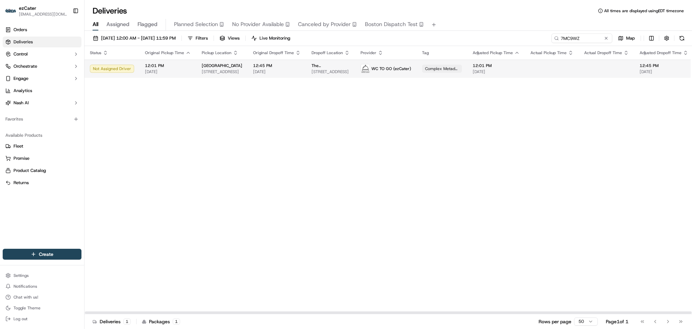
click at [489, 72] on span "09/17/2025" at bounding box center [496, 71] width 47 height 5
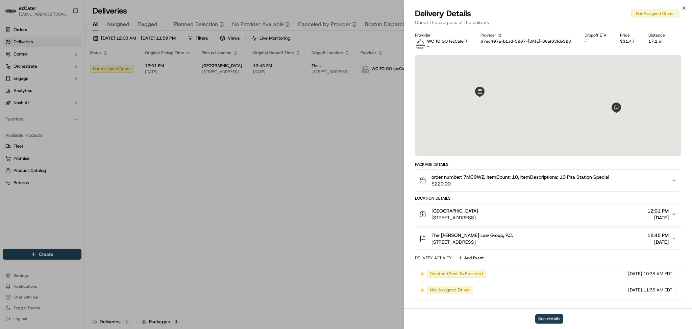
click at [549, 319] on button "See details" at bounding box center [549, 318] width 28 height 9
click at [673, 211] on icon "button" at bounding box center [674, 213] width 5 height 5
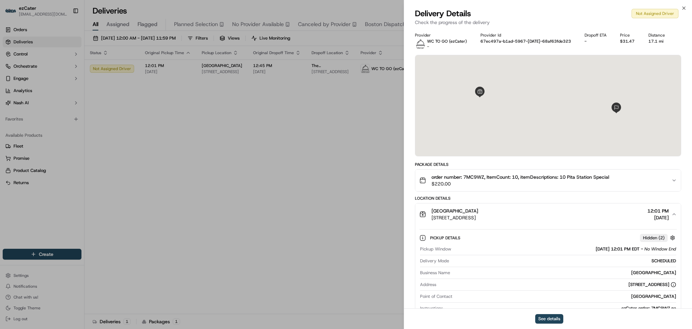
click at [673, 211] on icon "button" at bounding box center [674, 213] width 5 height 5
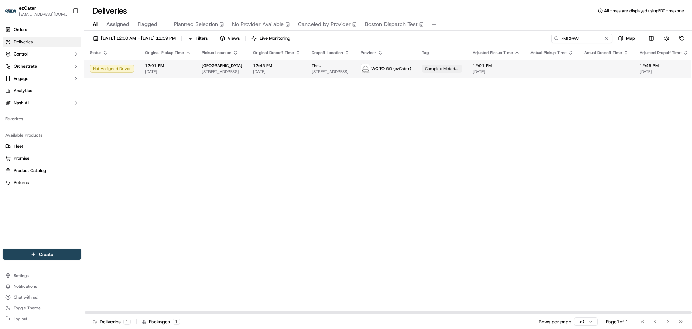
click at [266, 74] on span "09/17/2025" at bounding box center [277, 71] width 48 height 5
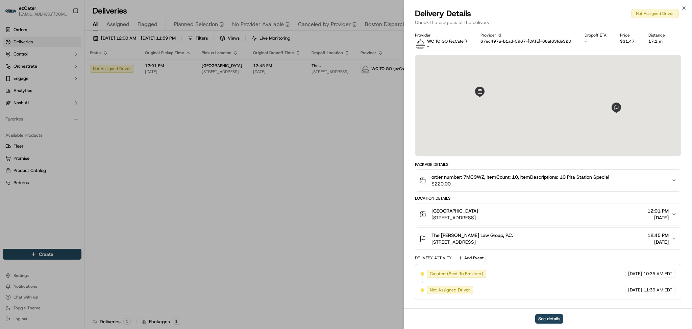
click at [675, 214] on icon "button" at bounding box center [674, 213] width 3 height 1
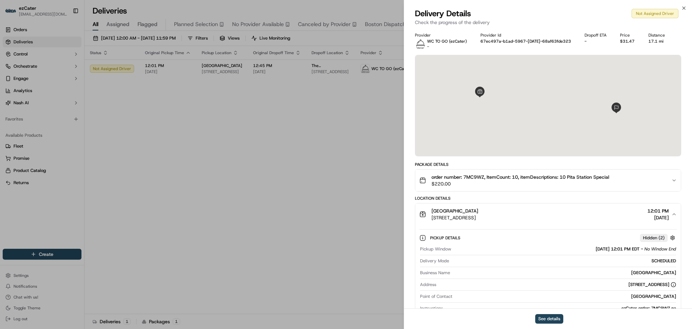
click at [675, 214] on icon "button" at bounding box center [674, 213] width 3 height 1
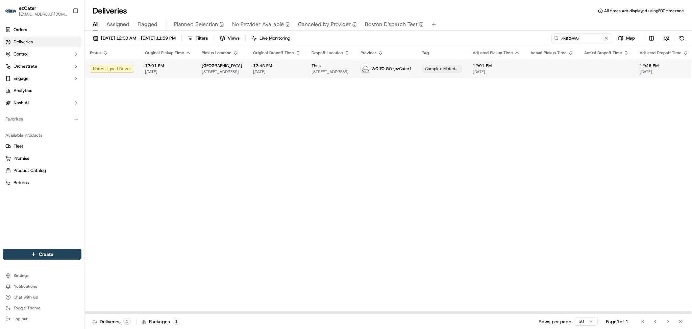
click at [397, 71] on div "WC TO GO (ezCater)" at bounding box center [386, 68] width 51 height 9
paste input "1YK067"
drag, startPoint x: 597, startPoint y: 39, endPoint x: 474, endPoint y: 39, distance: 123.0
click at [474, 39] on div "09/01/2025 12:00 AM - 09/30/2025 11:59 PM Filters Views Live Monitoring 7MC9WZ …" at bounding box center [389, 39] width 608 height 13
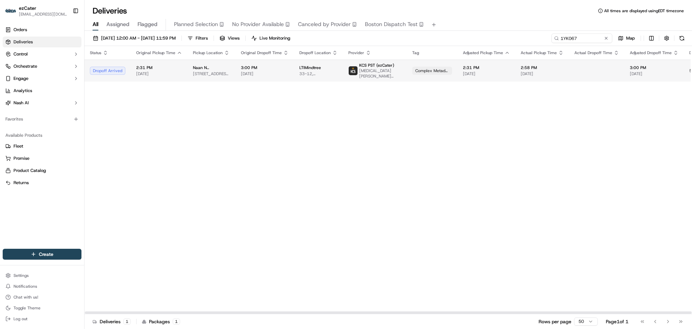
click at [215, 75] on span "1420 NW Gilman Blvd n3, Issaquah, WA 98027, USA" at bounding box center [211, 73] width 37 height 5
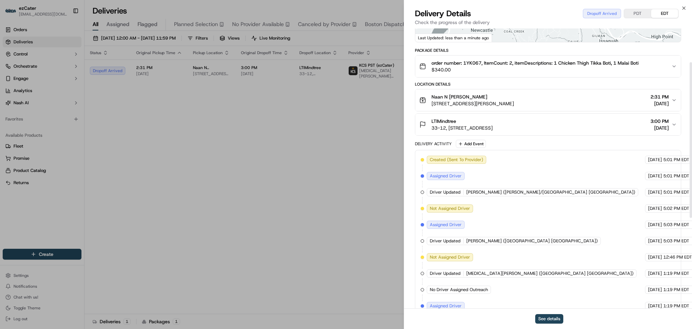
scroll to position [223, 0]
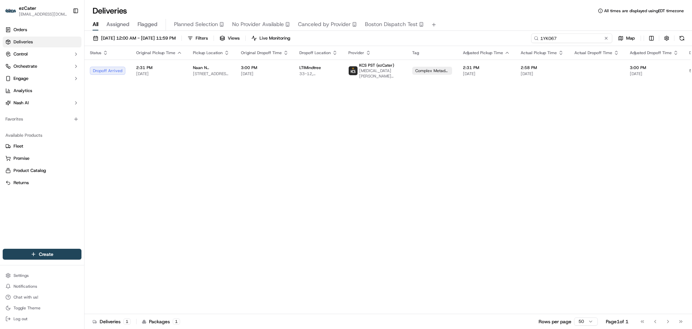
paste input "5EFQ06"
drag, startPoint x: 592, startPoint y: 36, endPoint x: 429, endPoint y: 35, distance: 162.6
click at [430, 35] on div "09/01/2025 12:00 AM - 09/30/2025 11:59 PM Filters Views Live Monitoring 5EFQ06 …" at bounding box center [389, 39] width 608 height 13
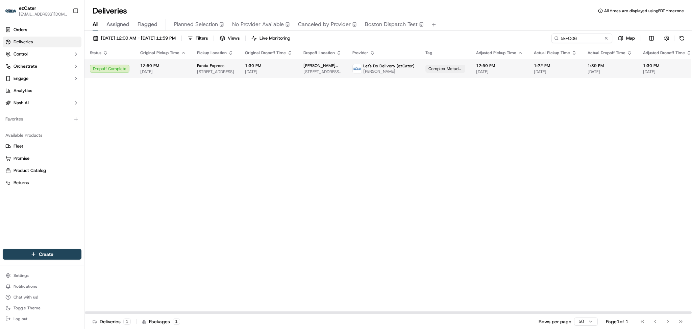
click at [512, 71] on span "[DATE]" at bounding box center [499, 71] width 47 height 5
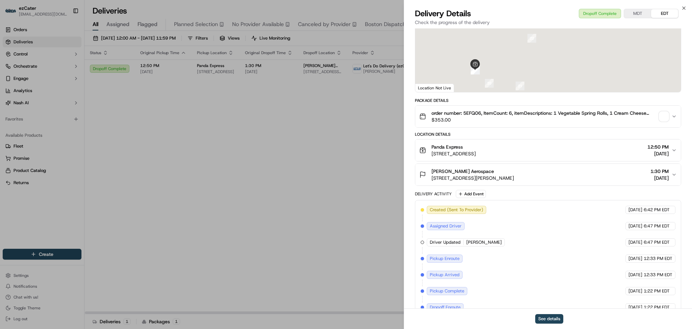
scroll to position [110, 0]
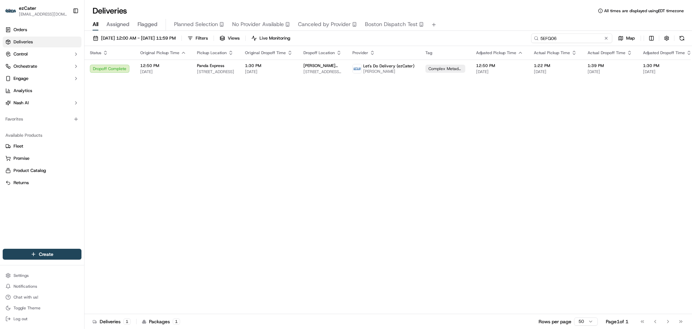
paste input "RYC2VU"
drag, startPoint x: 578, startPoint y: 38, endPoint x: 442, endPoint y: 38, distance: 135.5
click at [442, 38] on div "09/01/2025 12:00 AM - 09/30/2025 11:59 PM Filters Views Live Monitoring RYC2VU …" at bounding box center [389, 39] width 608 height 13
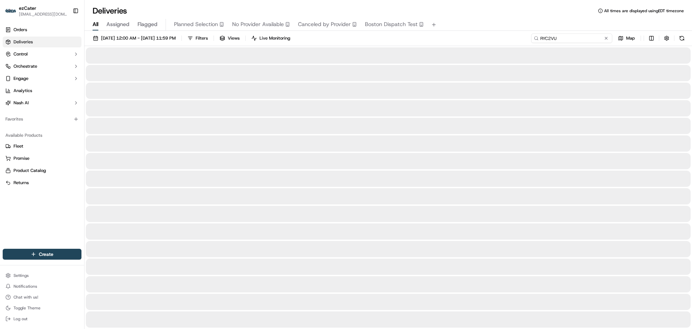
type input "RYC2VU"
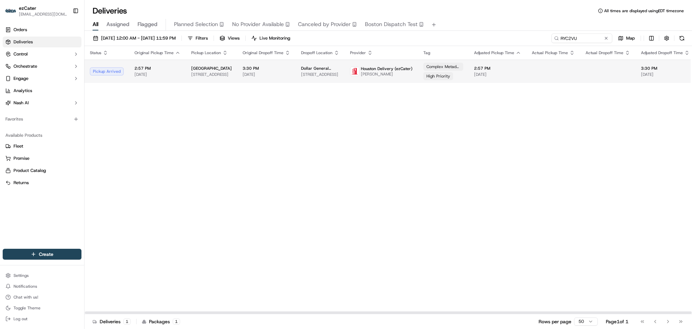
click at [353, 77] on td "Houston Delivery (ezCater) Carla Ramirez" at bounding box center [381, 70] width 73 height 23
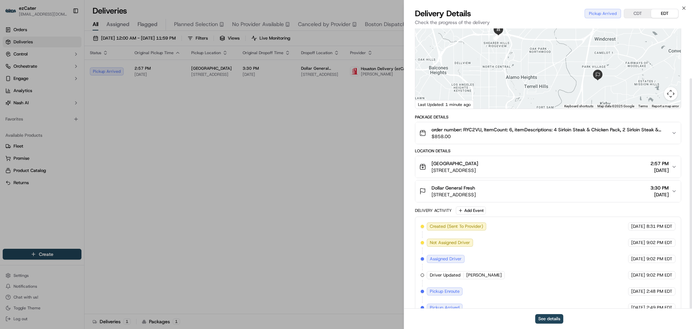
scroll to position [61, 0]
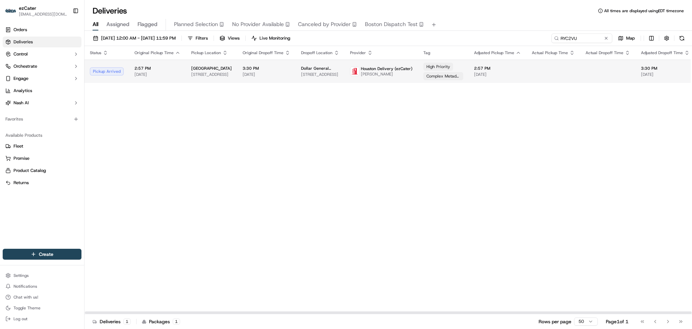
click at [177, 75] on span "[DATE]" at bounding box center [158, 74] width 46 height 5
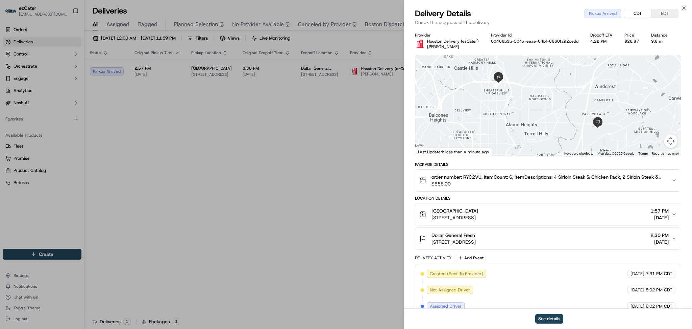
click at [635, 16] on button "CDT" at bounding box center [637, 13] width 27 height 9
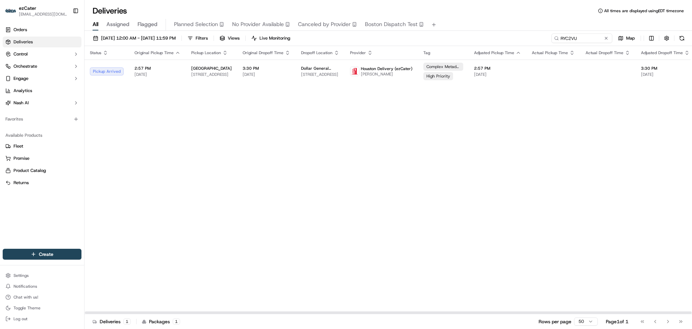
click at [185, 192] on div "Status Original Pickup Time Pickup Location Original Dropoff Time Dropoff Locat…" at bounding box center [441, 180] width 713 height 268
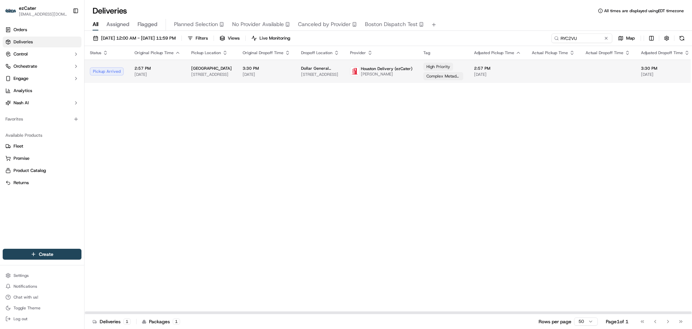
click at [283, 68] on td "3:30 PM 09/16/2025" at bounding box center [266, 70] width 58 height 23
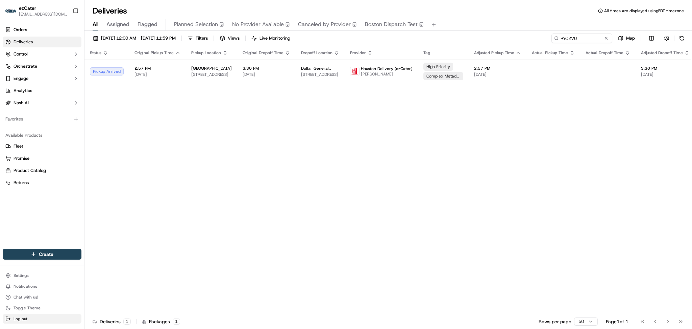
click at [41, 317] on button "Log out" at bounding box center [42, 318] width 79 height 9
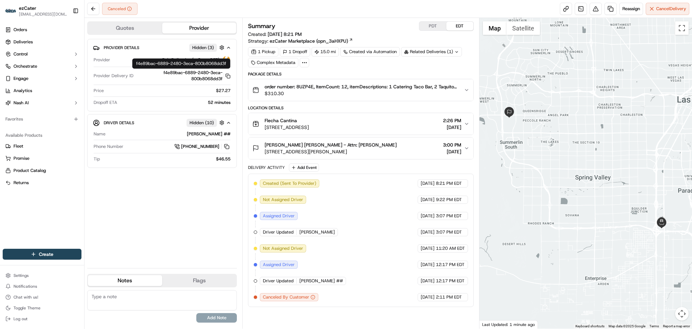
click at [194, 202] on div "Provider Details Hidden ( 3 ) Provider Bolt Deliveries (ezCater PST) Provider D…" at bounding box center [162, 150] width 150 height 223
